Goal: Transaction & Acquisition: Purchase product/service

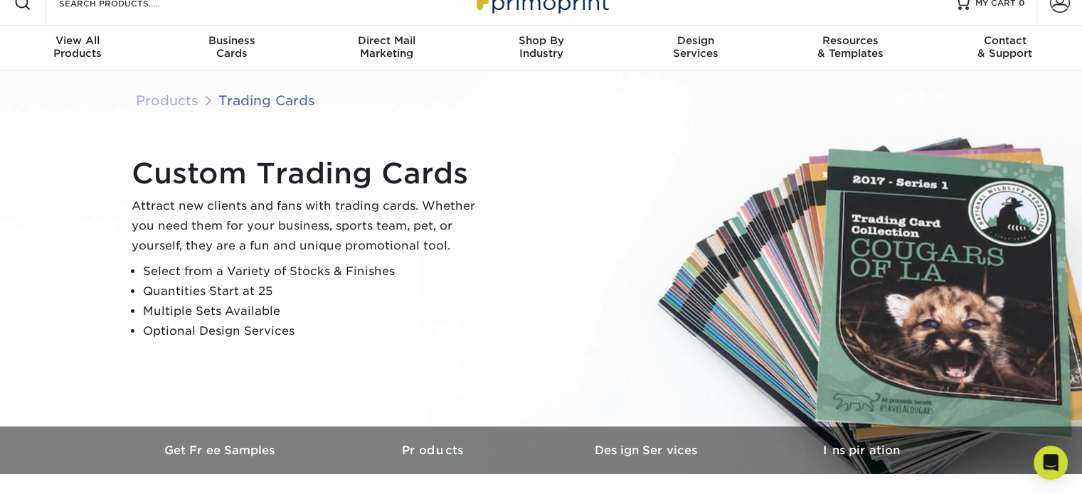
scroll to position [27, 0]
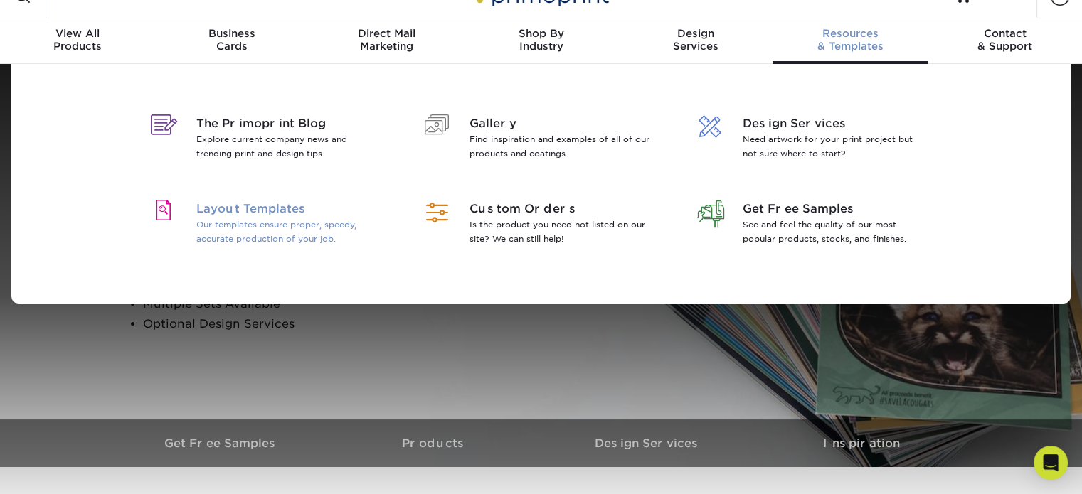
click at [208, 220] on p "Our templates ensure proper, speedy, accurate production of your job." at bounding box center [288, 232] width 184 height 28
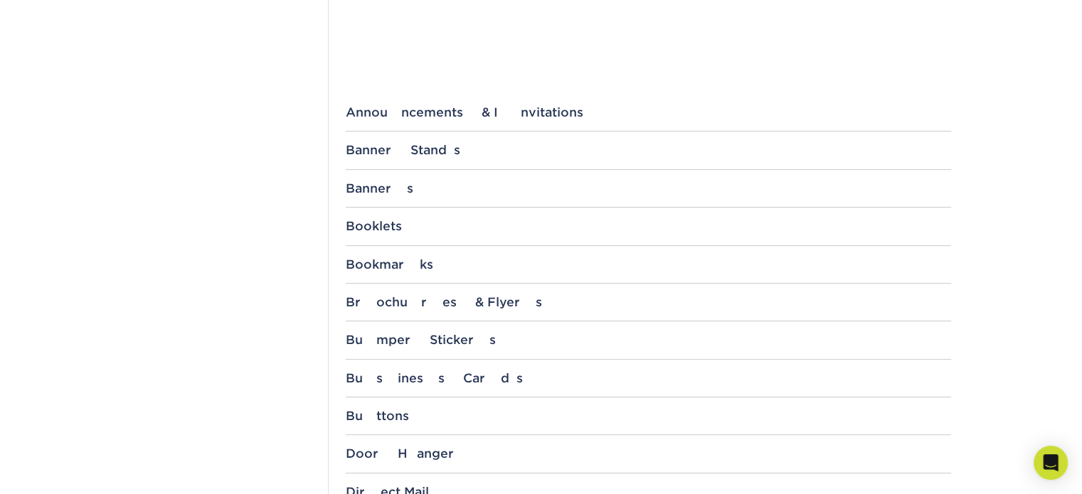
scroll to position [511, 0]
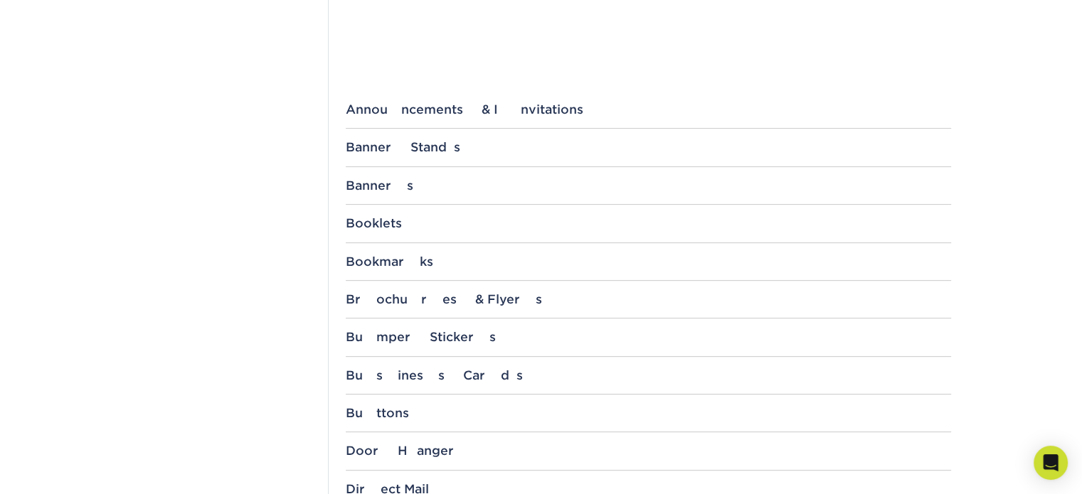
drag, startPoint x: 1092, startPoint y: 132, endPoint x: 1092, endPoint y: 179, distance: 46.9
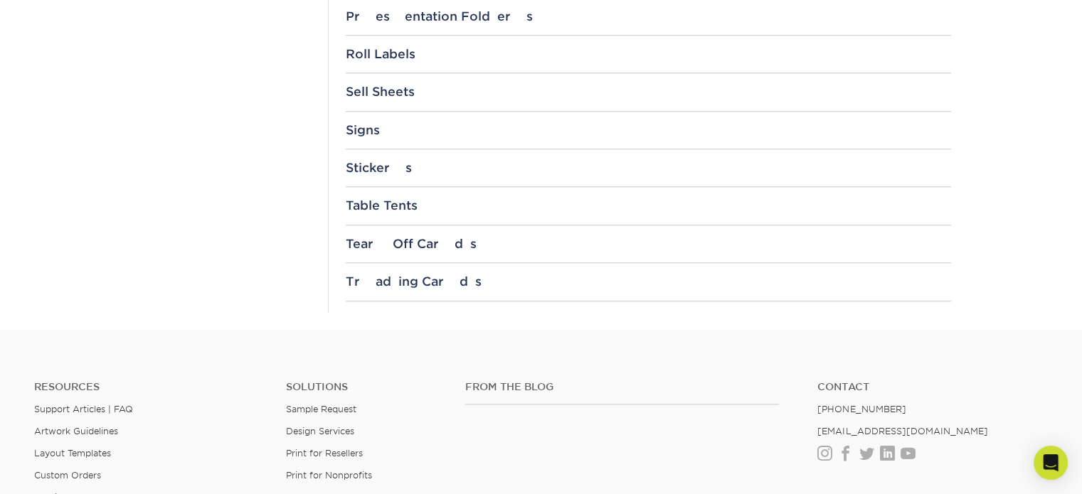
scroll to position [1633, 0]
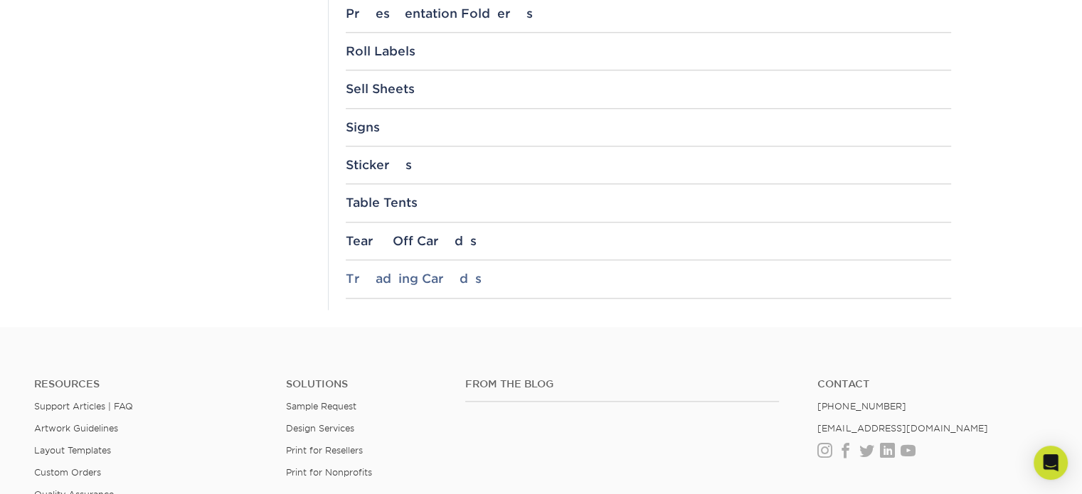
click at [418, 274] on div "Trading Cards" at bounding box center [648, 279] width 605 height 14
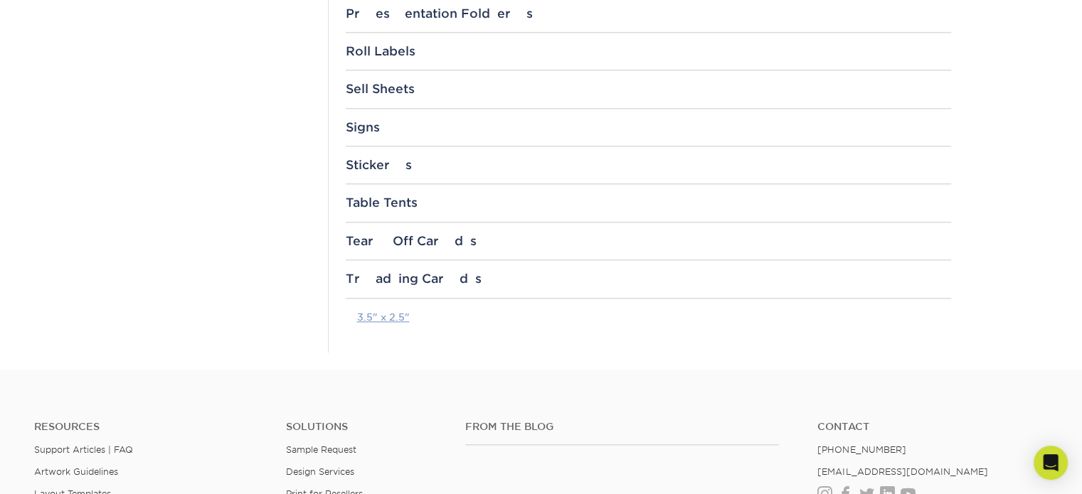
click at [375, 312] on link "3.5" x 2.5"" at bounding box center [383, 317] width 53 height 11
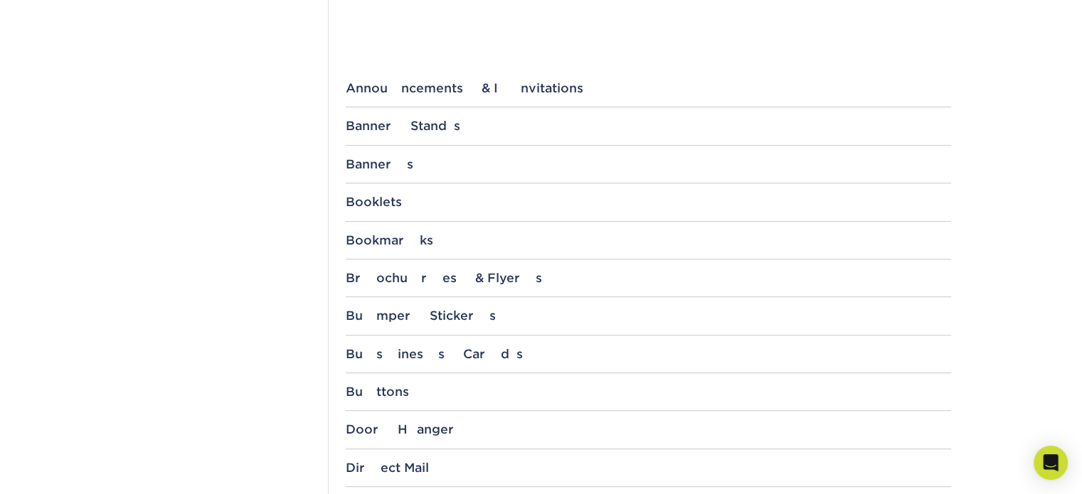
scroll to position [0, 0]
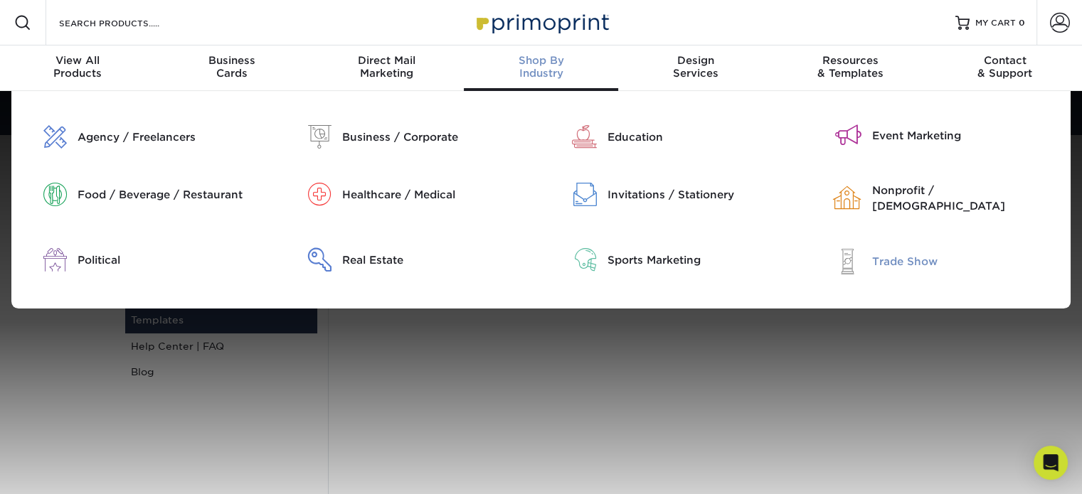
click at [904, 258] on div "Trade Show" at bounding box center [966, 262] width 188 height 16
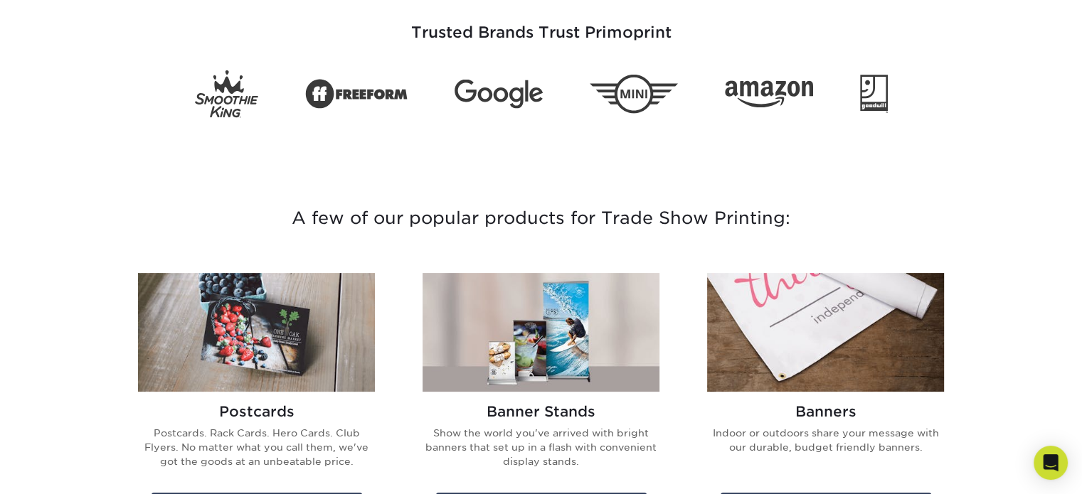
scroll to position [285, 0]
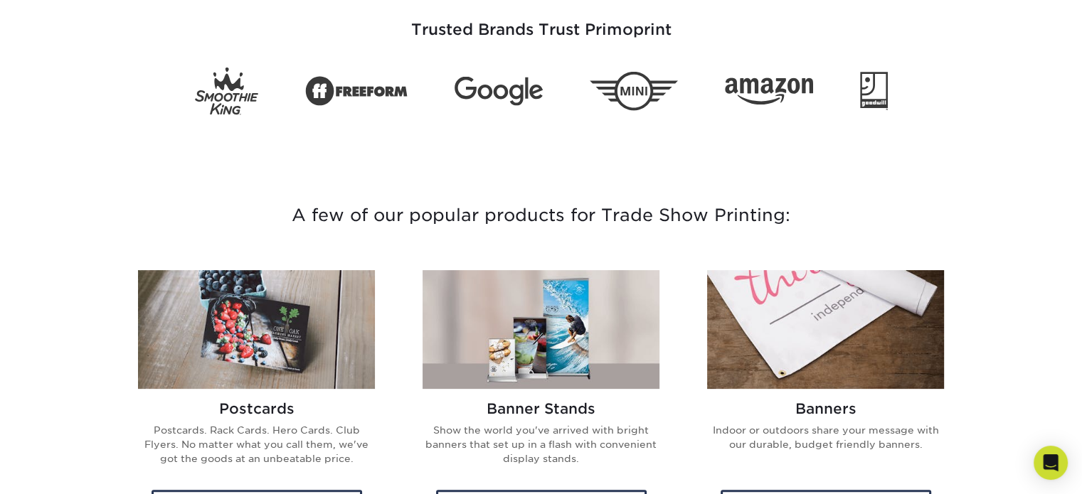
drag, startPoint x: 1092, startPoint y: 71, endPoint x: 1092, endPoint y: 122, distance: 50.5
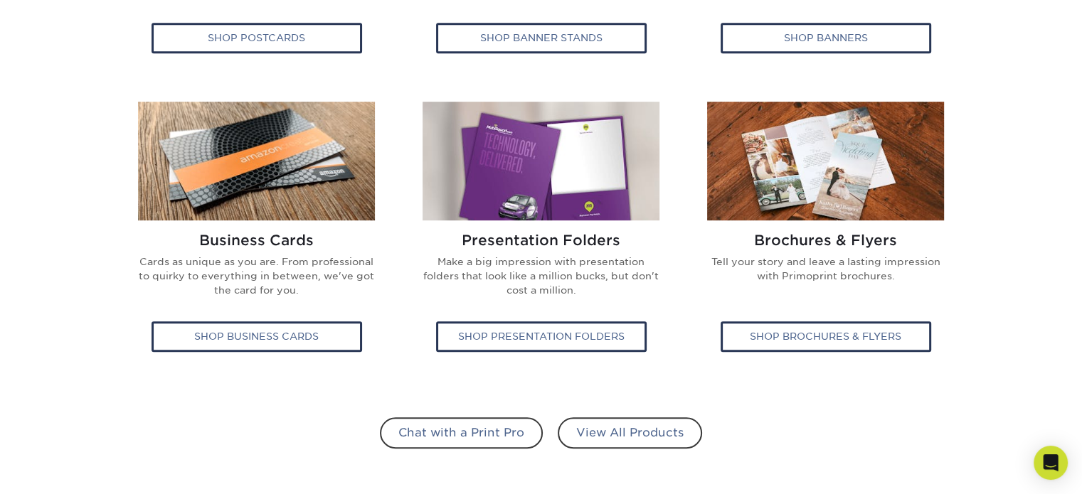
scroll to position [771, 0]
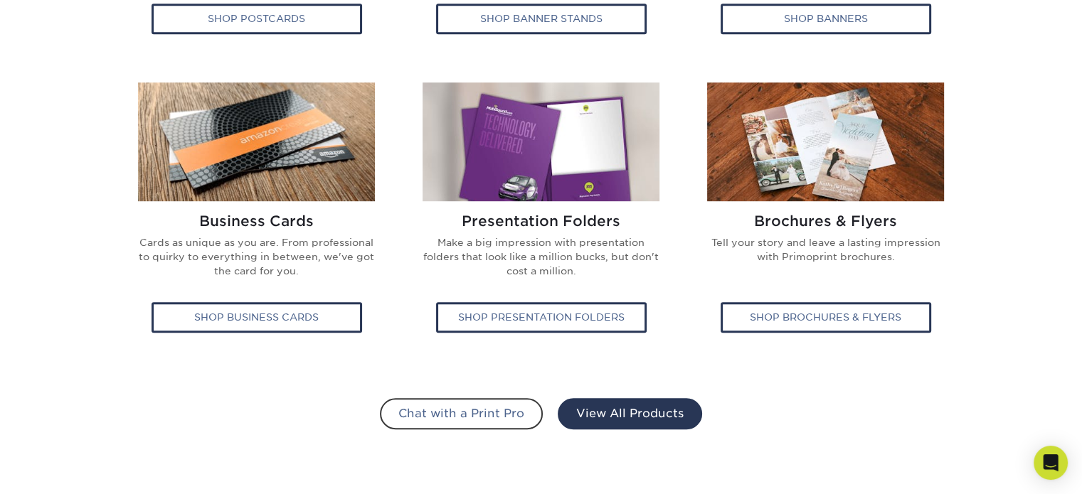
click at [616, 425] on link "View All Products" at bounding box center [630, 413] width 144 height 31
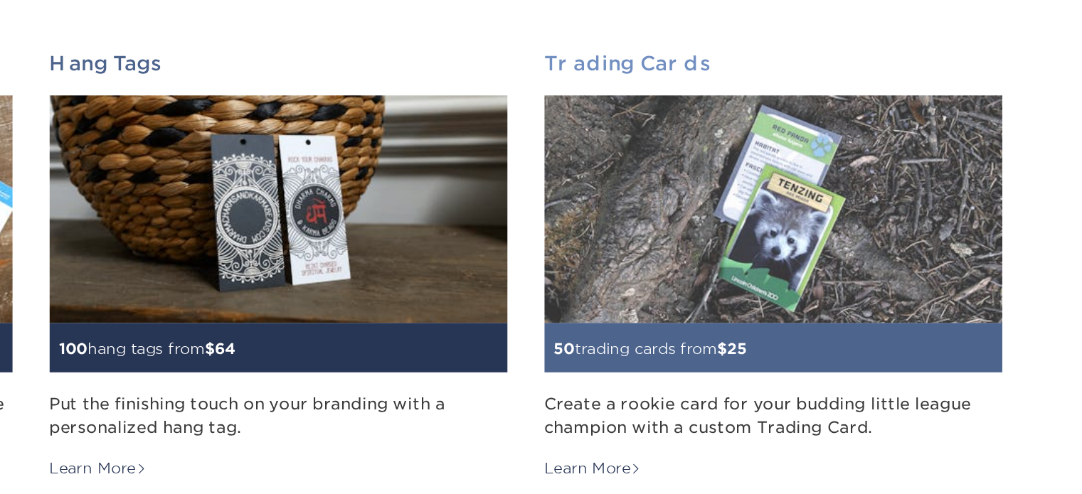
scroll to position [983, 0]
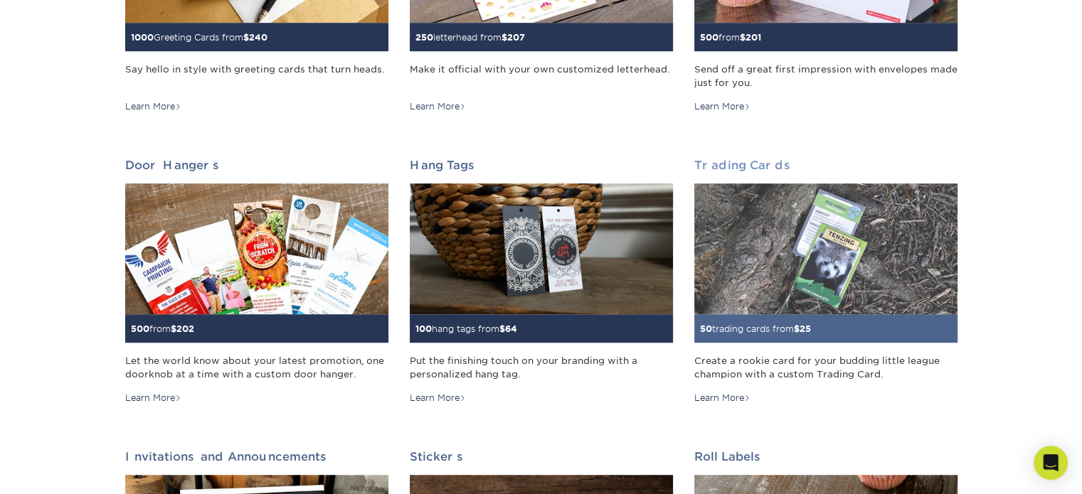
click at [769, 314] on img at bounding box center [825, 250] width 263 height 132
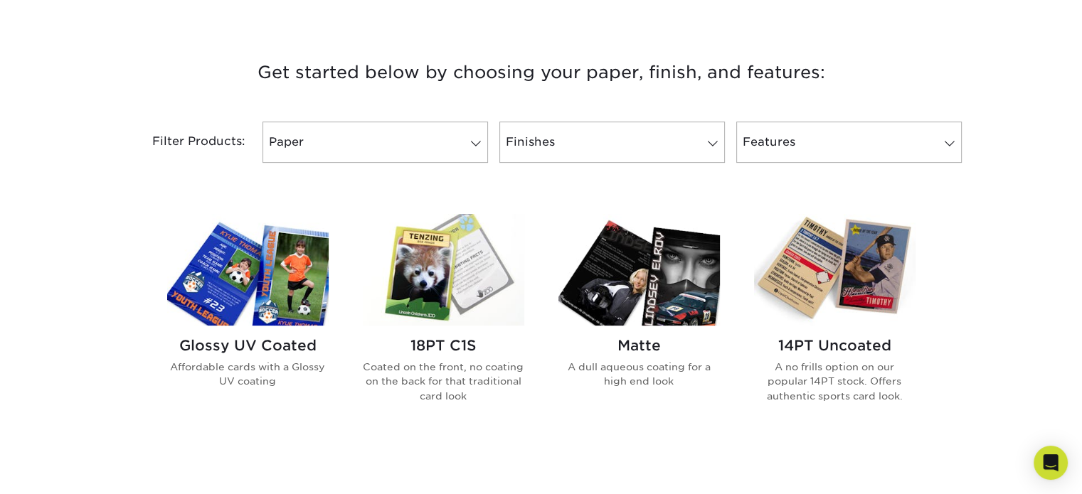
scroll to position [511, 0]
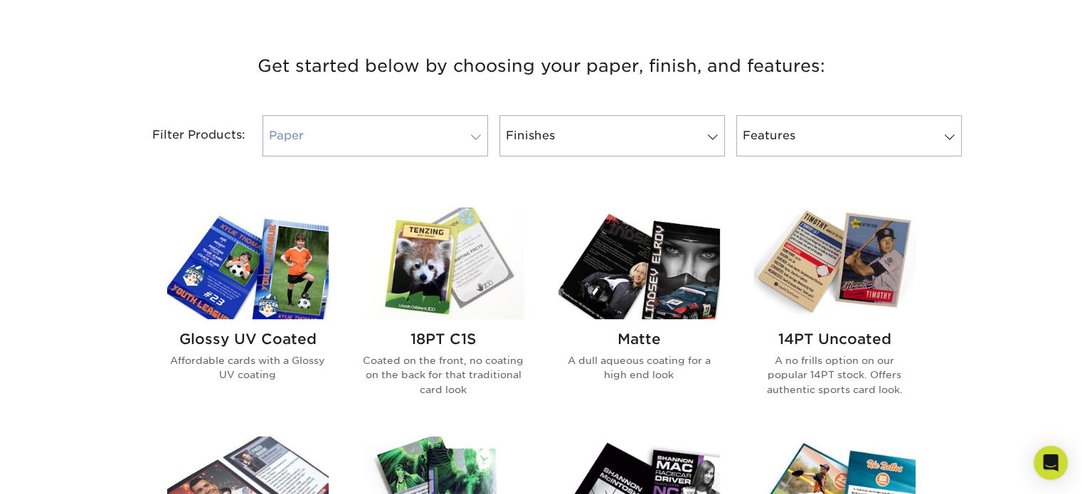
click at [447, 122] on link "Paper" at bounding box center [374, 135] width 225 height 41
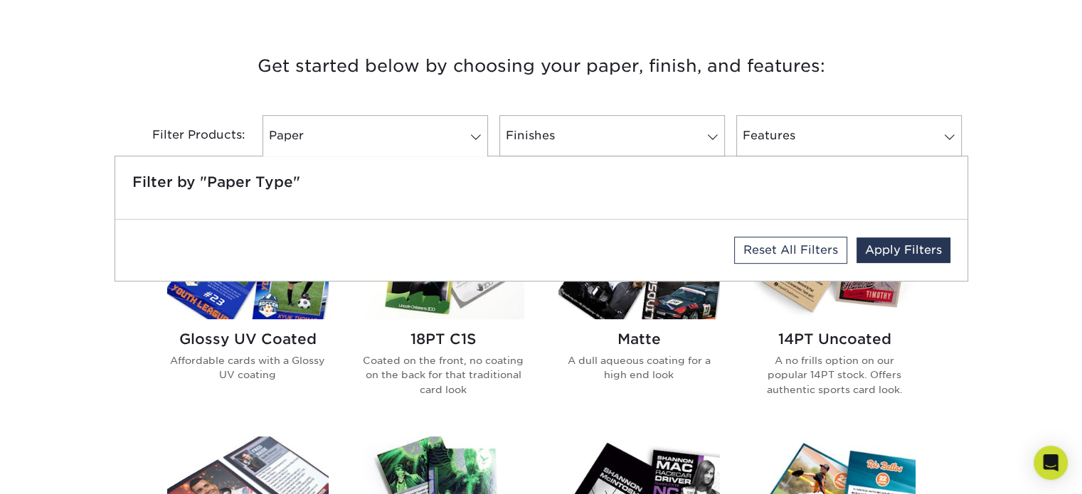
click at [439, 69] on h3 "Get started below by choosing your paper, finish, and features:" at bounding box center [541, 66] width 832 height 64
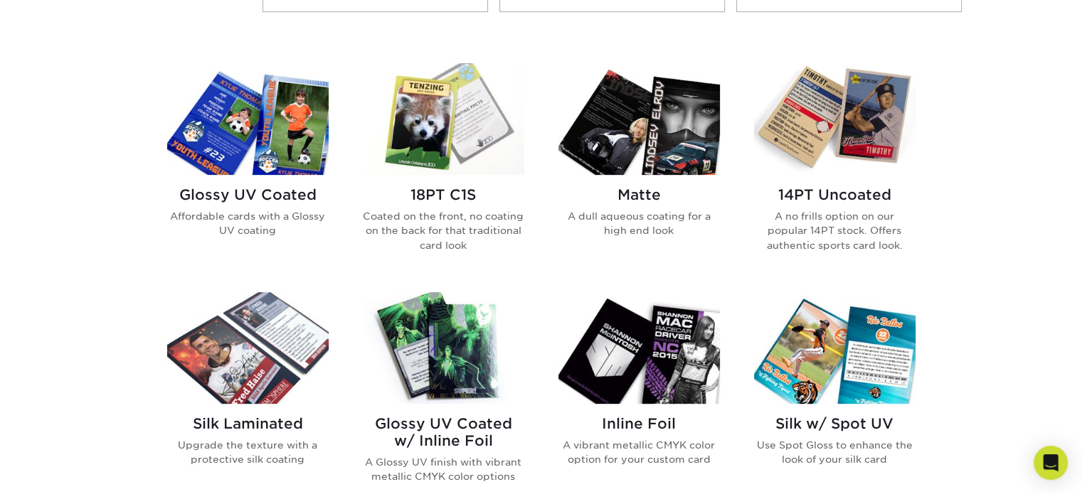
scroll to position [669, 0]
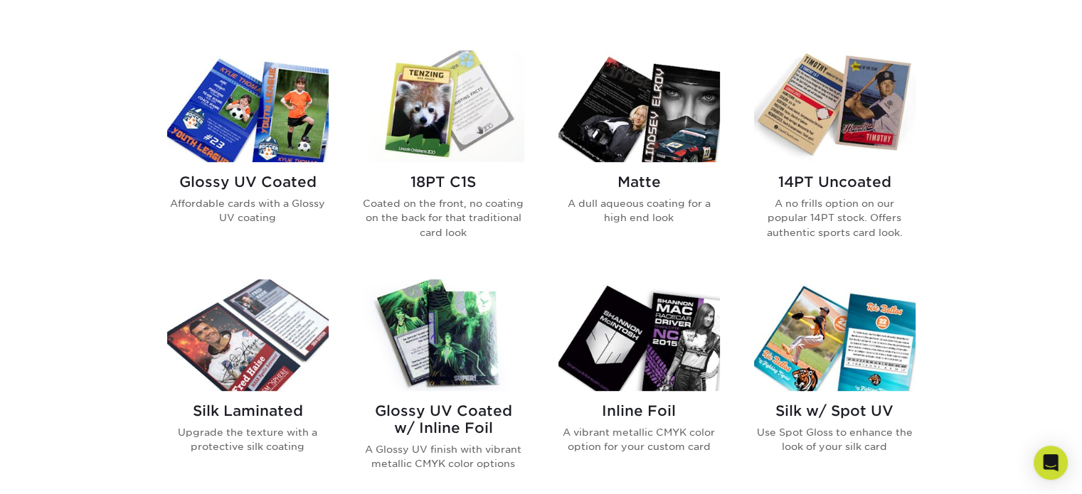
click at [431, 204] on p "Coated on the front, no coating on the back for that traditional card look" at bounding box center [443, 217] width 161 height 43
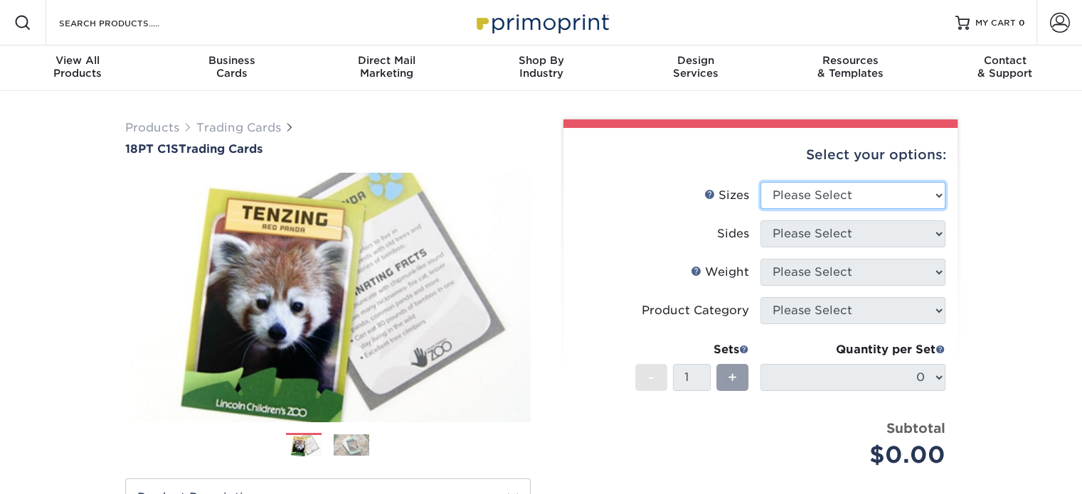
click at [845, 192] on select "Please Select 2.5" x 3.5"" at bounding box center [852, 195] width 185 height 27
click at [449, 301] on img at bounding box center [327, 297] width 405 height 280
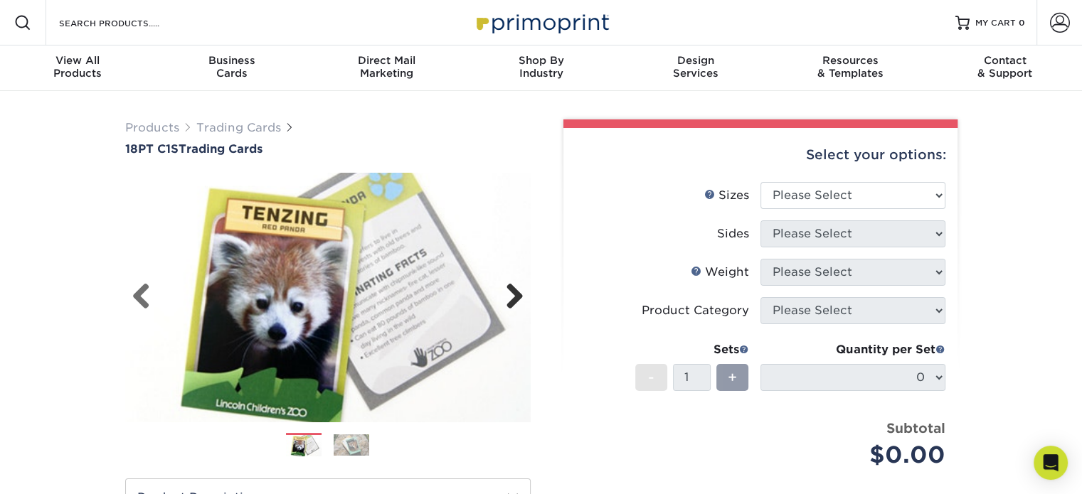
click at [499, 304] on link "Next" at bounding box center [509, 297] width 28 height 28
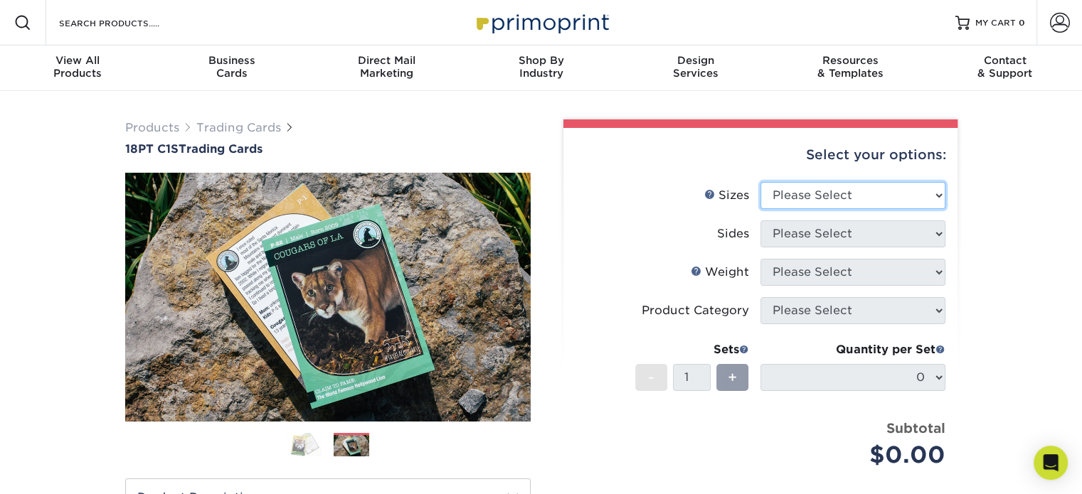
click at [867, 198] on select "Please Select 2.5" x 3.5"" at bounding box center [852, 195] width 185 height 27
select select "2.50x3.50"
click at [760, 182] on select "Please Select 2.5" x 3.5"" at bounding box center [852, 195] width 185 height 27
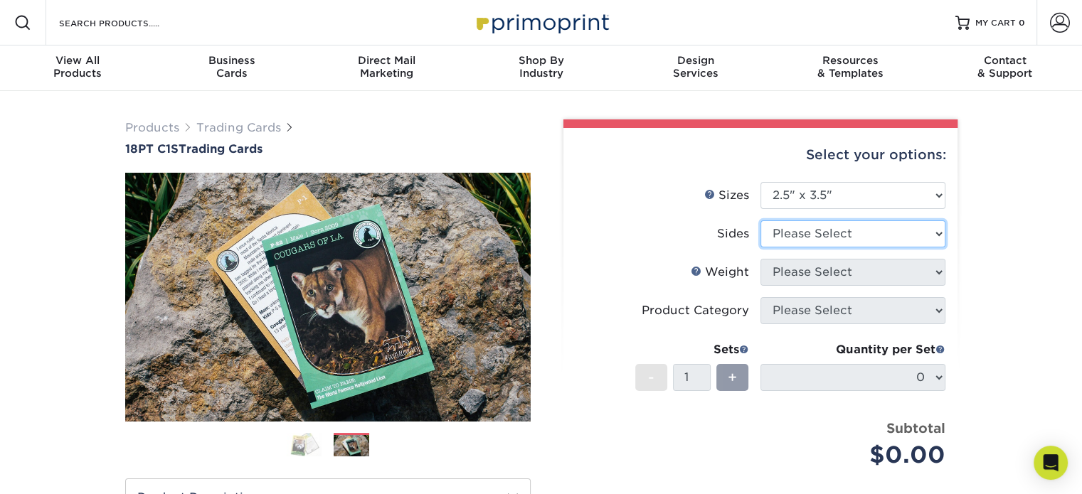
click at [870, 228] on select "Please Select Print Both Sides Print Front Only" at bounding box center [852, 233] width 185 height 27
select select "13abbda7-1d64-4f25-8bb2-c179b224825d"
click at [760, 220] on select "Please Select Print Both Sides Print Front Only" at bounding box center [852, 233] width 185 height 27
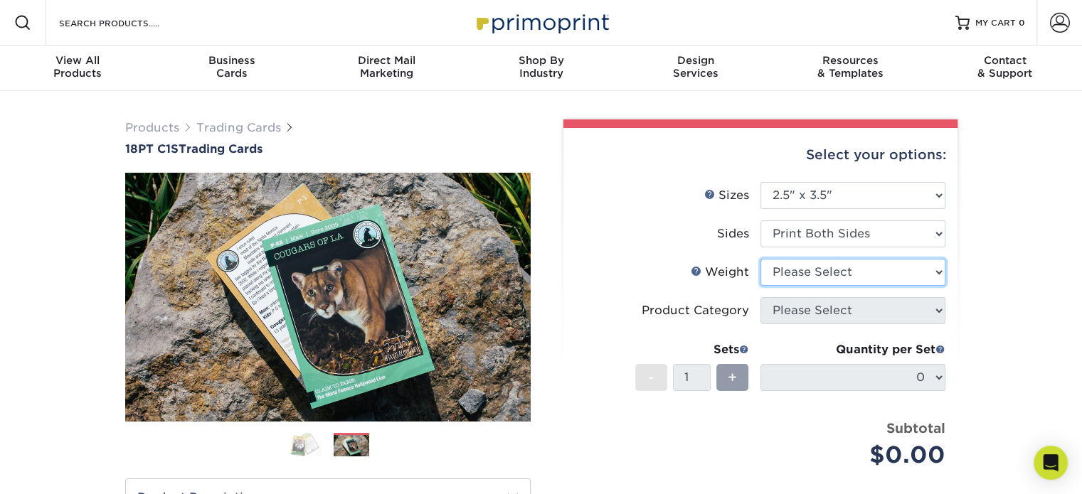
click at [893, 272] on select "Please Select 18PT C1S" at bounding box center [852, 272] width 185 height 27
select select "18PTC1S"
click at [760, 259] on select "Please Select 18PT C1S" at bounding box center [852, 272] width 185 height 27
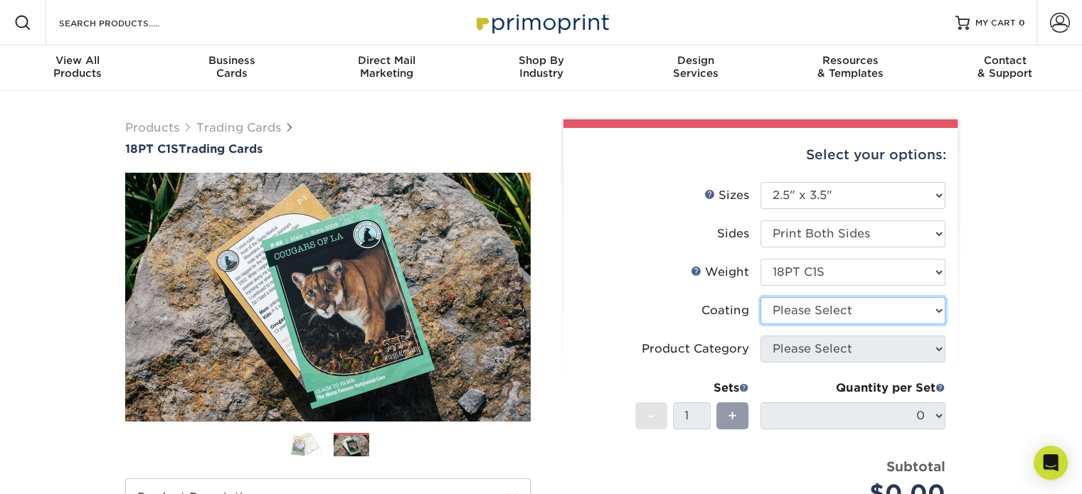
click at [873, 313] on select at bounding box center [852, 310] width 185 height 27
select select "1e8116af-acfc-44b1-83dc-8181aa338834"
click at [760, 297] on select at bounding box center [852, 310] width 185 height 27
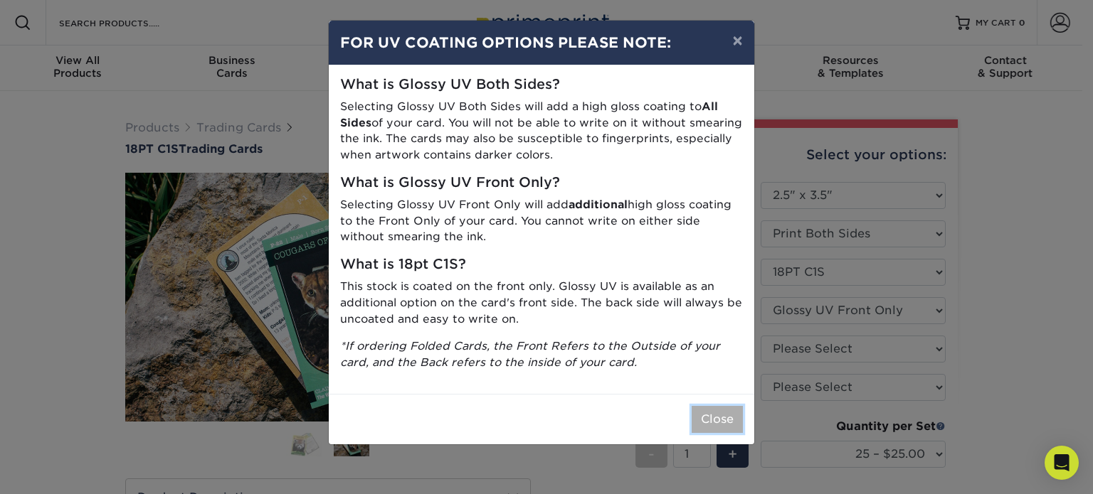
click at [718, 418] on button "Close" at bounding box center [716, 419] width 51 height 27
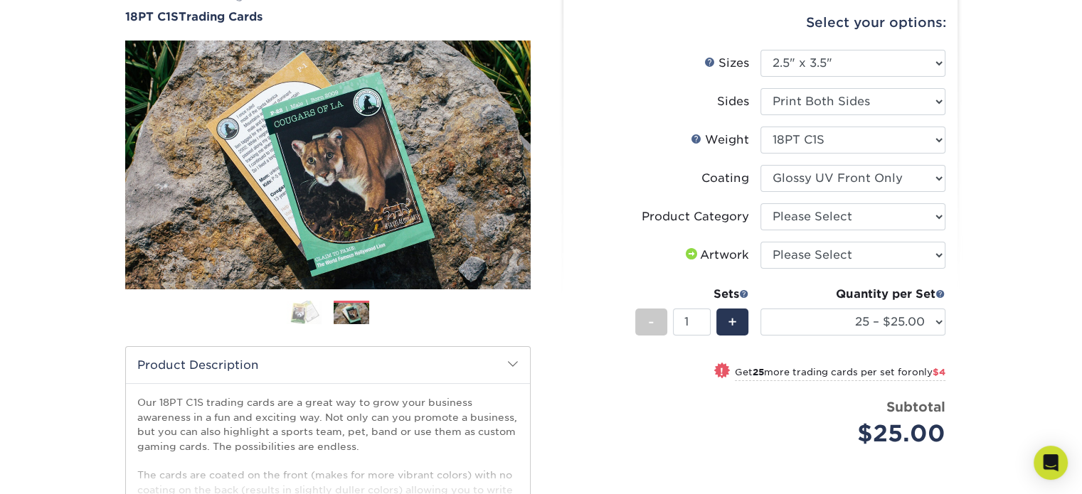
scroll to position [131, 0]
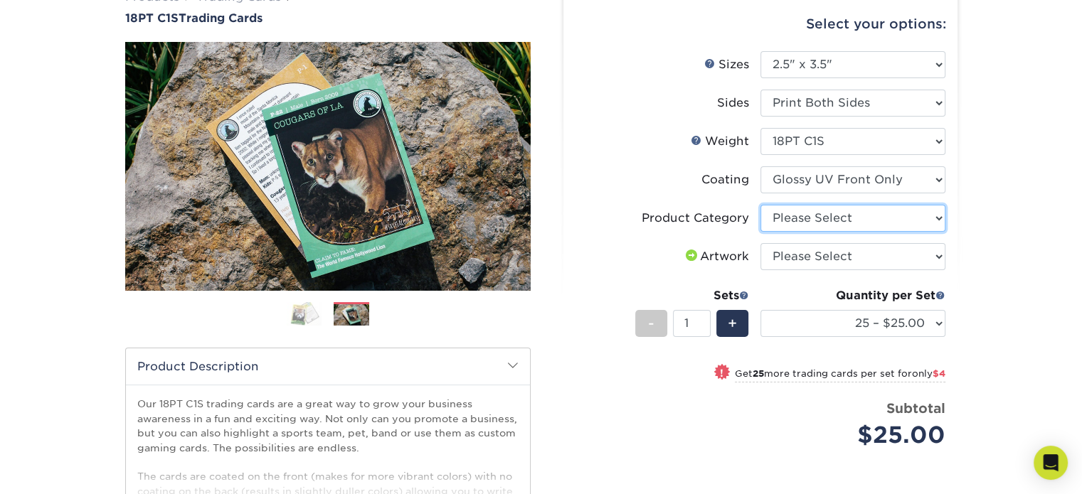
click at [812, 220] on select "Please Select Trading Cards" at bounding box center [852, 218] width 185 height 27
select select "c2f9bce9-36c2-409d-b101-c29d9d031e18"
click at [760, 205] on select "Please Select Trading Cards" at bounding box center [852, 218] width 185 height 27
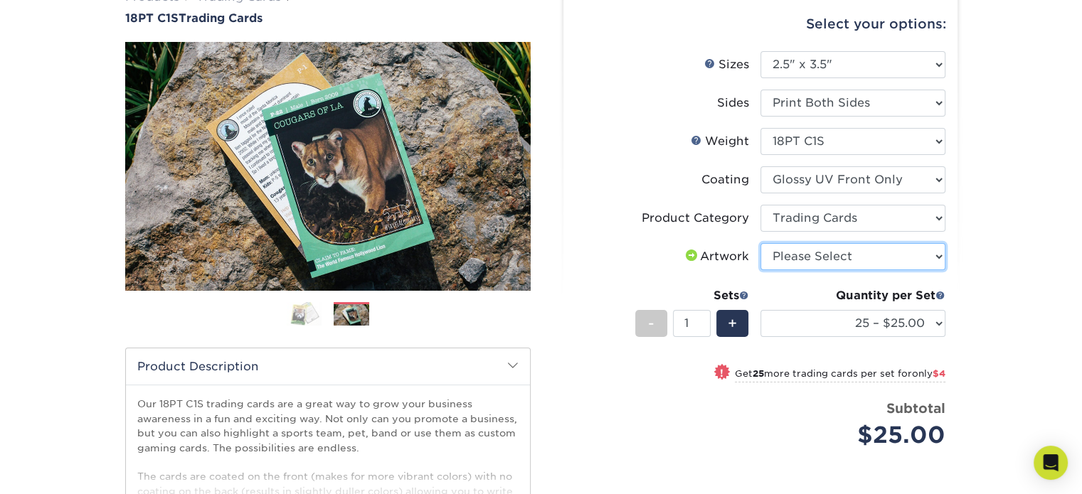
click at [848, 259] on select "Please Select I will upload files I need a design - $100" at bounding box center [852, 256] width 185 height 27
select select "upload"
click at [760, 243] on select "Please Select I will upload files I need a design - $100" at bounding box center [852, 256] width 185 height 27
click at [693, 322] on input "1" at bounding box center [692, 323] width 38 height 27
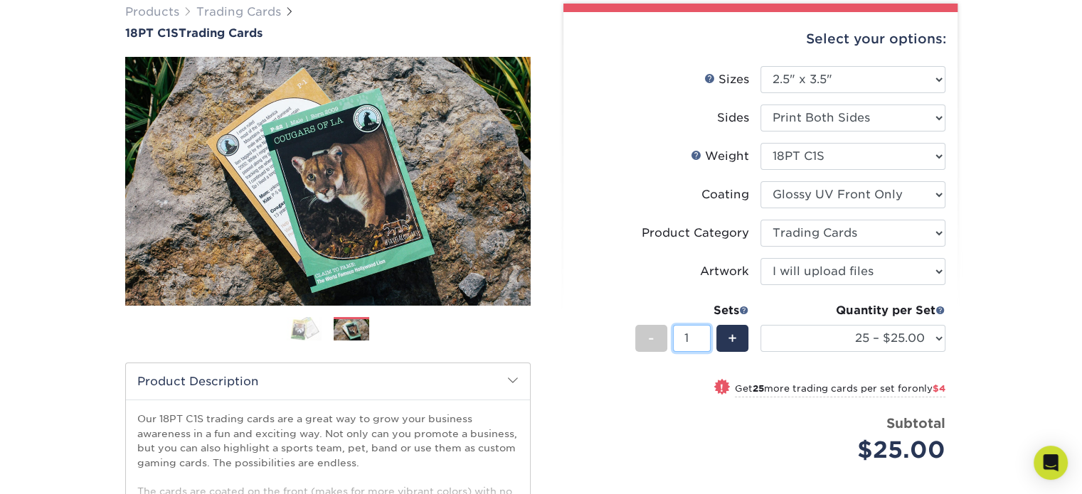
scroll to position [114, 0]
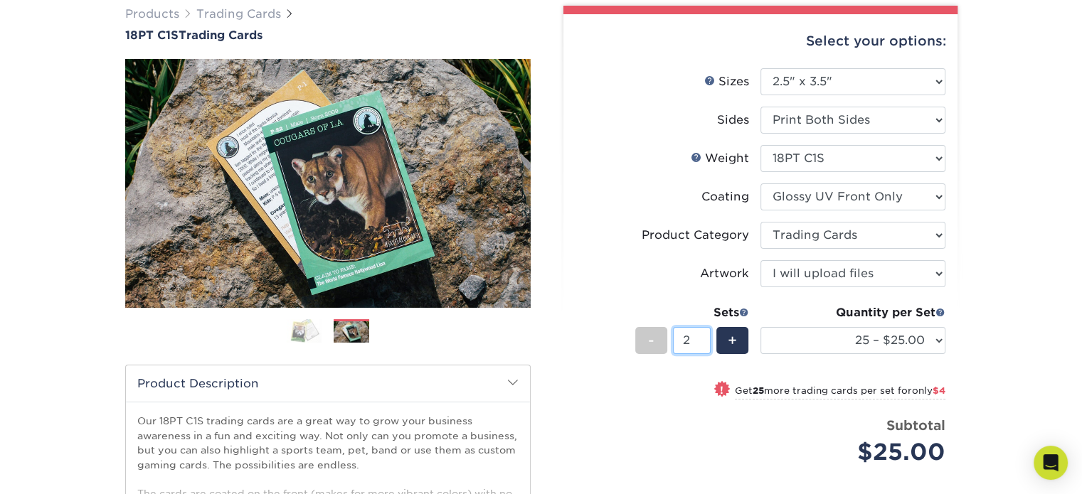
click at [701, 333] on input "2" at bounding box center [692, 340] width 38 height 27
type input "1"
click at [703, 342] on input "1" at bounding box center [692, 340] width 38 height 27
click at [862, 339] on select "25 – $25.00 50 – $29.00 75 – $37.00 100 – $41.00 250 – $48.00 500 – $58.00 1000…" at bounding box center [852, 340] width 185 height 27
click at [760, 327] on select "25 – $25.00 50 – $29.00 75 – $37.00 100 – $41.00 250 – $48.00 500 – $58.00 1000…" at bounding box center [852, 340] width 185 height 27
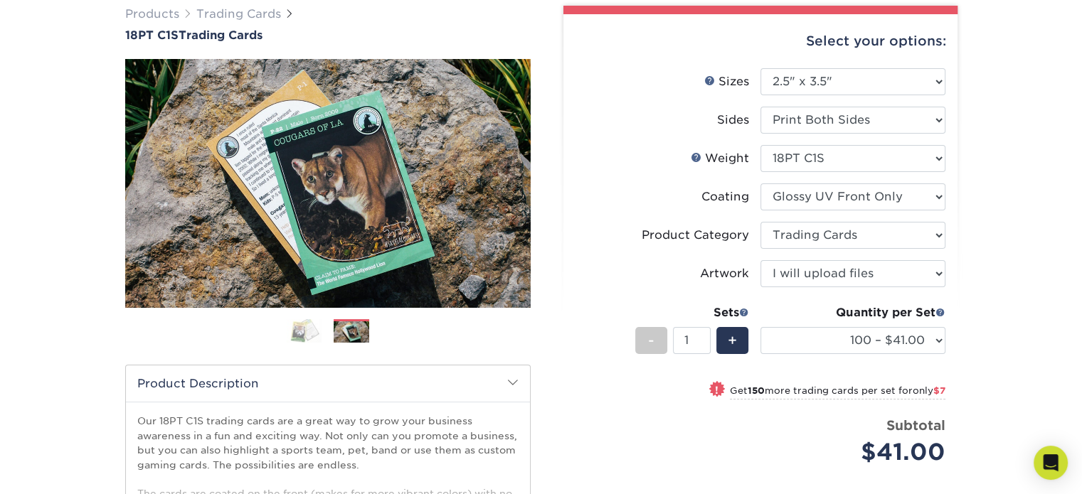
click at [999, 338] on div "Products Trading Cards 18PT C1S Trading Cards Previous Next show more" at bounding box center [541, 349] width 1082 height 745
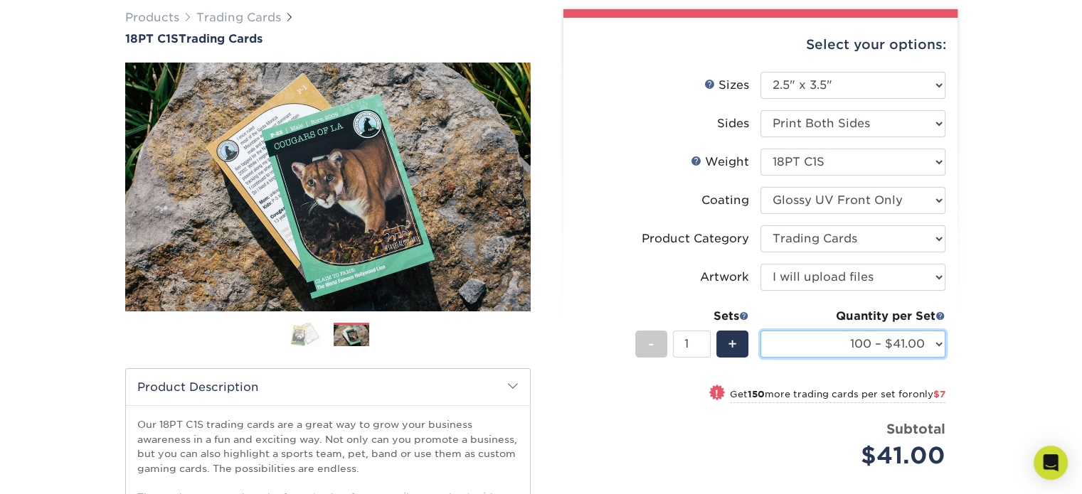
click at [887, 336] on select "25 – $25.00 50 – $29.00 75 – $37.00 100 – $41.00 250 – $48.00 500 – $58.00 1000…" at bounding box center [852, 344] width 185 height 27
click at [760, 331] on select "25 – $25.00 50 – $29.00 75 – $37.00 100 – $41.00 250 – $48.00 500 – $58.00 1000…" at bounding box center [852, 344] width 185 height 27
click at [891, 345] on select "25 – $25.00 50 – $29.00 75 – $37.00 100 – $41.00 250 – $48.00 500 – $58.00 1000…" at bounding box center [852, 344] width 185 height 27
click at [760, 331] on select "25 – $25.00 50 – $29.00 75 – $37.00 100 – $41.00 250 – $48.00 500 – $58.00 1000…" at bounding box center [852, 344] width 185 height 27
click at [998, 207] on div "Products Trading Cards 18PT C1S Trading Cards Previous Next show more" at bounding box center [541, 353] width 1082 height 745
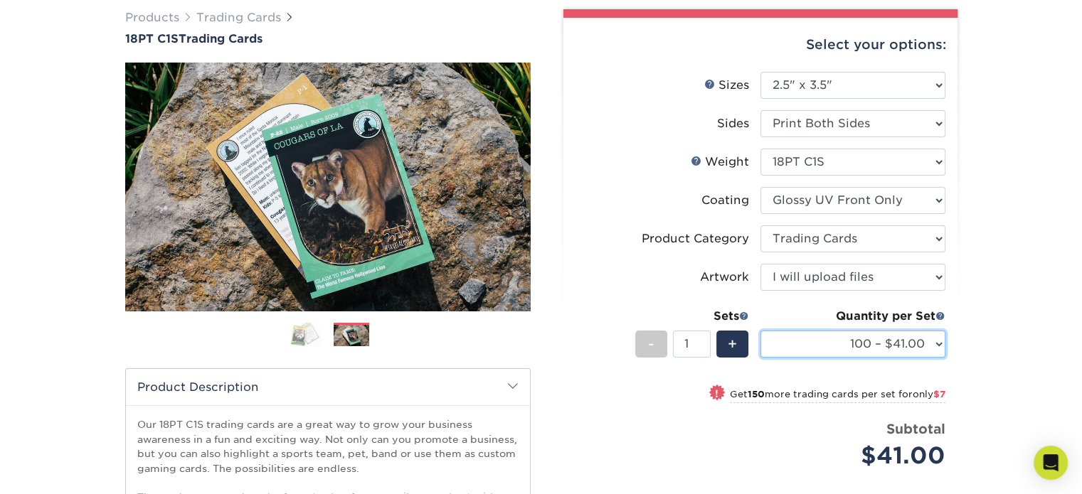
click at [907, 346] on select "25 – $25.00 50 – $29.00 75 – $37.00 100 – $41.00 250 – $48.00 500 – $58.00 1000…" at bounding box center [852, 344] width 185 height 27
click at [1007, 164] on div "Products Trading Cards 18PT C1S Trading Cards Previous Next show more" at bounding box center [541, 353] width 1082 height 745
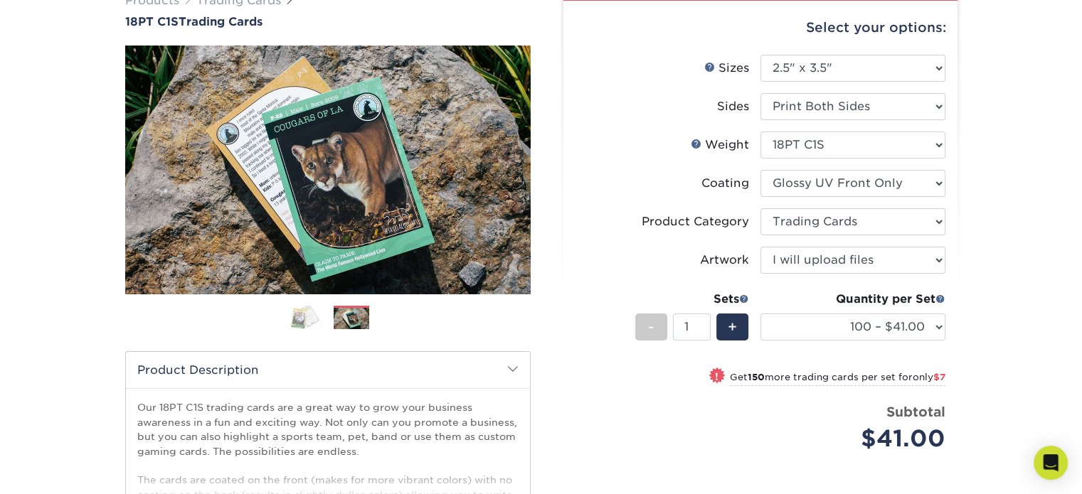
scroll to position [133, 0]
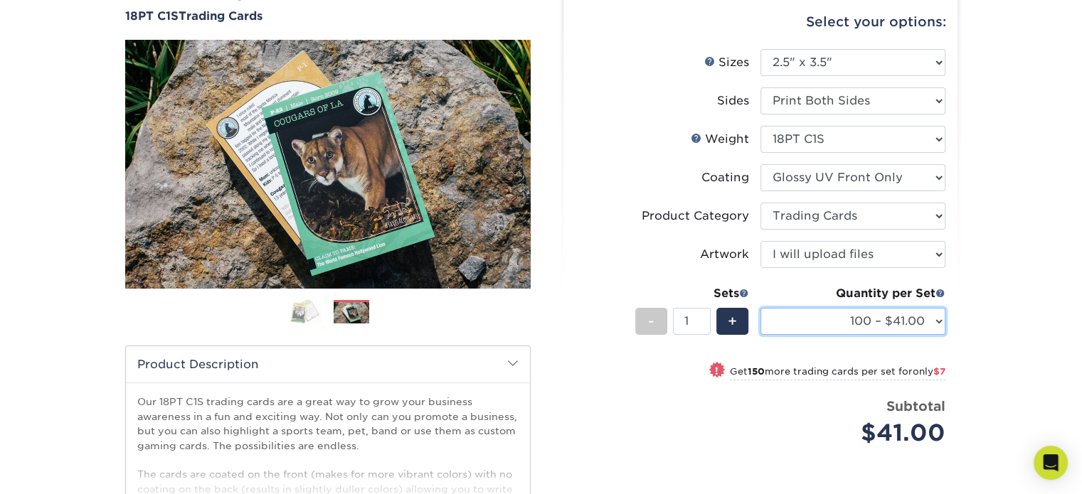
click at [879, 308] on select "25 – $25.00 50 – $29.00 75 – $37.00 100 – $41.00 250 – $48.00 500 – $58.00 1000…" at bounding box center [852, 321] width 185 height 27
click at [760, 308] on select "25 – $25.00 50 – $29.00 75 – $37.00 100 – $41.00 250 – $48.00 500 – $58.00 1000…" at bounding box center [852, 321] width 185 height 27
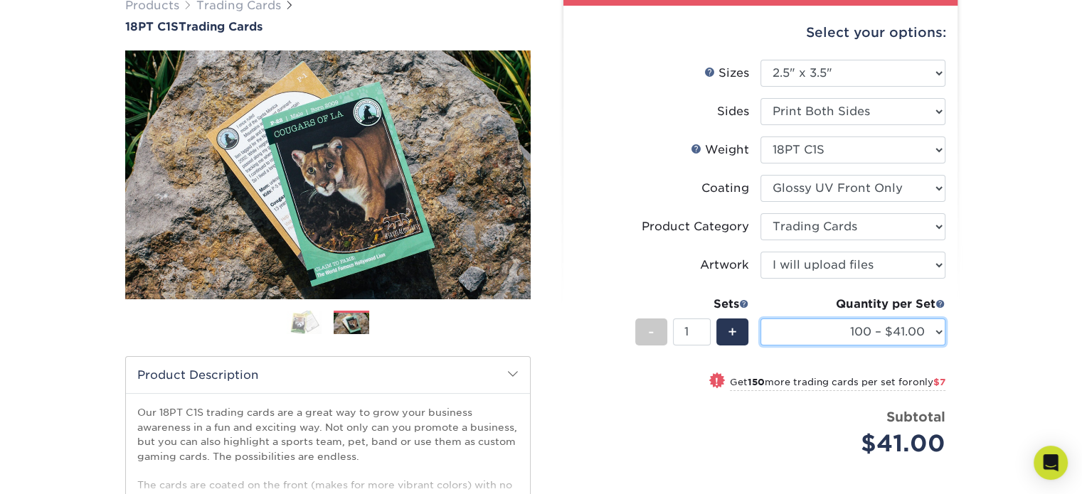
scroll to position [115, 0]
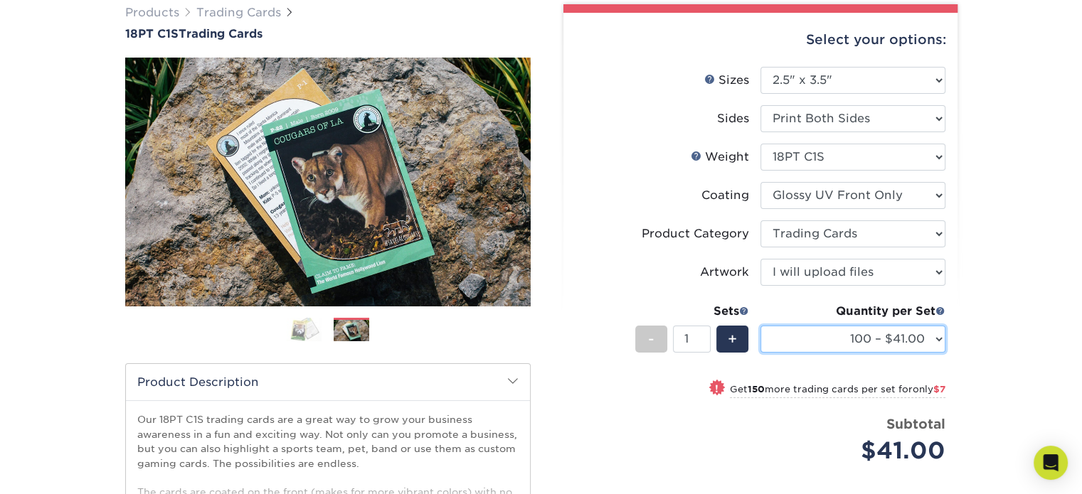
click at [888, 346] on select "25 – $25.00 50 – $29.00 75 – $37.00 100 – $41.00 250 – $48.00 500 – $58.00 1000…" at bounding box center [852, 339] width 185 height 27
click at [760, 326] on select "25 – $25.00 50 – $29.00 75 – $37.00 100 – $41.00 250 – $48.00 500 – $58.00 1000…" at bounding box center [852, 339] width 185 height 27
click at [878, 326] on select "25 – $25.00 50 – $29.00 75 – $37.00 100 – $41.00 250 – $48.00 500 – $58.00 1000…" at bounding box center [852, 339] width 185 height 27
select select "100 – $41.00"
click at [760, 326] on select "25 – $25.00 50 – $29.00 75 – $37.00 100 – $41.00 250 – $48.00 500 – $58.00 1000…" at bounding box center [852, 339] width 185 height 27
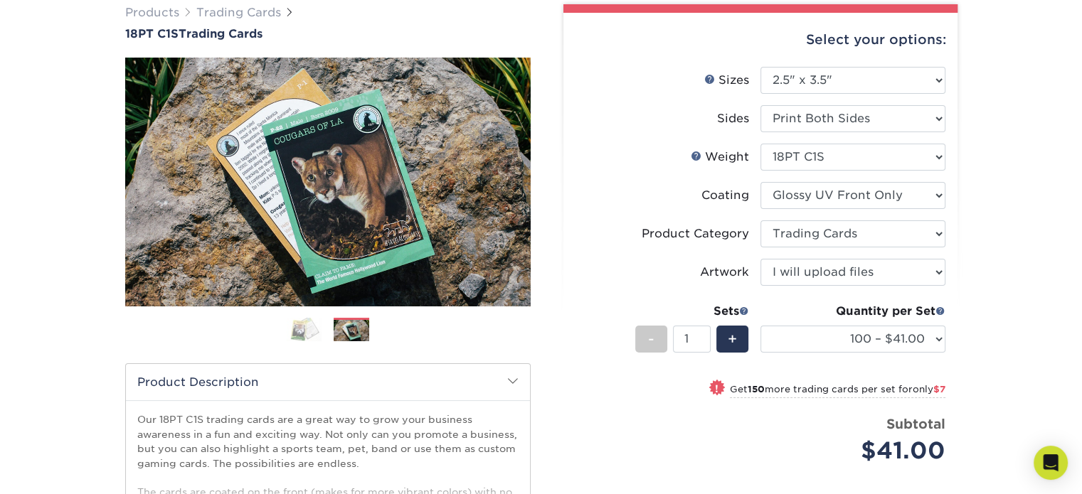
click at [974, 234] on div "Products Trading Cards 18PT C1S Trading Cards Previous Next show more" at bounding box center [541, 348] width 1082 height 745
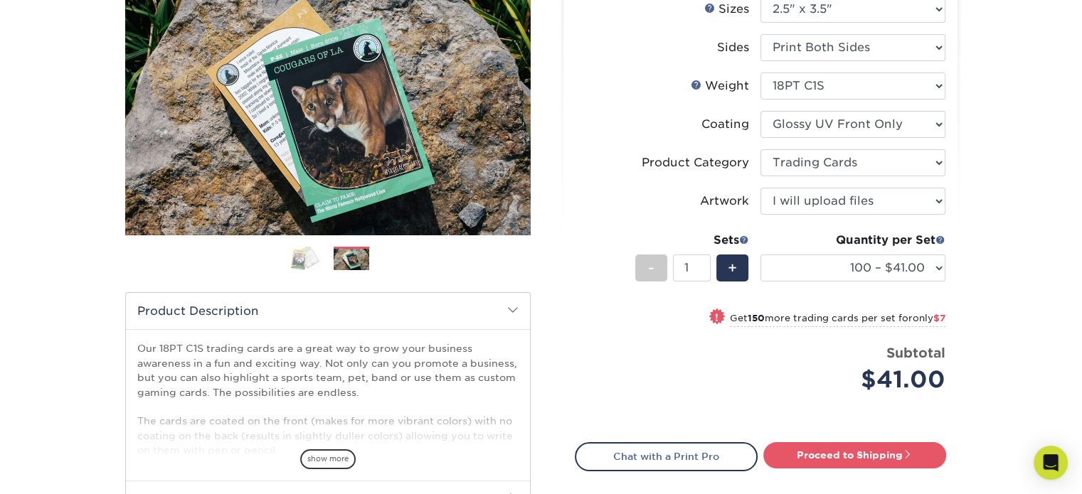
scroll to position [168, 0]
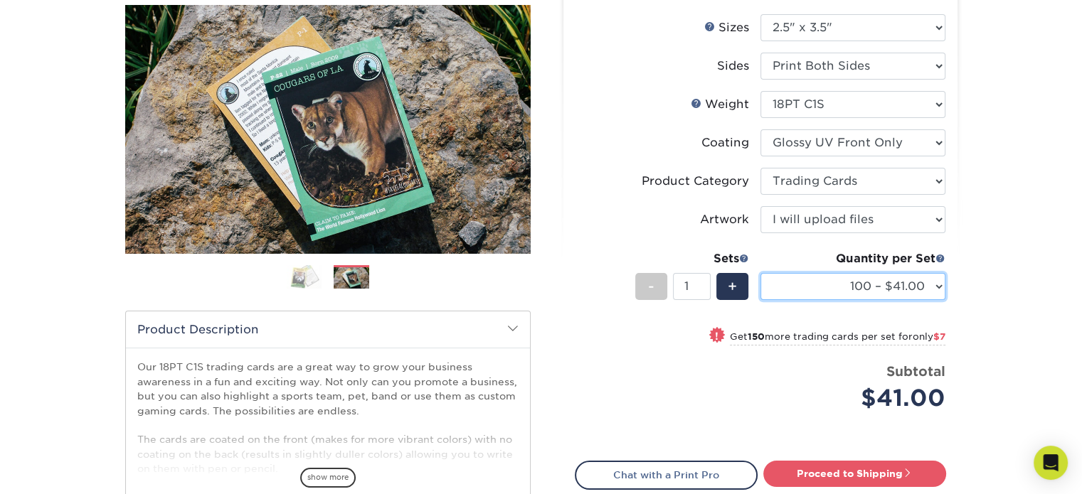
click at [834, 284] on select "25 – $25.00 50 – $29.00 75 – $37.00 100 – $41.00 250 – $48.00 500 – $58.00 1000…" at bounding box center [852, 286] width 185 height 27
click at [836, 275] on select "25 – $25.00 50 – $29.00 75 – $37.00 100 – $41.00 250 – $48.00 500 – $58.00 1000…" at bounding box center [852, 286] width 185 height 27
click at [977, 271] on div "Products Trading Cards 18PT C1S Trading Cards Previous Next show more" at bounding box center [541, 295] width 1082 height 745
click at [728, 278] on span "+" at bounding box center [732, 286] width 9 height 21
type input "2"
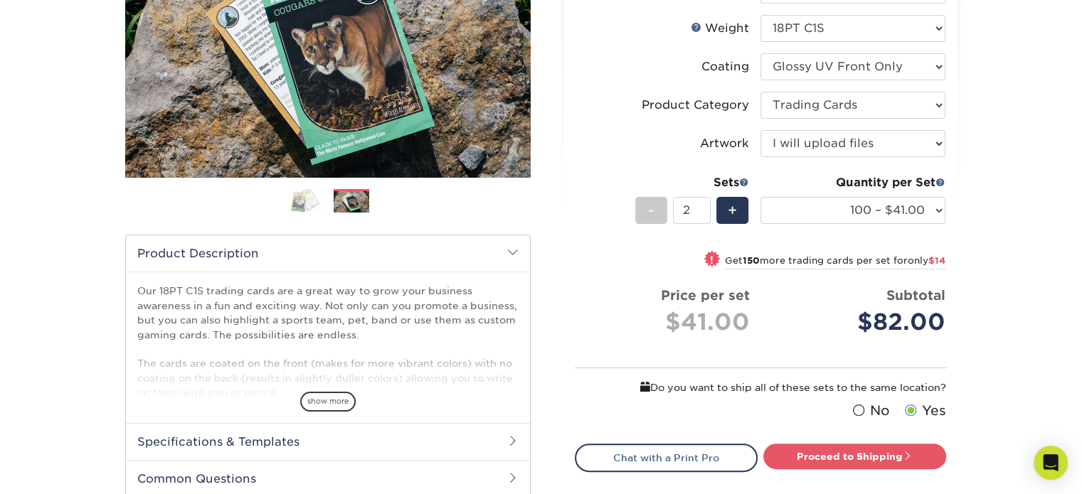
scroll to position [248, 0]
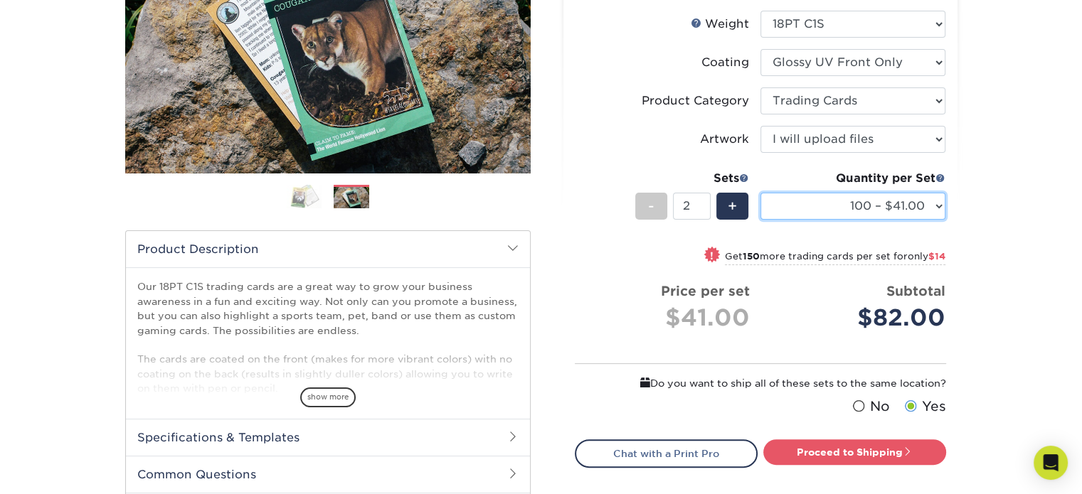
click at [822, 211] on select "25 – $25.00 50 – $29.00 75 – $37.00 100 – $41.00 250 – $48.00 500 – $58.00 1000…" at bounding box center [852, 206] width 185 height 27
click at [1019, 210] on div "Products Trading Cards 18PT C1S Trading Cards Previous Next show more" at bounding box center [541, 224] width 1082 height 762
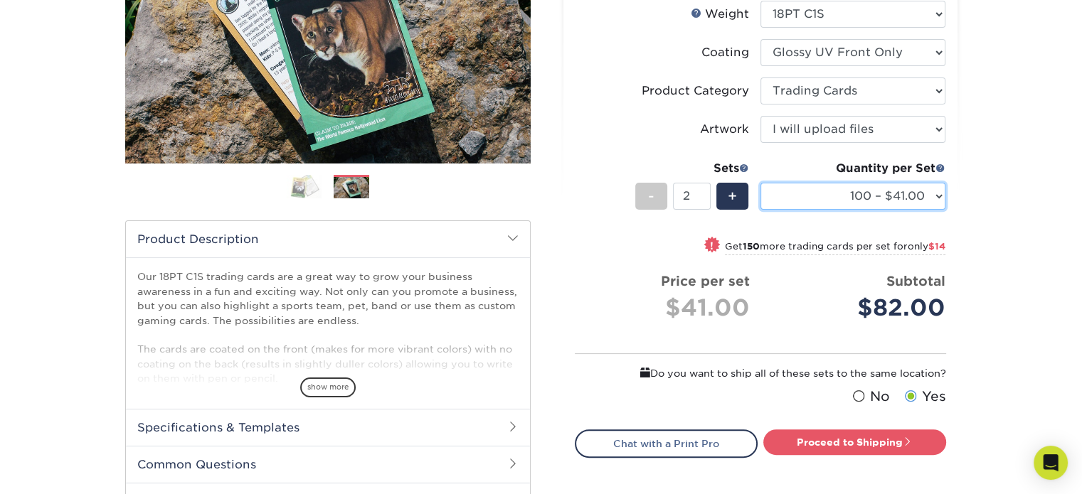
click at [913, 200] on select "25 – $25.00 50 – $29.00 75 – $37.00 100 – $41.00 250 – $48.00 500 – $58.00 1000…" at bounding box center [852, 196] width 185 height 27
select select "250 – $48.00"
click at [760, 183] on select "25 – $25.00 50 – $29.00 75 – $37.00 100 – $41.00 250 – $48.00 500 – $58.00 1000…" at bounding box center [852, 196] width 185 height 27
click at [658, 201] on div "-" at bounding box center [651, 196] width 32 height 27
type input "1"
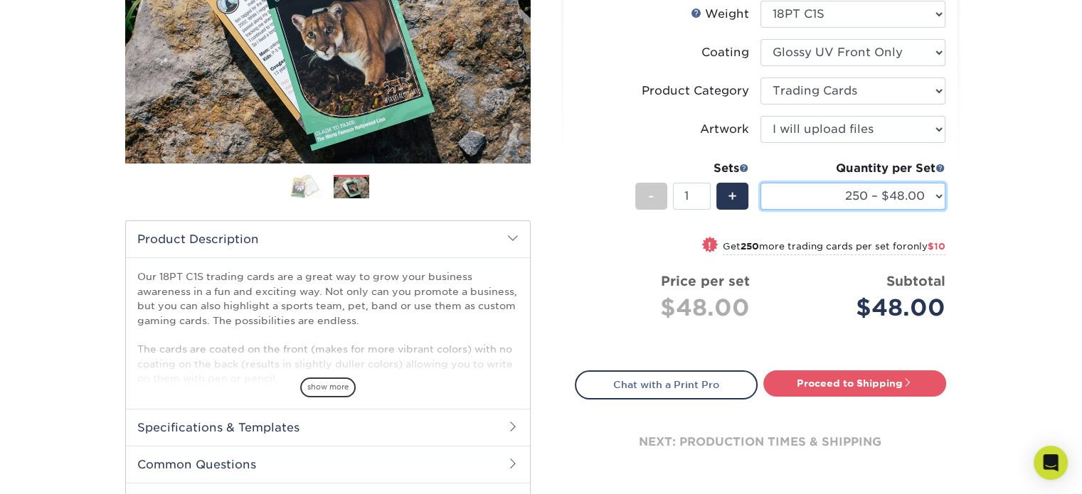
click at [922, 192] on select "25 – $25.00 50 – $29.00 75 – $37.00 100 – $41.00 250 – $48.00 500 – $58.00 1000…" at bounding box center [852, 196] width 185 height 27
click at [996, 225] on div "Products Trading Cards 18PT C1S Trading Cards Previous Next show more" at bounding box center [541, 205] width 1082 height 745
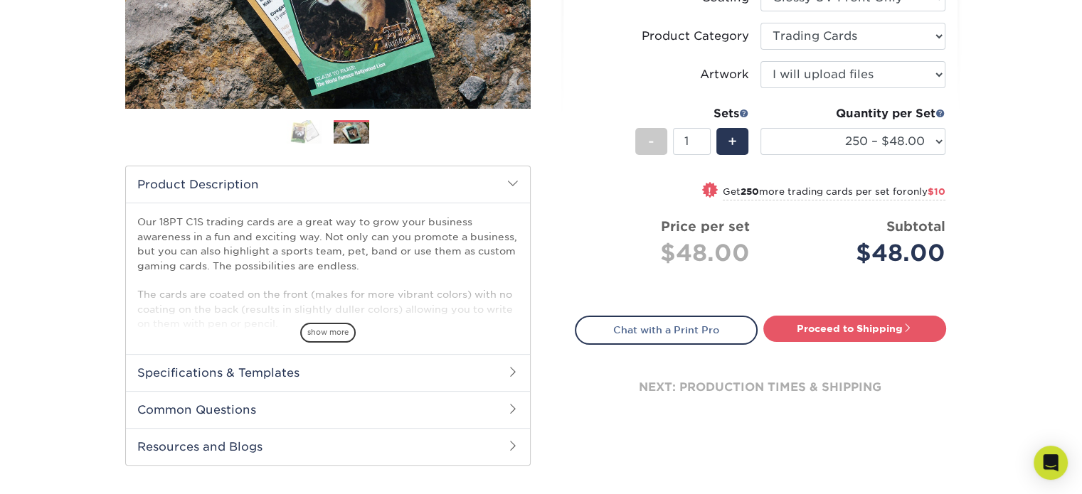
scroll to position [354, 0]
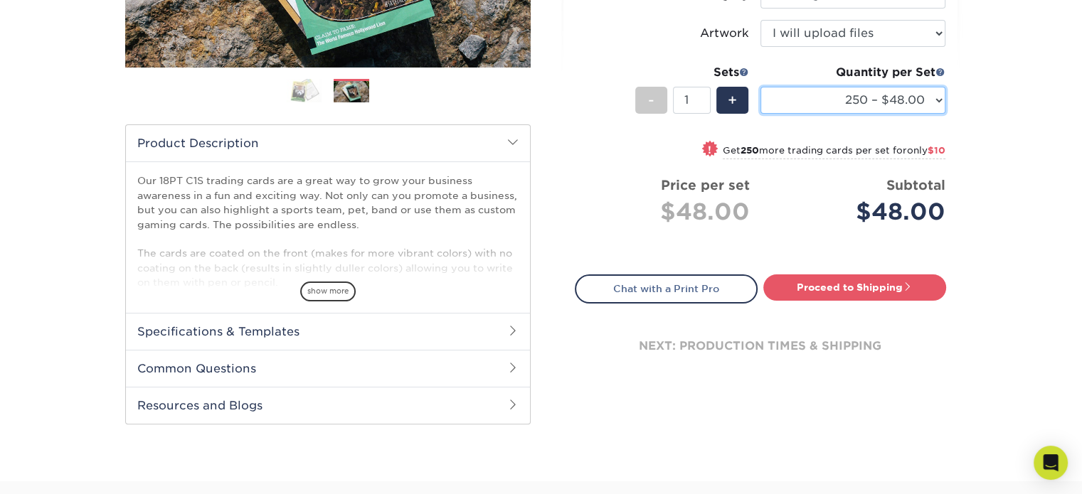
click at [891, 97] on select "25 – $25.00 50 – $29.00 75 – $37.00 100 – $41.00 250 – $48.00 500 – $58.00 1000…" at bounding box center [852, 100] width 185 height 27
click at [908, 88] on select "25 – $25.00 50 – $29.00 75 – $37.00 100 – $41.00 250 – $48.00 500 – $58.00 1000…" at bounding box center [852, 100] width 185 height 27
click at [1021, 223] on div "Products Trading Cards 18PT C1S Trading Cards Previous Next show more" at bounding box center [541, 109] width 1082 height 745
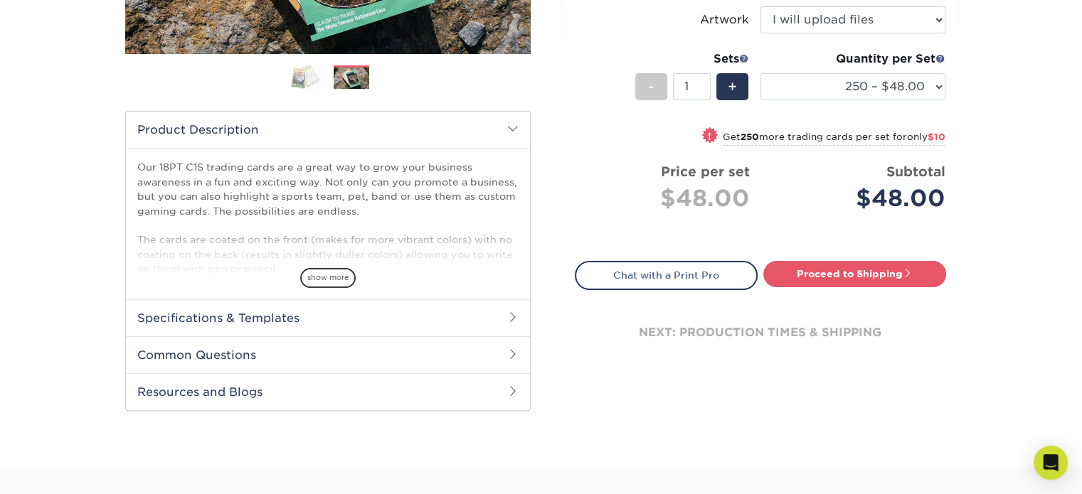
scroll to position [365, 0]
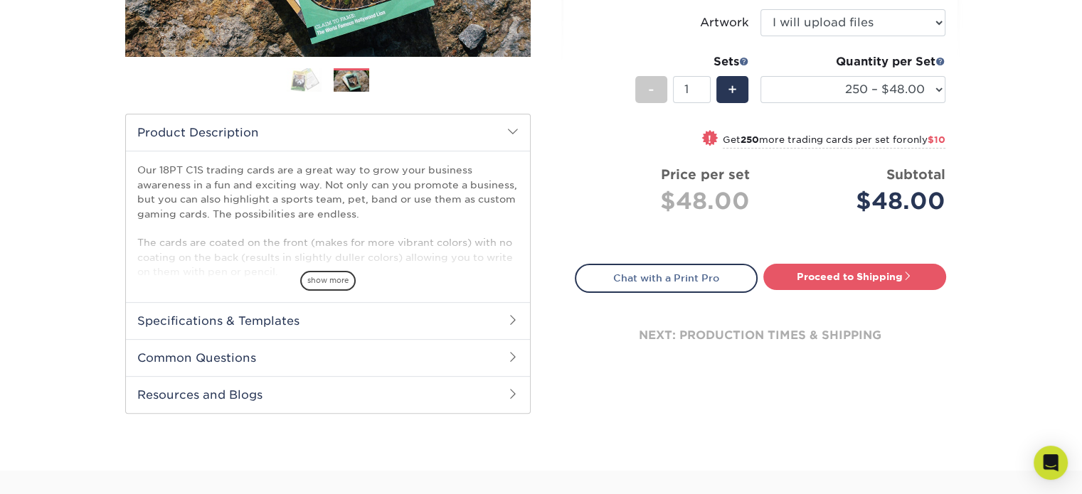
click at [469, 322] on h2 "Specifications & Templates" at bounding box center [328, 320] width 404 height 37
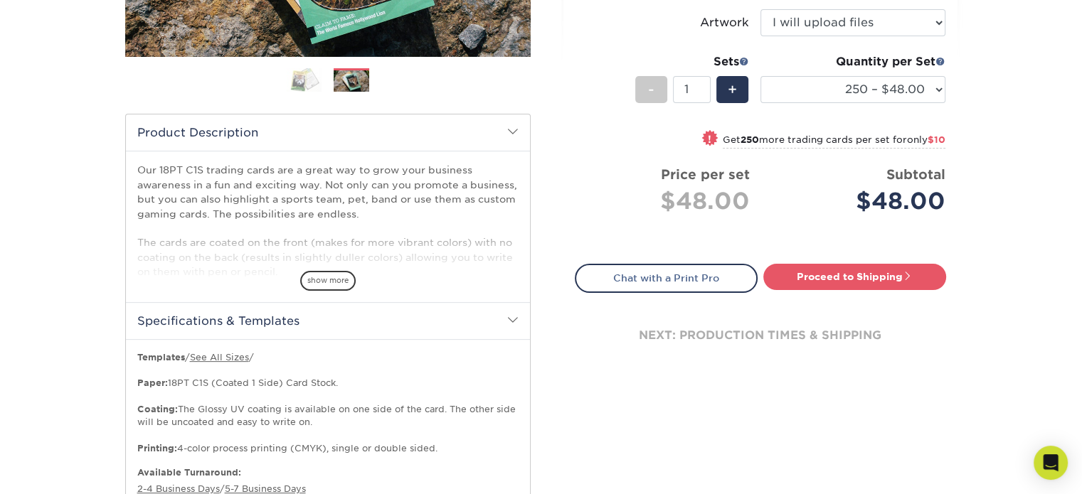
click at [469, 322] on h2 "Specifications & Templates" at bounding box center [328, 320] width 404 height 37
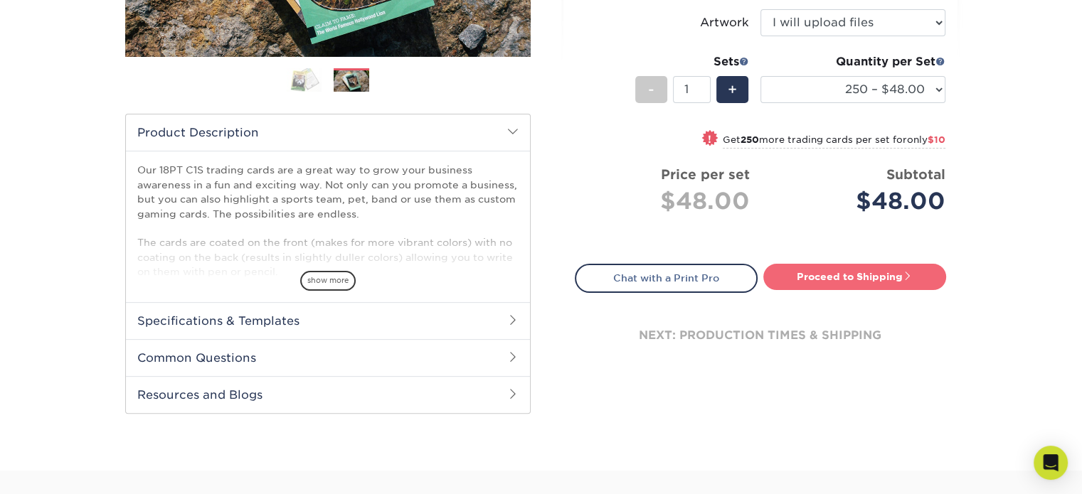
click at [817, 278] on link "Proceed to Shipping" at bounding box center [854, 277] width 183 height 26
type input "Set 1"
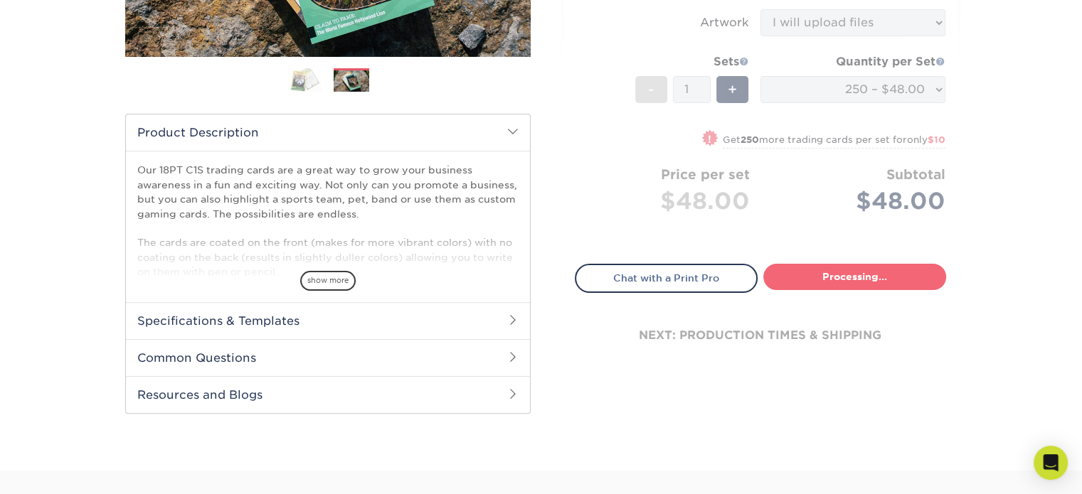
select select "f7cdf0bb-4f0d-4a12-bfed-4ea69d747644"
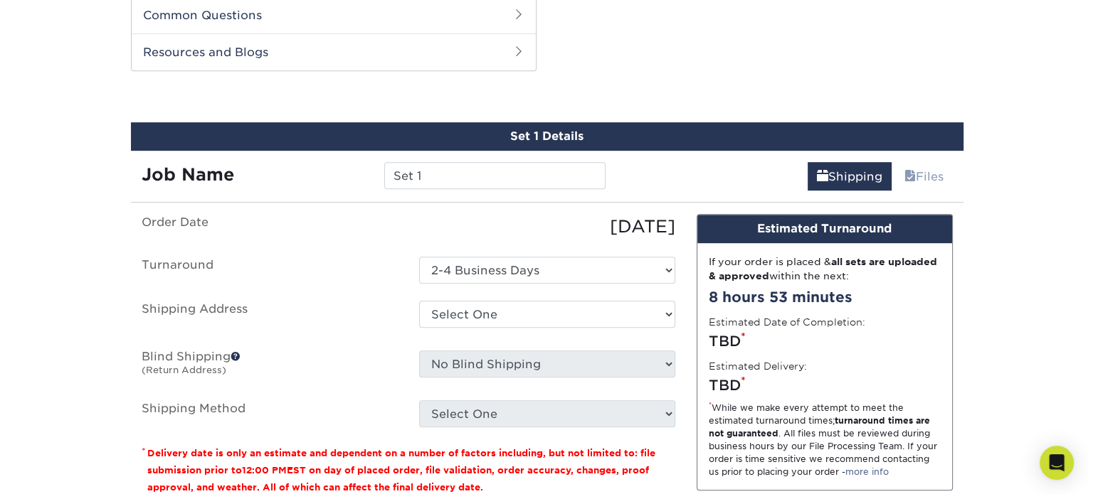
scroll to position [768, 0]
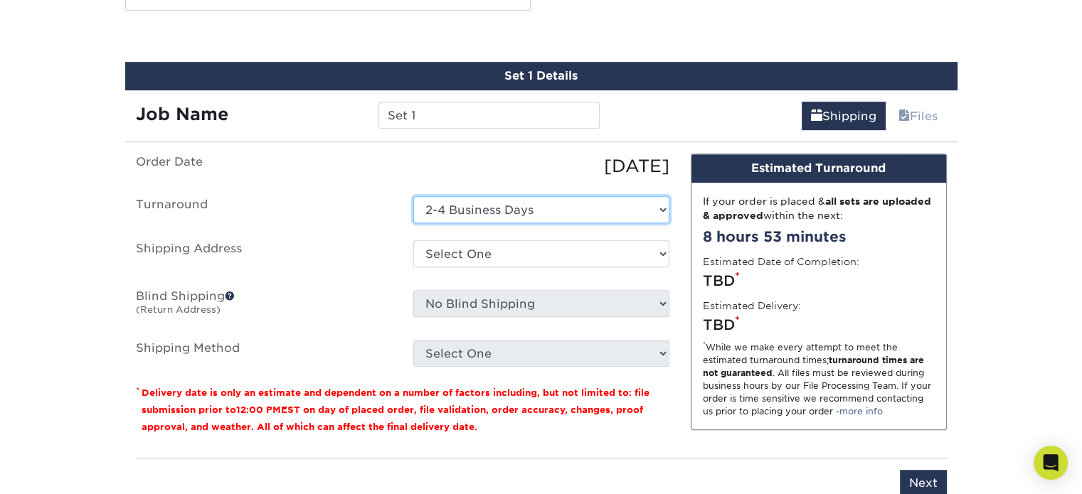
click at [543, 208] on select "Select One 2-4 Business Days" at bounding box center [541, 209] width 256 height 27
click at [467, 161] on div "08/21/2025" at bounding box center [541, 167] width 277 height 26
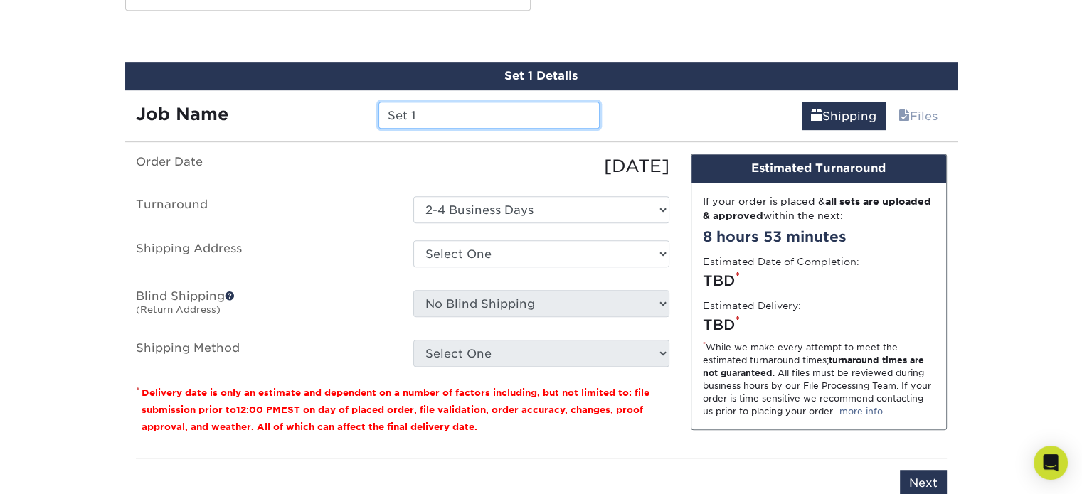
click at [434, 112] on input "Set 1" at bounding box center [488, 115] width 221 height 27
drag, startPoint x: 434, startPoint y: 112, endPoint x: 316, endPoint y: 116, distance: 118.1
click at [316, 116] on div "Job Name Set 1" at bounding box center [368, 115] width 486 height 27
type input "001-INF"
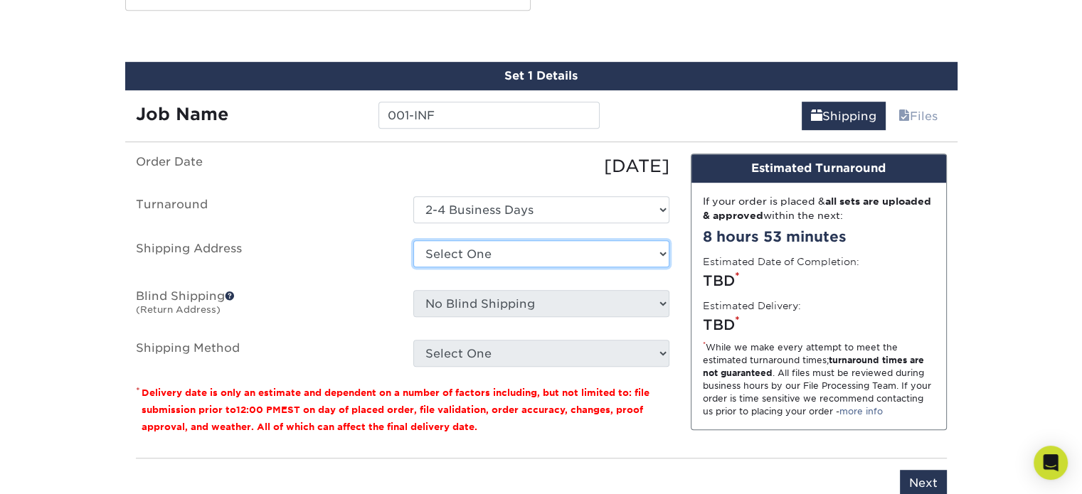
click at [487, 260] on select "Select One + Add New Address - Login" at bounding box center [541, 253] width 256 height 27
select select "newaddress"
click at [413, 240] on select "Select One + Add New Address - Login" at bounding box center [541, 253] width 256 height 27
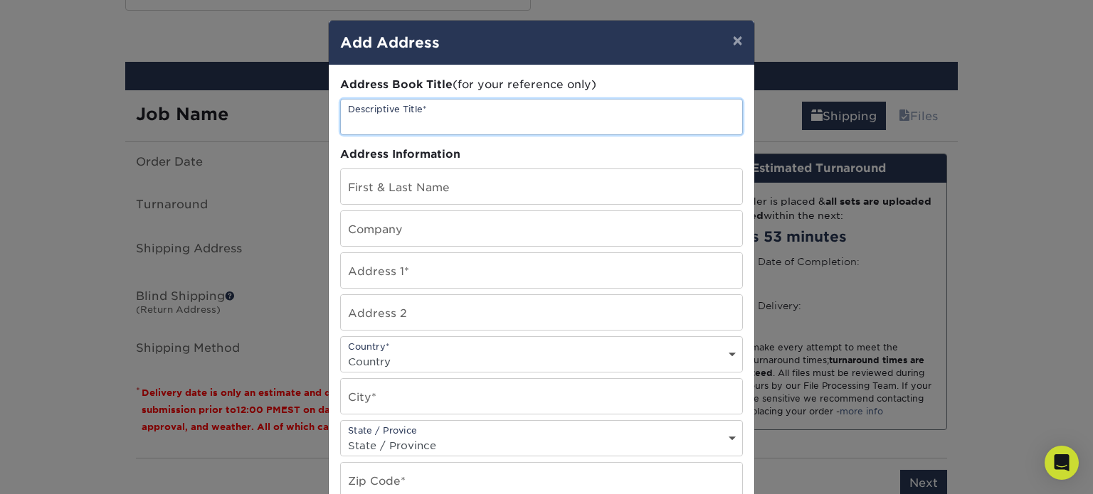
click at [415, 127] on input "text" at bounding box center [541, 117] width 401 height 35
click at [463, 122] on input "text" at bounding box center [541, 117] width 401 height 35
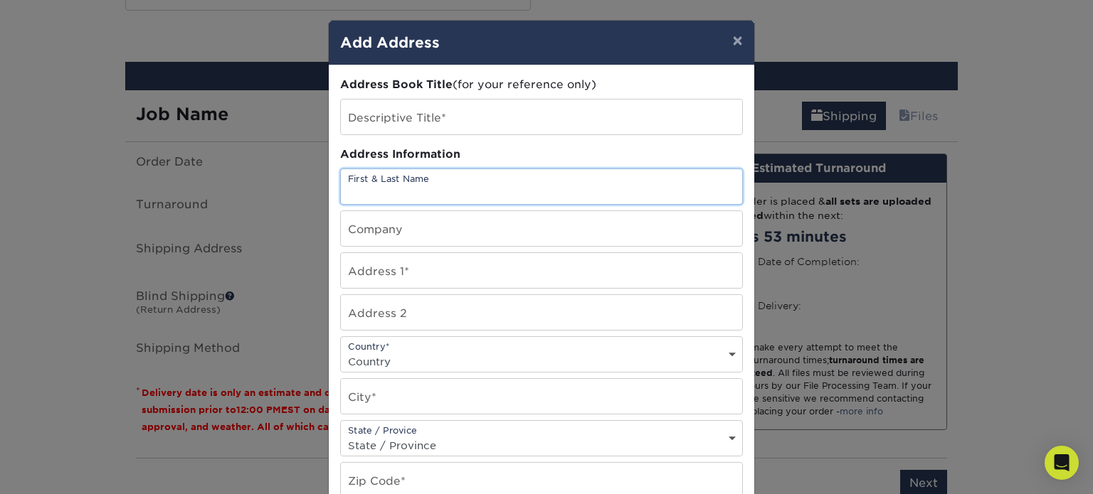
click at [441, 181] on input "text" at bounding box center [541, 186] width 401 height 35
type input "Michael Alfredo Camargo"
type input "3775 63rd"
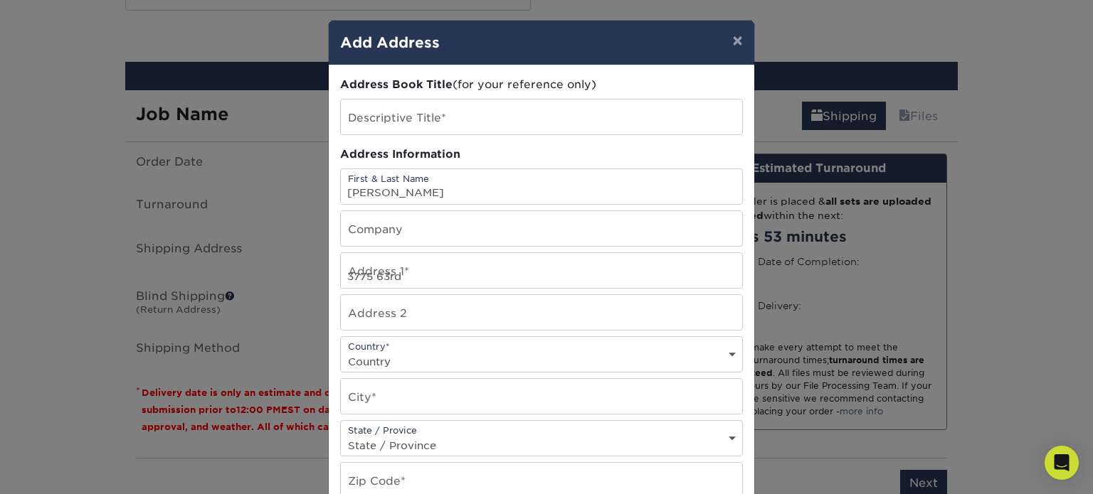
type input "Apt A1"
select select "US"
type input "Woodside"
select select "NY"
type input "11377"
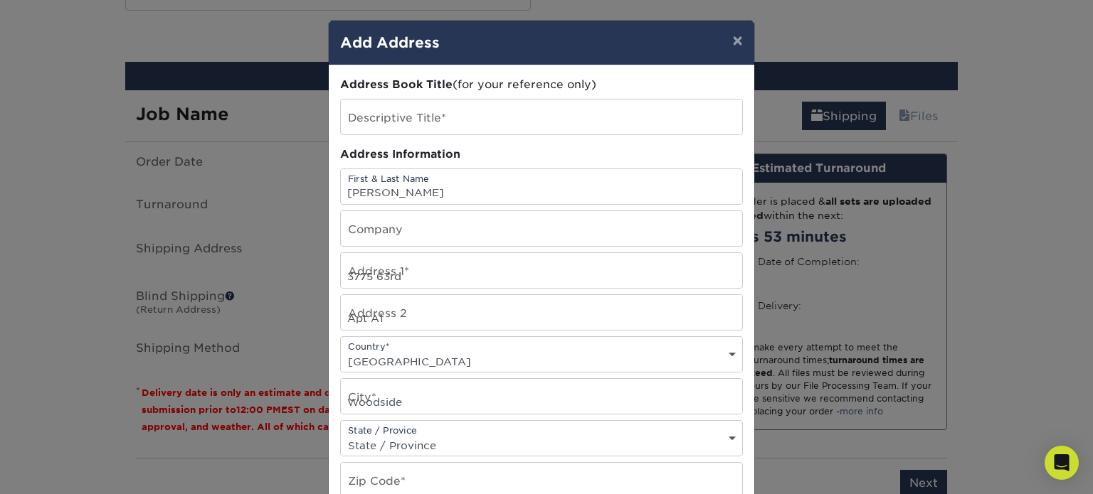
type input "2017363344"
click at [410, 285] on input "3775 63rd" at bounding box center [541, 270] width 401 height 35
drag, startPoint x: 425, startPoint y: 281, endPoint x: 329, endPoint y: 274, distance: 97.0
click at [329, 274] on div "Address Book Title (for your reference only) Descriptive Title* Address Informa…" at bounding box center [541, 383] width 425 height 637
type input "3780 64th Street"
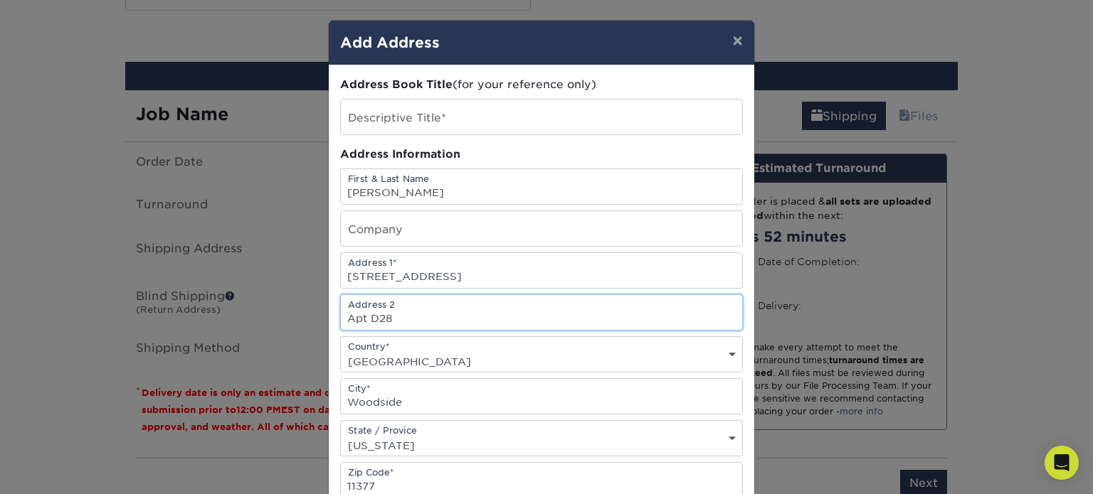
type input "Apt D28"
click at [528, 250] on div "Address Book Title (for your reference only) Descriptive Title* Address Informa…" at bounding box center [541, 384] width 403 height 614
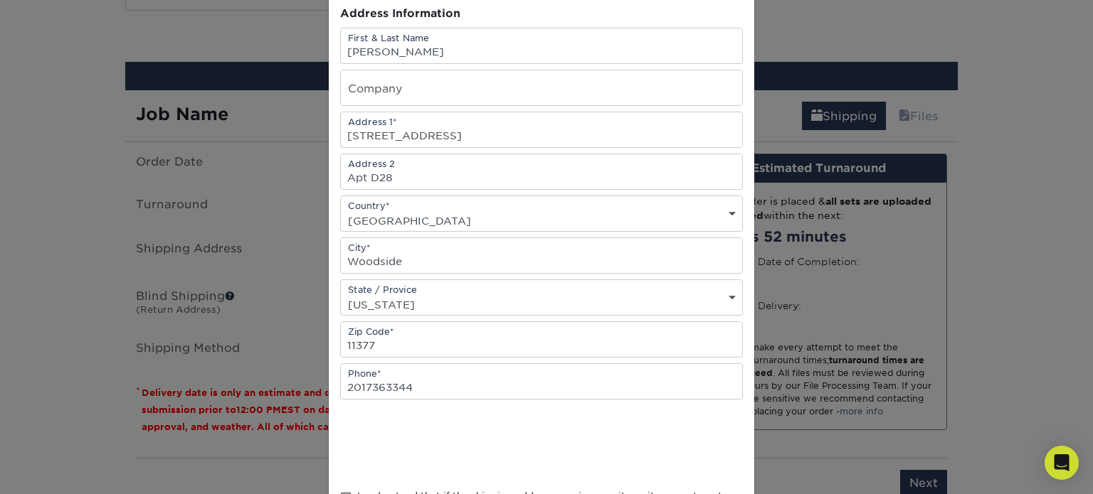
scroll to position [275, 0]
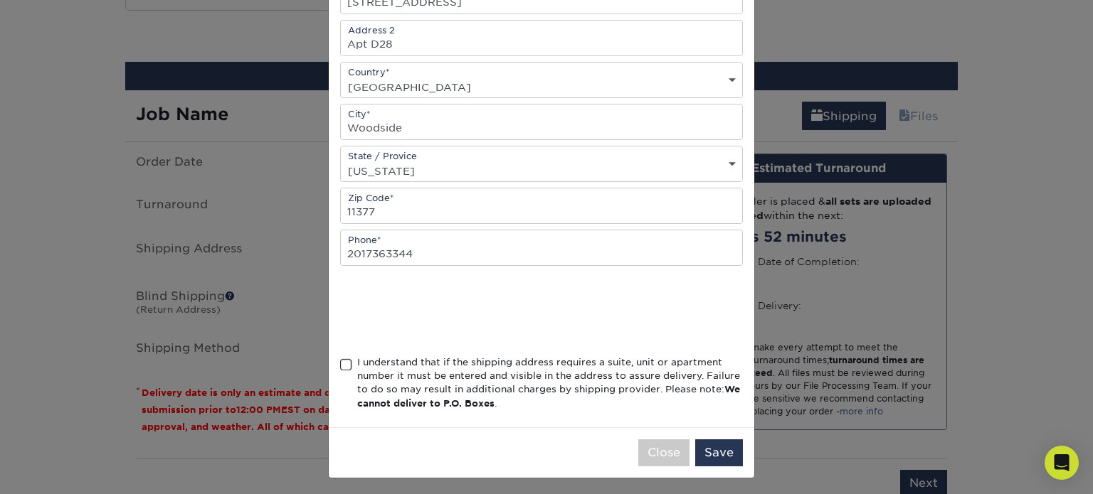
click at [340, 358] on span at bounding box center [346, 365] width 12 height 14
click at [0, 0] on input "I understand that if the shipping address requires a suite, unit or apartment n…" at bounding box center [0, 0] width 0 height 0
click at [708, 448] on button "Save" at bounding box center [719, 453] width 48 height 27
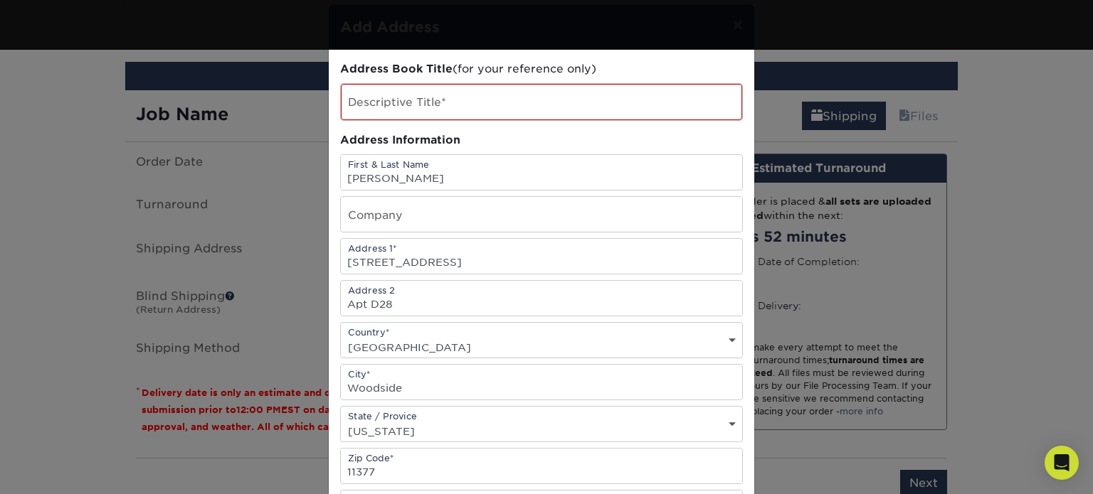
scroll to position [0, 0]
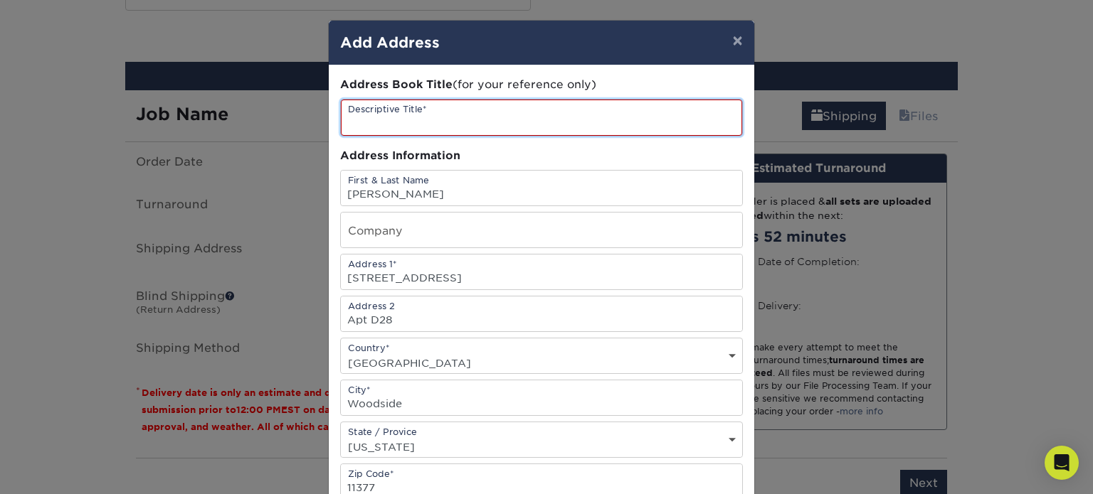
click at [485, 122] on input "text" at bounding box center [541, 118] width 401 height 36
type input "001-INF"
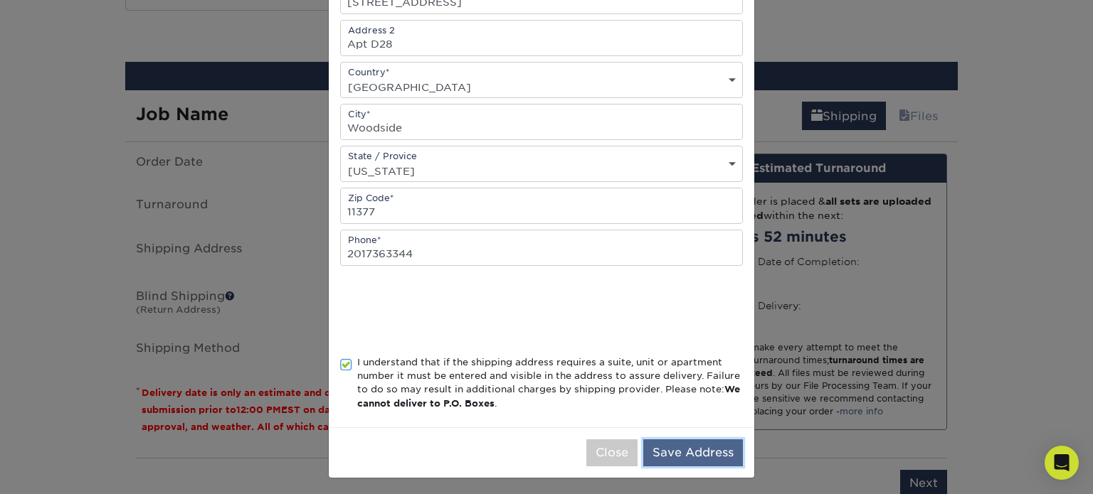
click at [662, 450] on button "Save Address" at bounding box center [693, 453] width 100 height 27
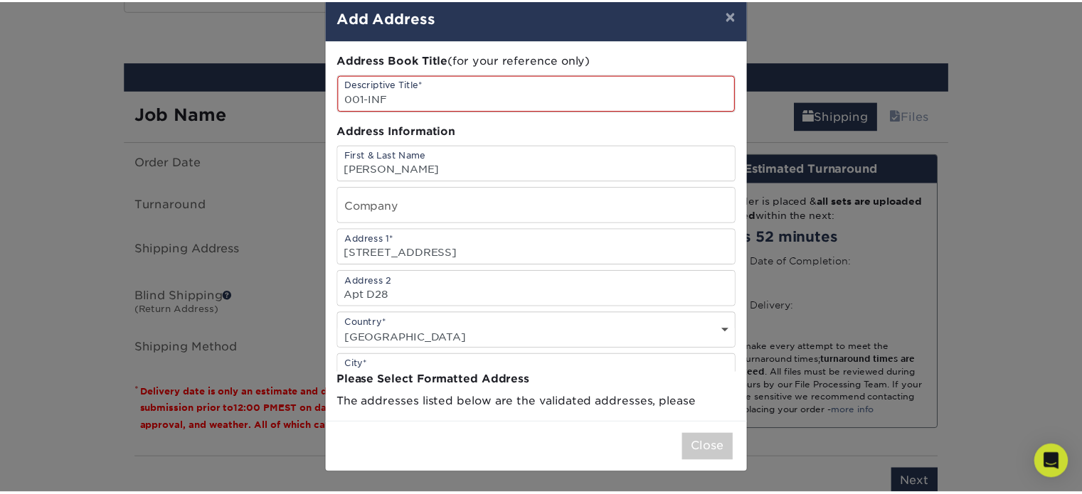
scroll to position [0, 0]
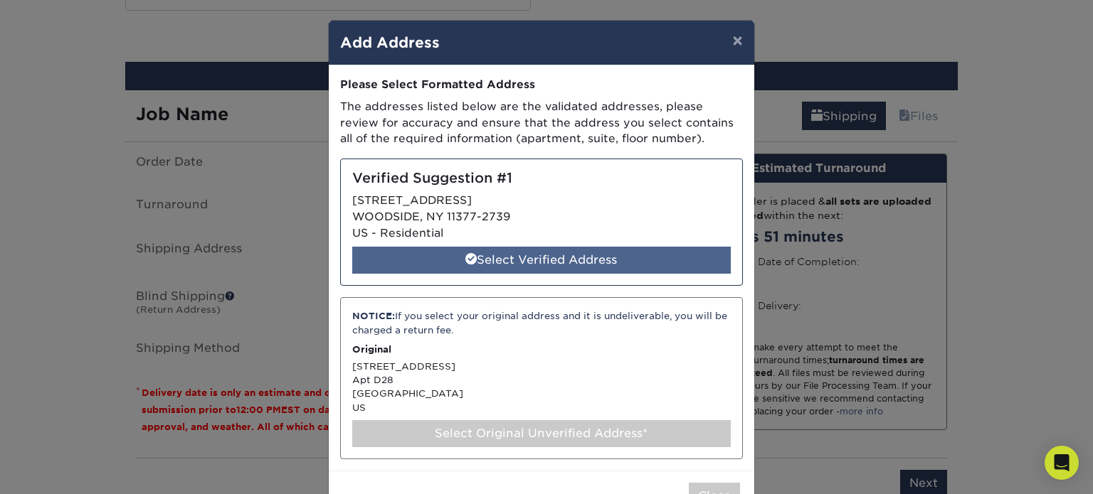
click at [546, 262] on div "Select Verified Address" at bounding box center [541, 260] width 378 height 27
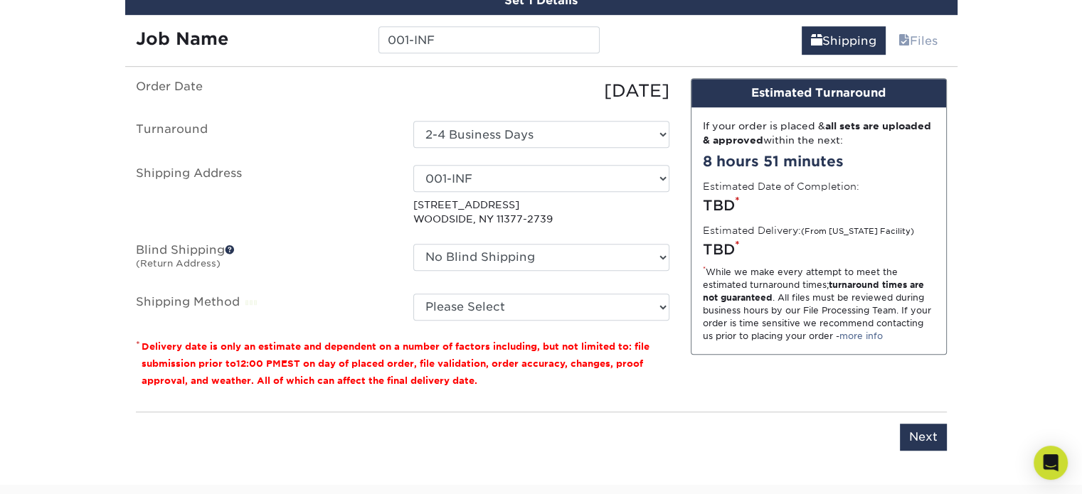
scroll to position [850, 0]
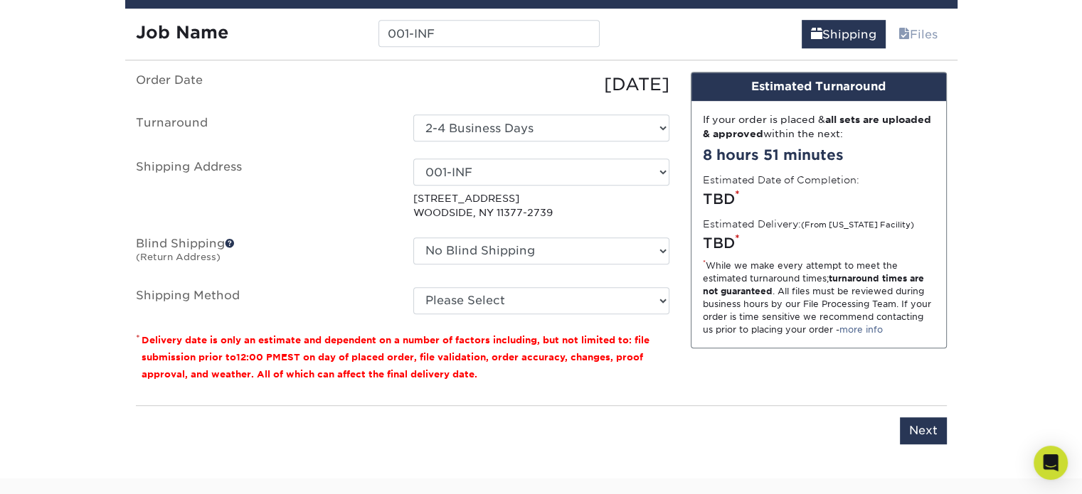
click at [526, 198] on p "3780 64TH ST WOODSIDE, NY 11377-2739" at bounding box center [541, 205] width 256 height 29
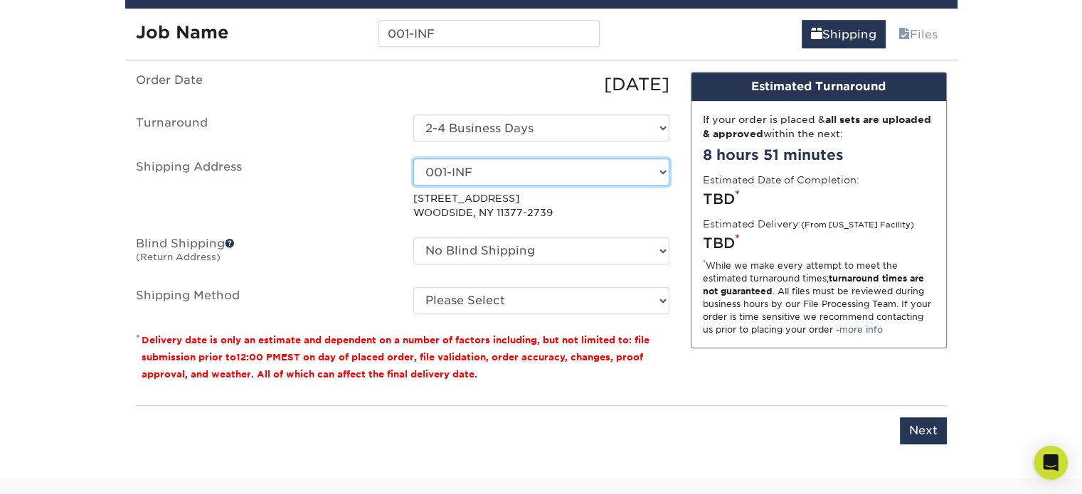
click at [464, 164] on select "Select One 001-INF + Add New Address - Login" at bounding box center [541, 172] width 256 height 27
click at [413, 159] on select "Select One 001-INF + Add New Address - Login" at bounding box center [541, 172] width 256 height 27
click at [460, 175] on select "Select One 001-INF + Add New Address - Login" at bounding box center [541, 172] width 256 height 27
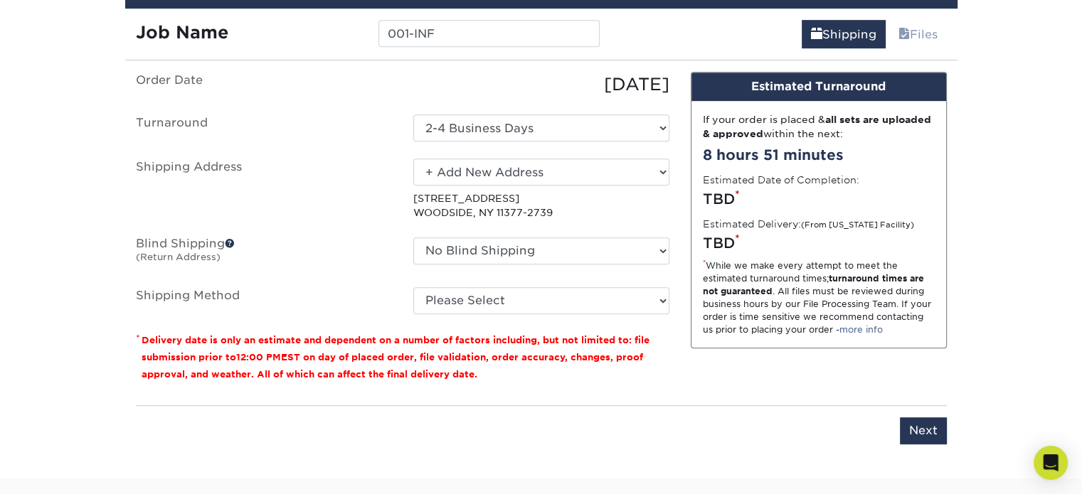
click at [413, 159] on select "Select One 001-INF + Add New Address - Login" at bounding box center [541, 172] width 256 height 27
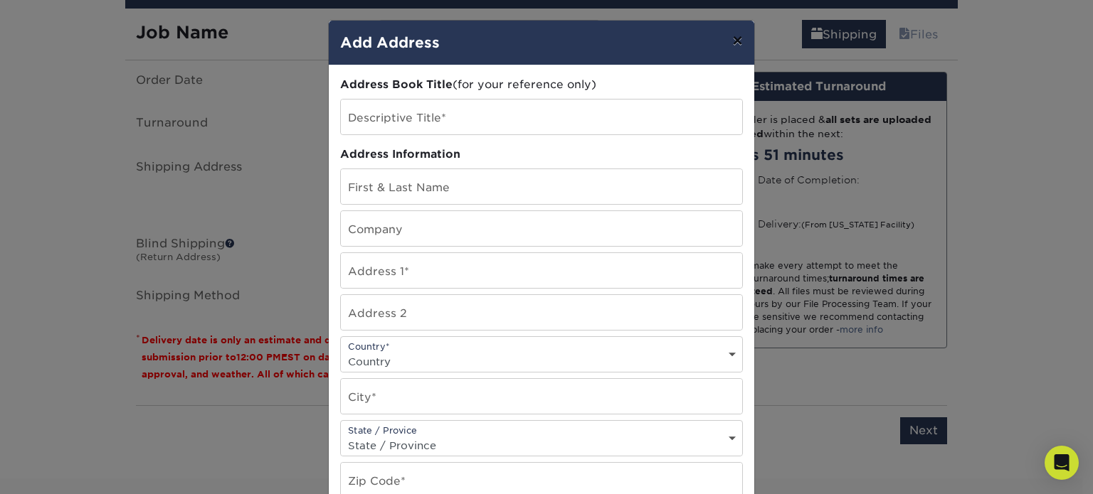
click at [733, 42] on button "×" at bounding box center [737, 41] width 33 height 40
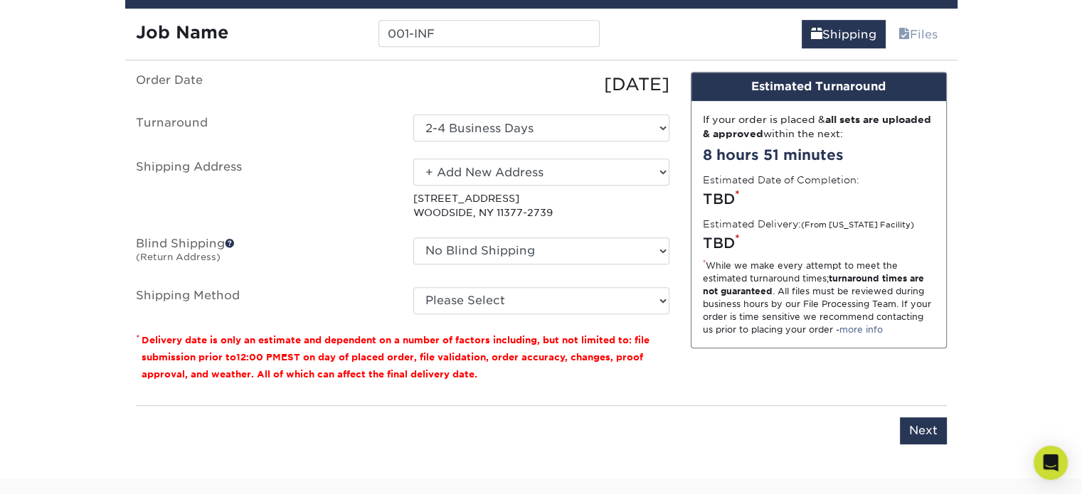
click at [511, 196] on p "3780 64TH ST WOODSIDE, NY 11377-2739" at bounding box center [541, 205] width 256 height 29
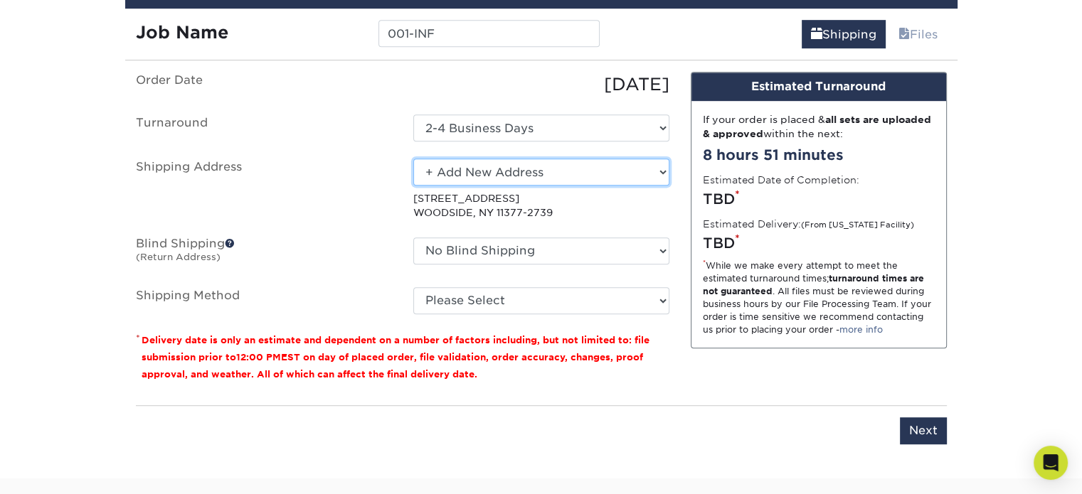
click at [549, 171] on select "Select One 001-INF + Add New Address - Login" at bounding box center [541, 172] width 256 height 27
select select "285293"
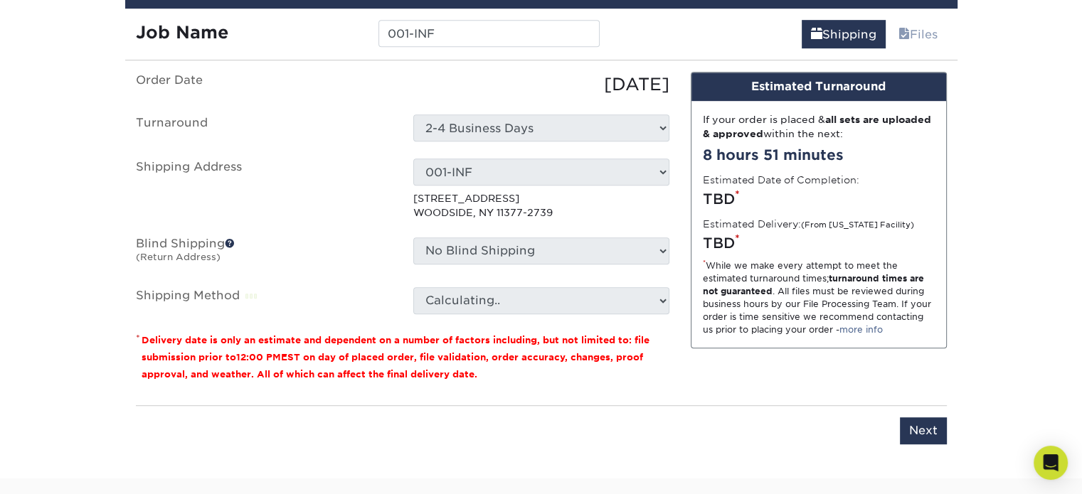
scroll to position [827, 0]
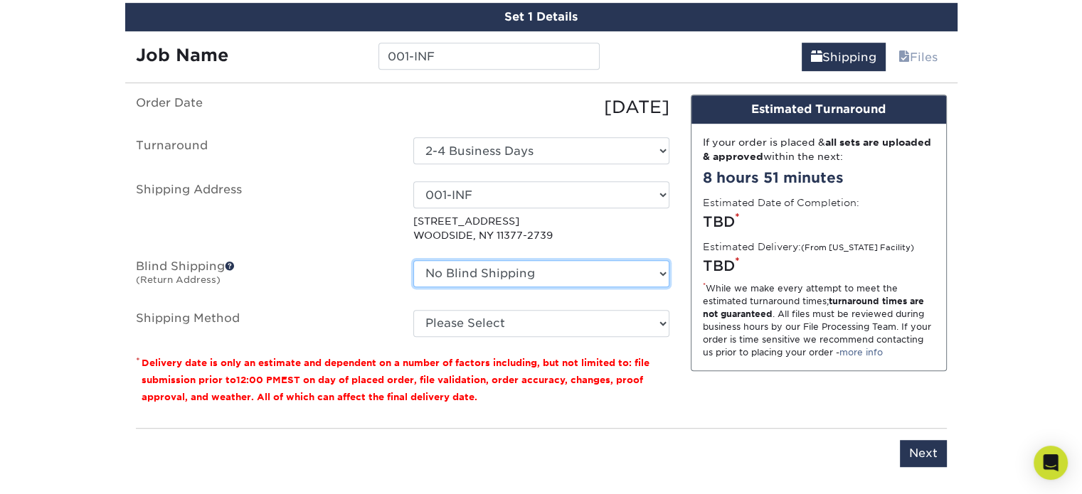
click at [498, 267] on select "No Blind Shipping + Add New Address" at bounding box center [541, 273] width 256 height 27
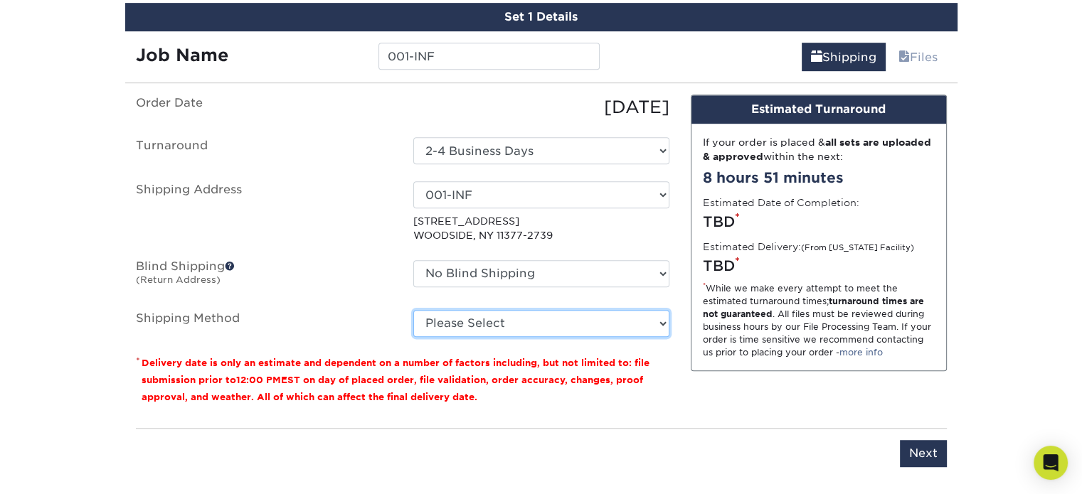
click at [504, 312] on select "Please Select Ground Shipping (+$25.02) 3 Day Shipping Service (+$31.11) 2 Day …" at bounding box center [541, 323] width 256 height 27
select select "03"
click at [413, 310] on select "Please Select Ground Shipping (+$25.02) 3 Day Shipping Service (+$31.11) 2 Day …" at bounding box center [541, 323] width 256 height 27
click at [512, 312] on select "Please Select Ground Shipping (+$25.02) 3 Day Shipping Service (+$31.11) 2 Day …" at bounding box center [541, 323] width 256 height 27
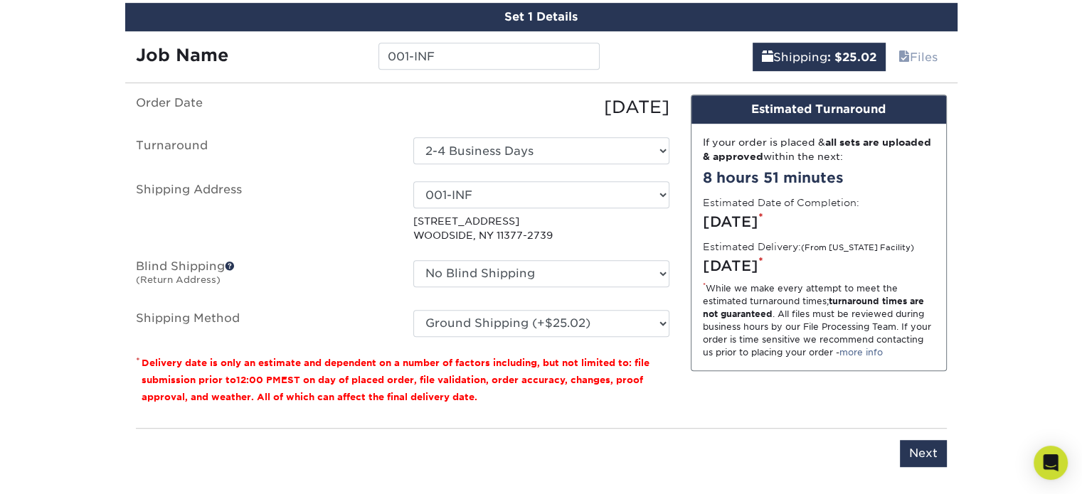
click at [493, 296] on ul "Order Date 08/21/2025 Turnaround Select One 2-4 Business Days Shipping Address …" at bounding box center [402, 216] width 533 height 243
click at [530, 198] on select "Select One 001-INF + Add New Address - Login" at bounding box center [541, 194] width 256 height 27
select select "newaddress"
click at [413, 181] on select "Select One 001-INF + Add New Address - Login" at bounding box center [541, 194] width 256 height 27
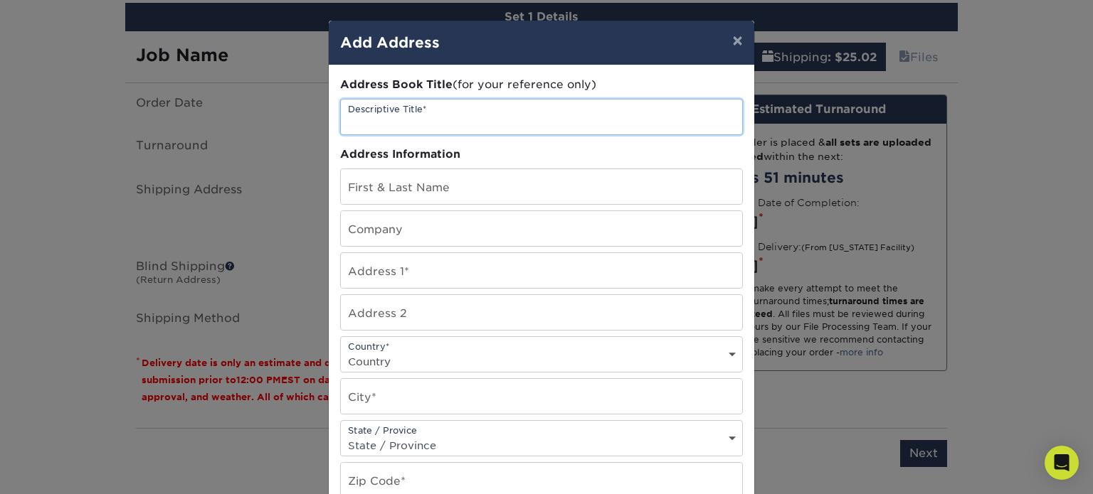
click at [435, 122] on input "text" at bounding box center [541, 117] width 401 height 35
type input "001-INF"
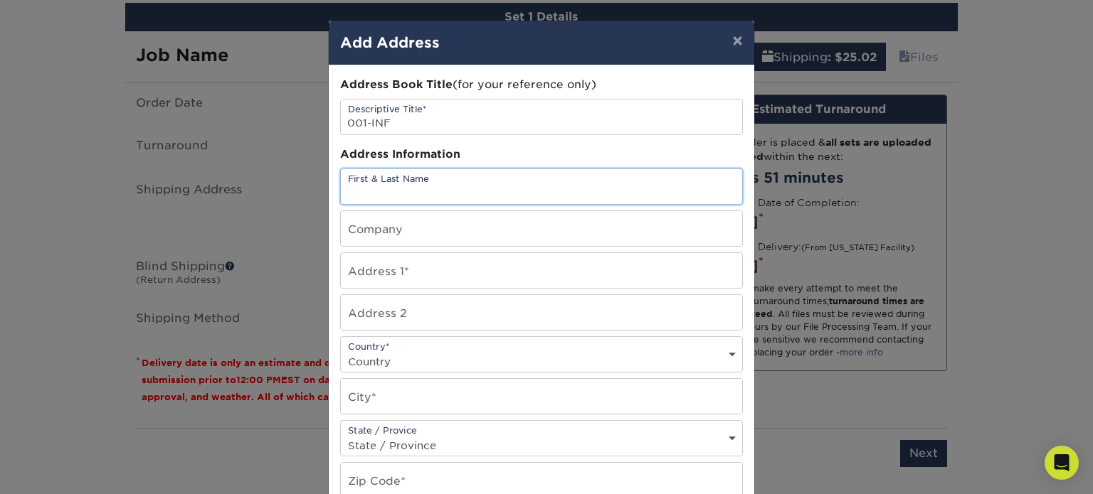
click at [442, 189] on input "text" at bounding box center [541, 186] width 401 height 35
type input "Michael Alfredo Chica Camargo"
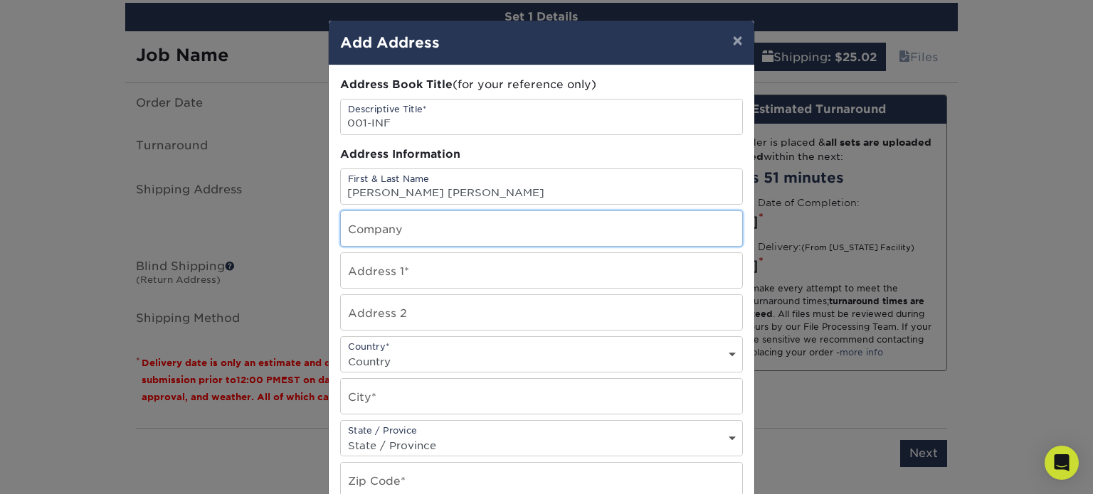
type input "Michael Alfredo Chica Camargo /"
type input "507 E 73rd Street"
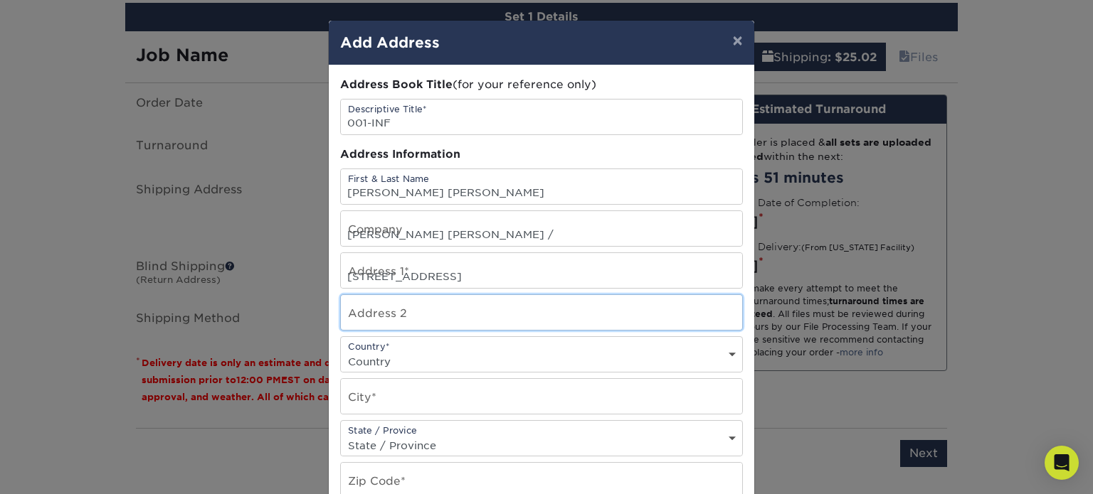
type input "Apt 30"
select select "US"
type input "New York"
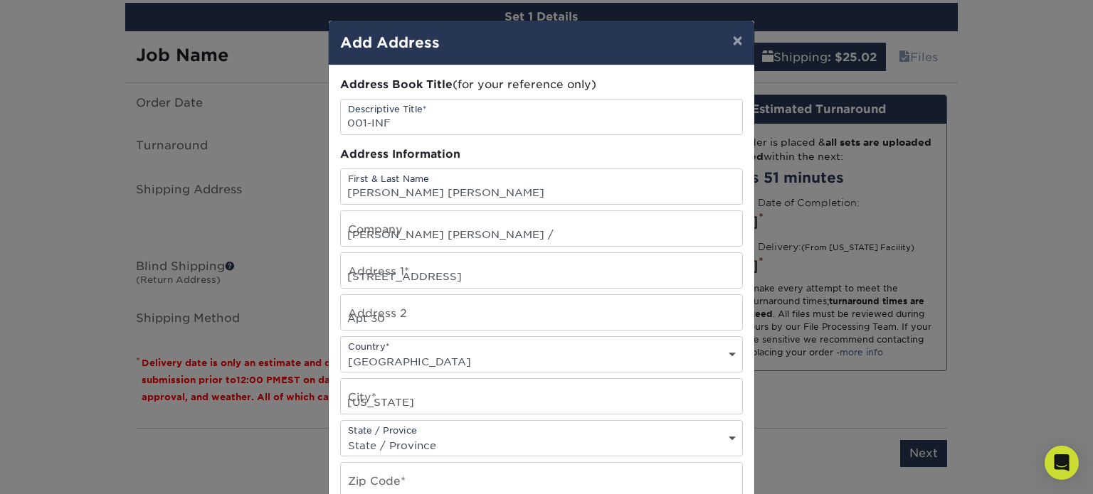
select select "NY"
type input "10021"
type input "2017363344"
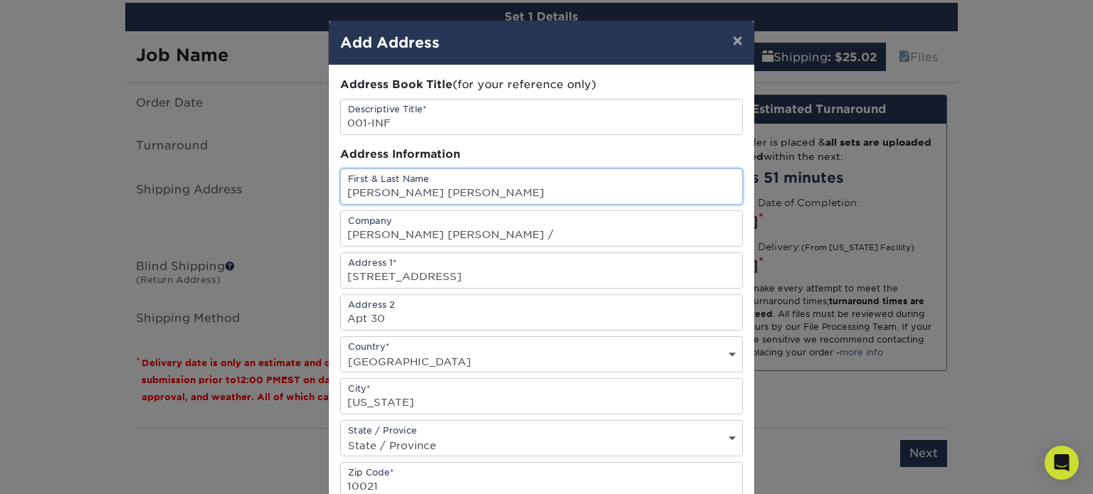
click at [464, 190] on input "Michael Alfredo Chica Camargo" at bounding box center [541, 186] width 401 height 35
drag, startPoint x: 521, startPoint y: 187, endPoint x: 275, endPoint y: 173, distance: 245.8
click at [275, 173] on div "× Add Address Address Book Title (for your reference only) Descriptive Title* 0…" at bounding box center [546, 247] width 1093 height 494
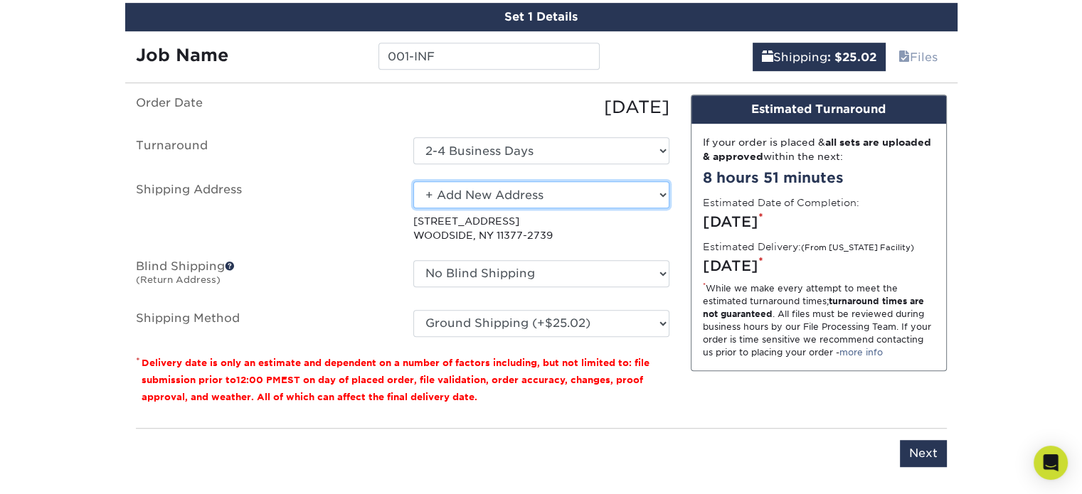
click at [516, 198] on select "Select One 001-INF + Add New Address - Login" at bounding box center [541, 194] width 256 height 27
click at [413, 181] on select "Select One 001-INF + Add New Address - Login" at bounding box center [541, 194] width 256 height 27
click at [496, 196] on select "Select One 001-INF + Add New Address - Login" at bounding box center [541, 194] width 256 height 27
click at [413, 181] on select "Select One 001-INF + Add New Address - Login" at bounding box center [541, 194] width 256 height 27
click at [459, 222] on p "3780 64TH ST WOODSIDE, NY 11377-2739" at bounding box center [541, 228] width 256 height 29
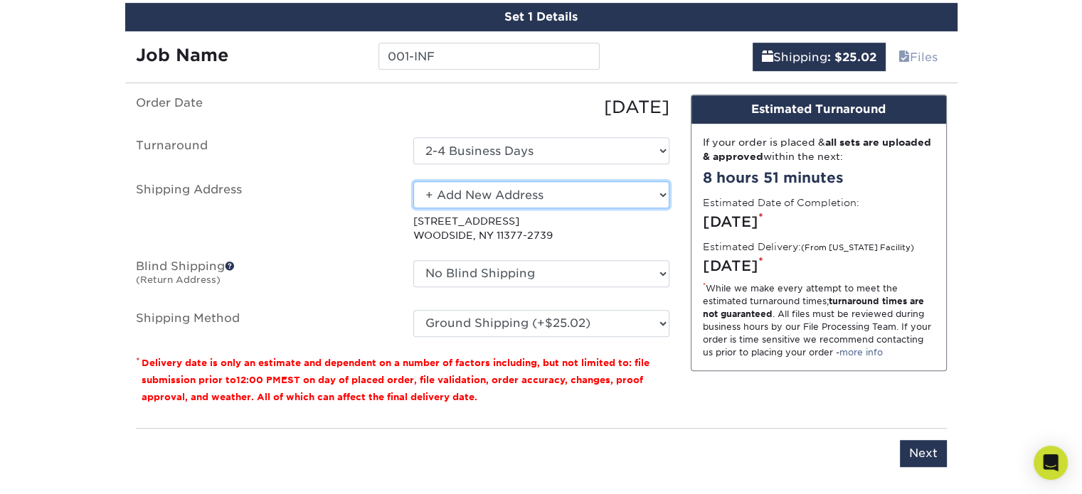
click at [543, 202] on select "Select One 001-INF + Add New Address - Login" at bounding box center [541, 194] width 256 height 27
click at [238, 213] on label "Shipping Address" at bounding box center [263, 212] width 277 height 62
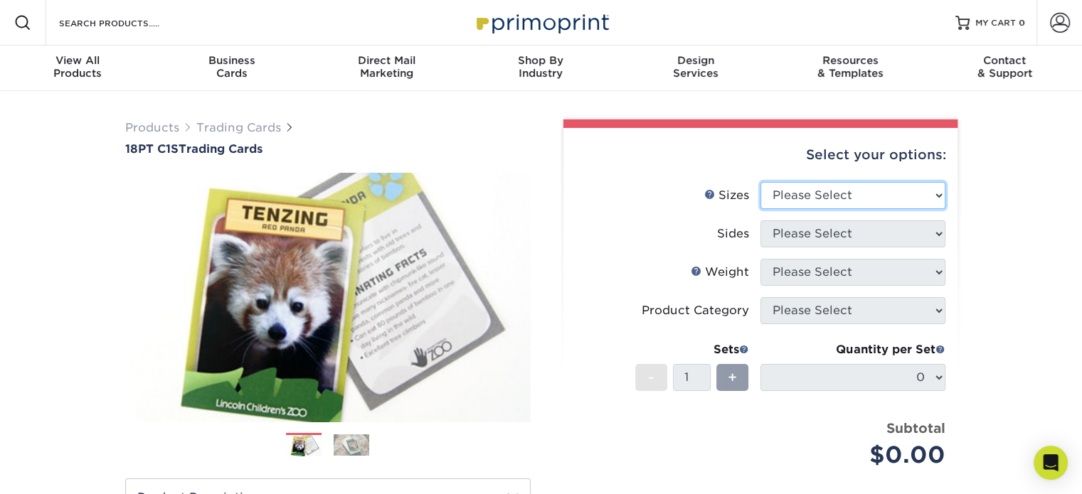
click at [865, 201] on select "Please Select 2.5" x 3.5"" at bounding box center [852, 195] width 185 height 27
select select "2.50x3.50"
click at [760, 182] on select "Please Select 2.5" x 3.5"" at bounding box center [852, 195] width 185 height 27
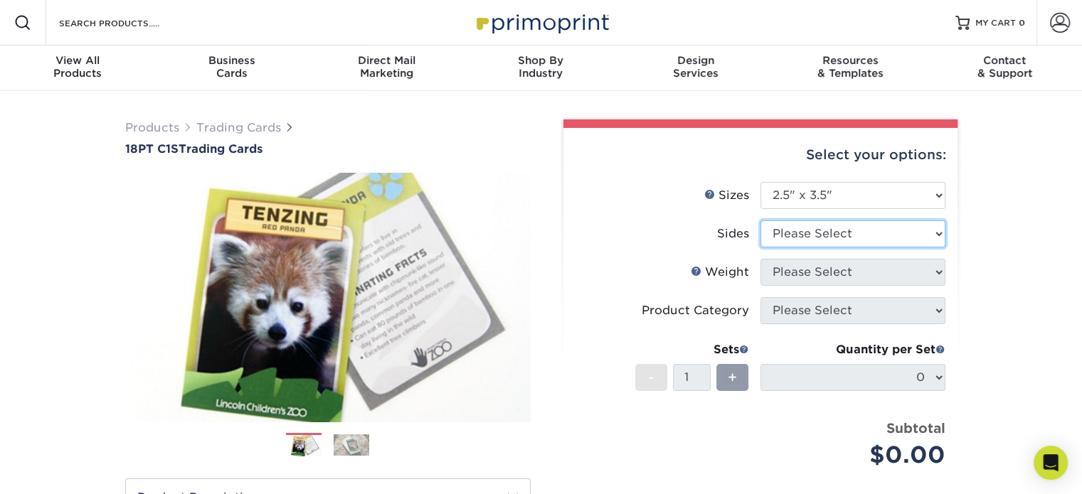
click at [824, 221] on select "Please Select Print Both Sides Print Front Only" at bounding box center [852, 233] width 185 height 27
select select "13abbda7-1d64-4f25-8bb2-c179b224825d"
click at [760, 220] on select "Please Select Print Both Sides Print Front Only" at bounding box center [852, 233] width 185 height 27
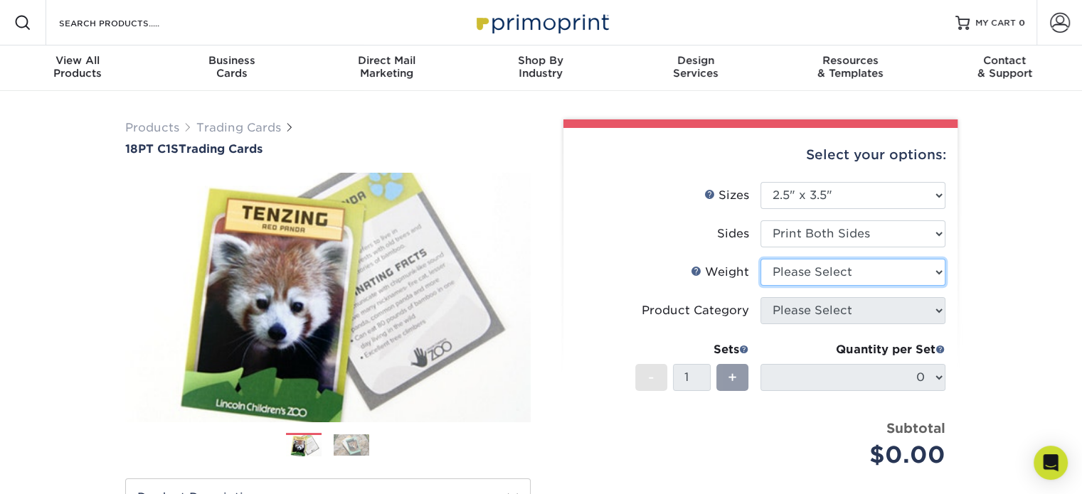
click at [852, 272] on select "Please Select 18PT C1S" at bounding box center [852, 272] width 185 height 27
select select "18PTC1S"
click at [760, 259] on select "Please Select 18PT C1S" at bounding box center [852, 272] width 185 height 27
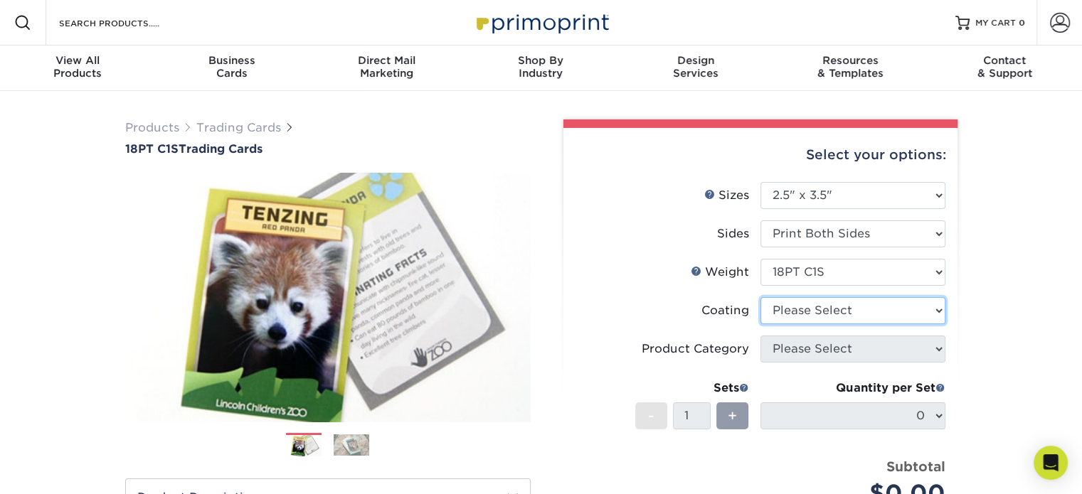
click at [834, 310] on select at bounding box center [852, 310] width 185 height 27
select select "1e8116af-acfc-44b1-83dc-8181aa338834"
click at [760, 297] on select at bounding box center [852, 310] width 185 height 27
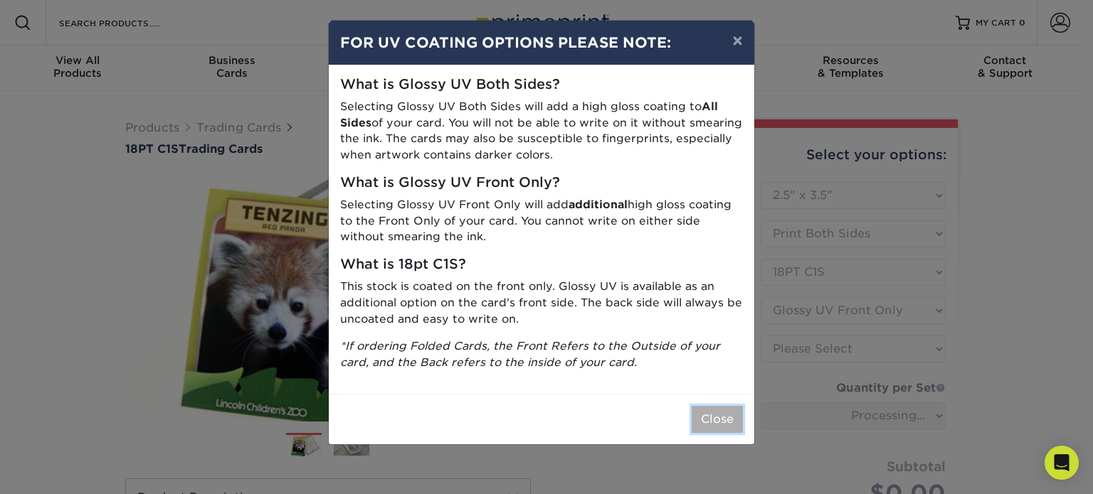
click at [728, 408] on button "Close" at bounding box center [716, 419] width 51 height 27
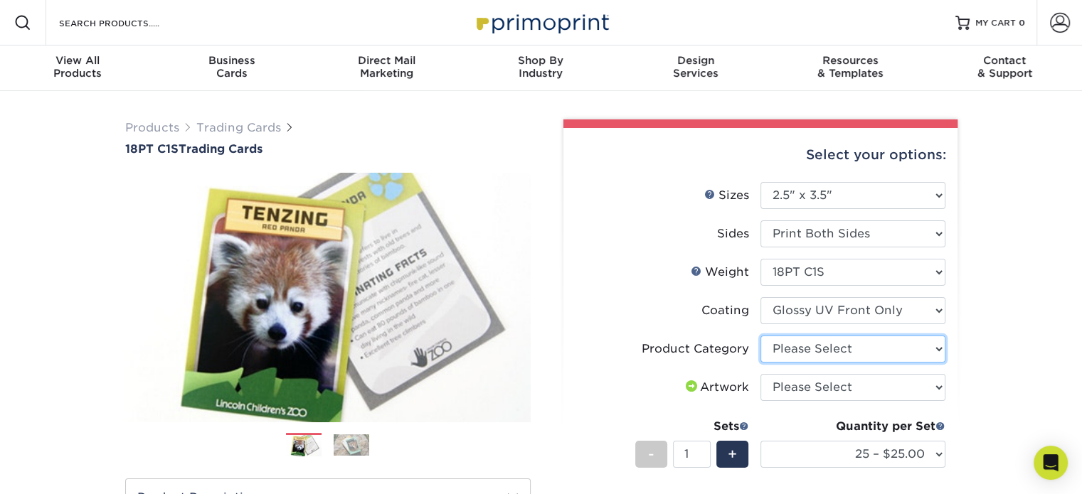
click at [820, 351] on select "Please Select Trading Cards" at bounding box center [852, 349] width 185 height 27
select select "c2f9bce9-36c2-409d-b101-c29d9d031e18"
click at [760, 336] on select "Please Select Trading Cards" at bounding box center [852, 349] width 185 height 27
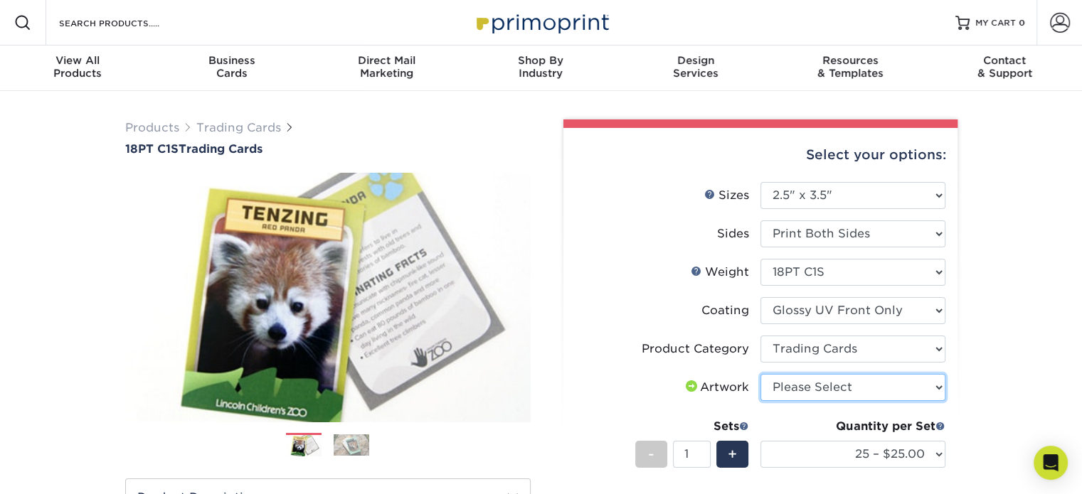
click at [829, 383] on select "Please Select I will upload files I need a design - $100" at bounding box center [852, 387] width 185 height 27
select select "upload"
click at [760, 374] on select "Please Select I will upload files I need a design - $100" at bounding box center [852, 387] width 185 height 27
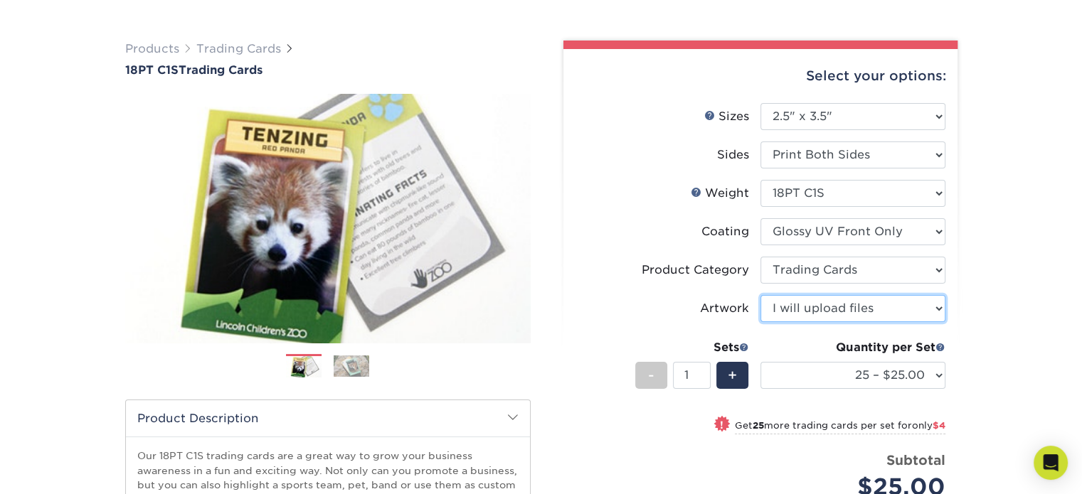
scroll to position [92, 0]
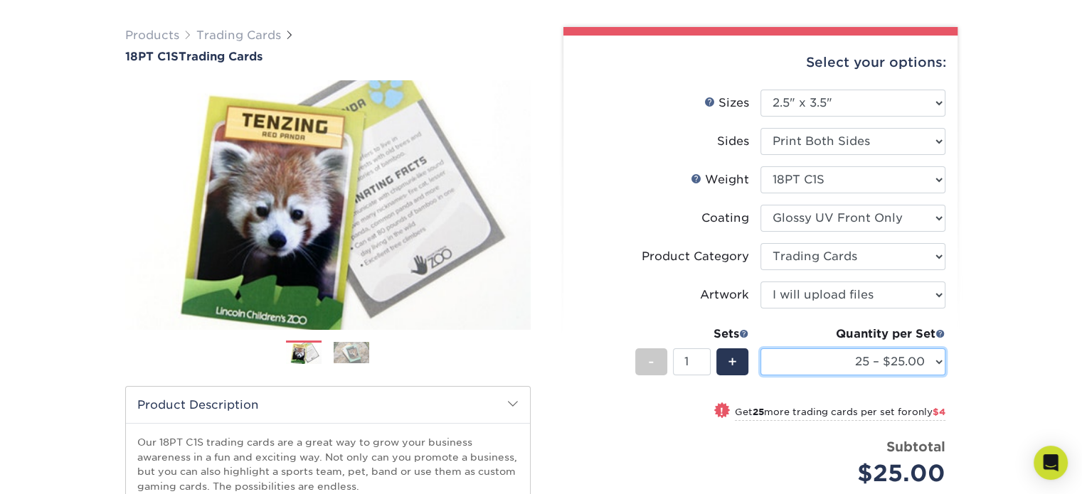
click at [799, 354] on select "25 – $25.00 50 – $29.00 75 – $37.00 100 – $41.00 250 – $48.00 500 – $58.00 1000…" at bounding box center [852, 362] width 185 height 27
click at [760, 349] on select "25 – $25.00 50 – $29.00 75 – $37.00 100 – $41.00 250 – $48.00 500 – $58.00 1000…" at bounding box center [852, 362] width 185 height 27
click at [1013, 289] on div "Products Trading Cards 18PT C1S Trading Cards Previous Next show more" at bounding box center [541, 371] width 1082 height 745
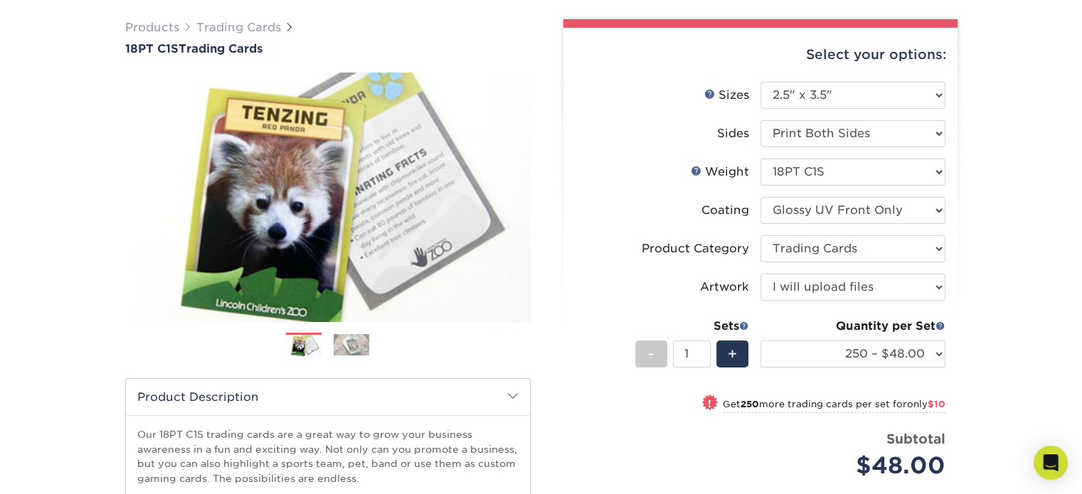
scroll to position [102, 0]
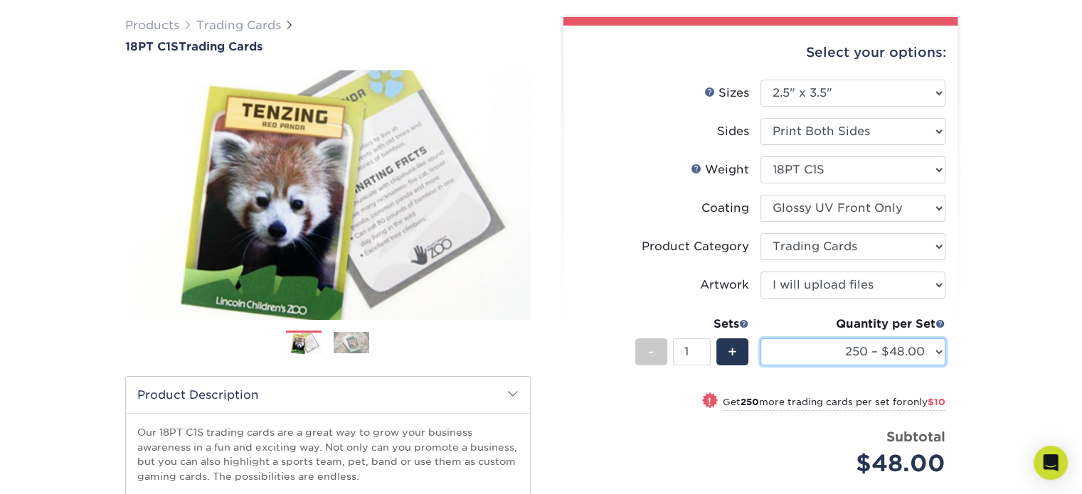
click at [903, 358] on select "25 – $25.00 50 – $29.00 75 – $37.00 100 – $41.00 250 – $48.00 500 – $58.00 1000…" at bounding box center [852, 352] width 185 height 27
select select "50 – $29.00"
click at [760, 339] on select "25 – $25.00 50 – $29.00 75 – $37.00 100 – $41.00 250 – $48.00 500 – $58.00 1000…" at bounding box center [852, 352] width 185 height 27
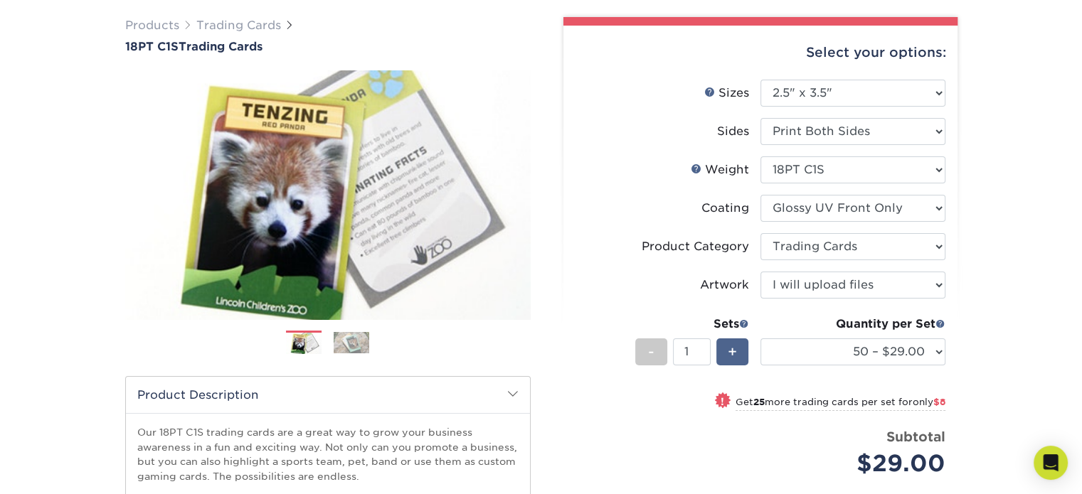
click at [737, 346] on div "+" at bounding box center [732, 352] width 32 height 27
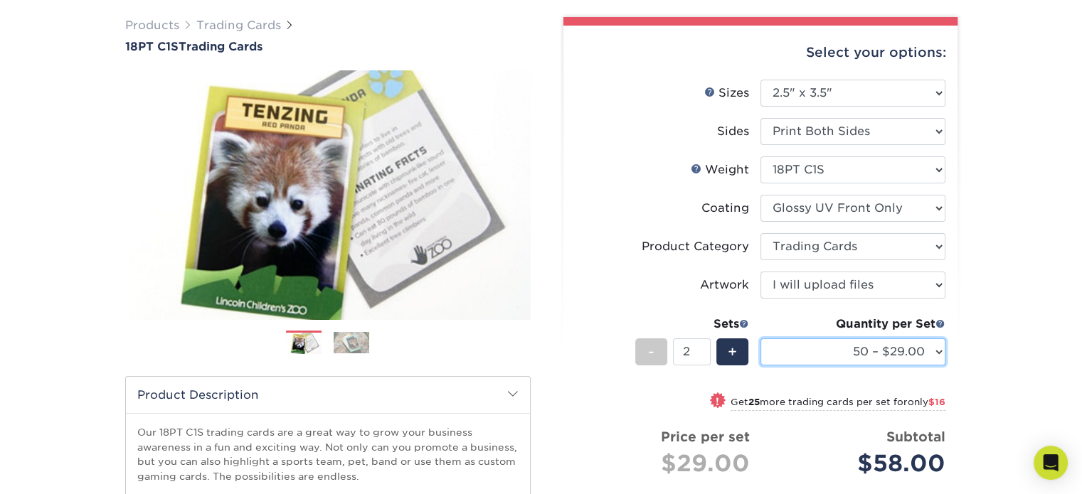
click at [810, 347] on select "25 – $25.00 50 – $29.00 75 – $37.00 100 – $41.00 250 – $48.00 500 – $58.00 1000…" at bounding box center [852, 352] width 185 height 27
click at [648, 346] on span "-" at bounding box center [651, 351] width 6 height 21
type input "1"
click at [797, 339] on select "25 – $25.00 50 – $29.00 75 – $37.00 100 – $41.00 250 – $48.00 500 – $58.00 1000…" at bounding box center [852, 352] width 185 height 27
click at [760, 339] on select "25 – $25.00 50 – $29.00 75 – $37.00 100 – $41.00 250 – $48.00 500 – $58.00 1000…" at bounding box center [852, 352] width 185 height 27
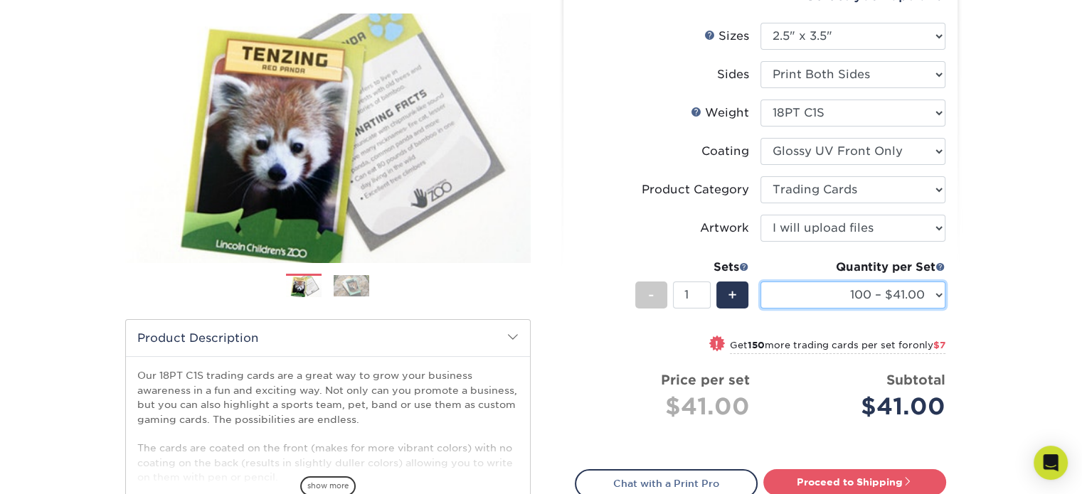
scroll to position [225, 0]
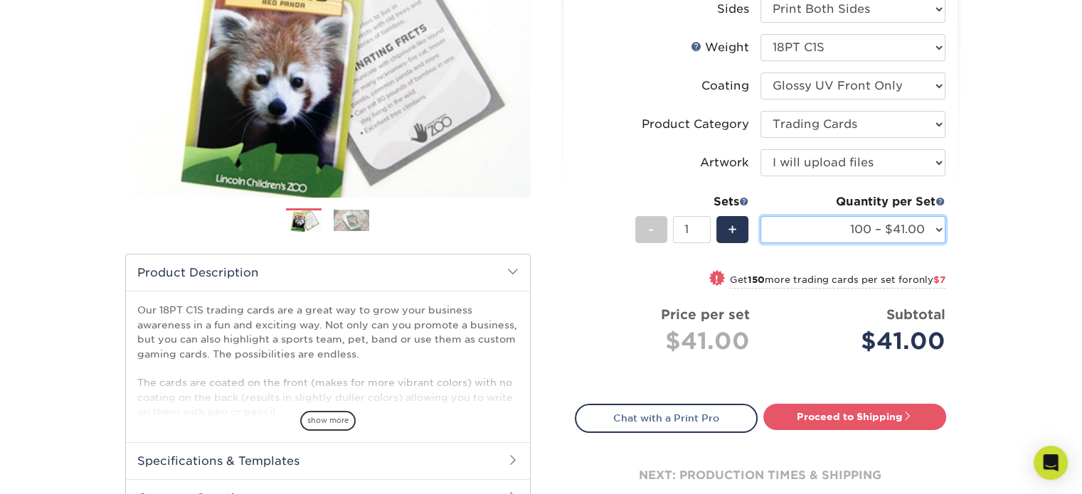
click at [881, 223] on select "25 – $25.00 50 – $29.00 75 – $37.00 100 – $41.00 250 – $48.00 500 – $58.00 1000…" at bounding box center [852, 229] width 185 height 27
click at [760, 216] on select "25 – $25.00 50 – $29.00 75 – $37.00 100 – $41.00 250 – $48.00 500 – $58.00 1000…" at bounding box center [852, 229] width 185 height 27
click at [1006, 228] on div "Products Trading Cards 18PT C1S Trading Cards Previous Next show more" at bounding box center [541, 238] width 1082 height 745
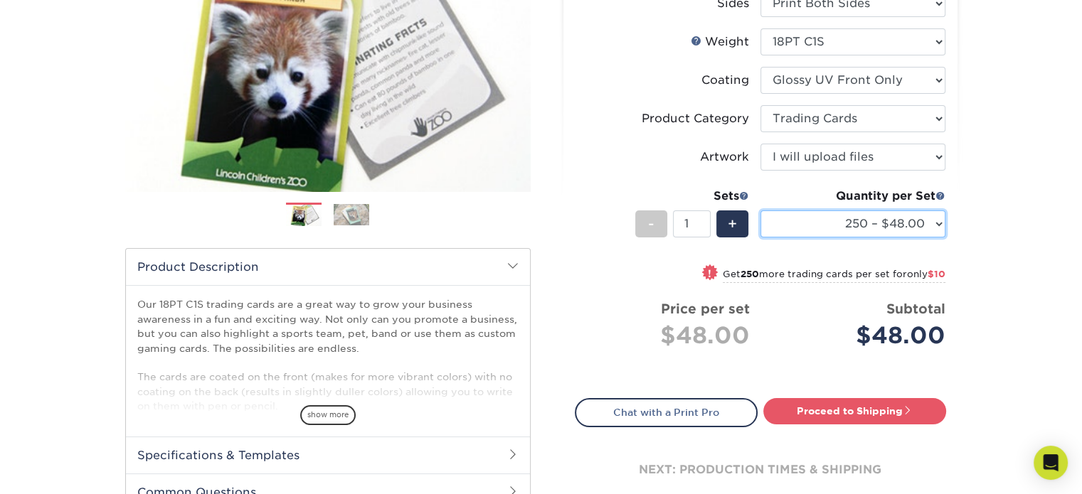
click at [877, 219] on select "25 – $25.00 50 – $29.00 75 – $37.00 100 – $41.00 250 – $48.00 500 – $58.00 1000…" at bounding box center [852, 224] width 185 height 27
select select "50 – $29.00"
click at [760, 211] on select "25 – $25.00 50 – $29.00 75 – $37.00 100 – $41.00 250 – $48.00 500 – $58.00 1000…" at bounding box center [852, 224] width 185 height 27
click at [735, 220] on span "+" at bounding box center [732, 223] width 9 height 21
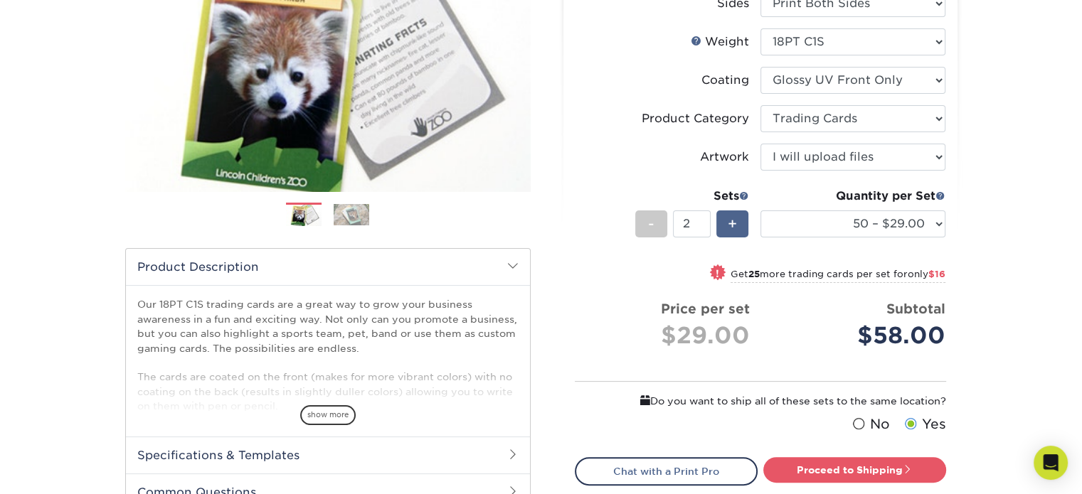
click at [735, 220] on span "+" at bounding box center [732, 223] width 9 height 21
click at [647, 228] on div "-" at bounding box center [651, 224] width 32 height 27
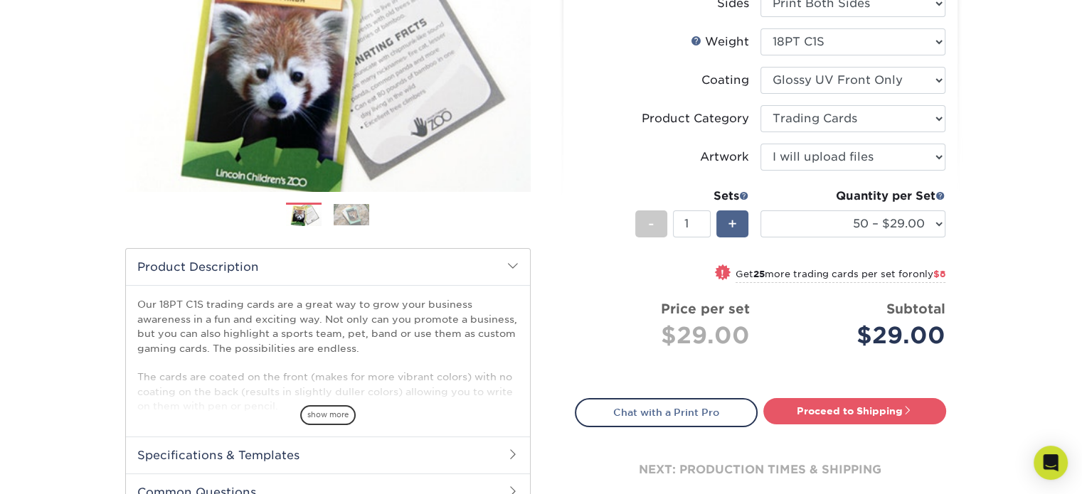
click at [733, 225] on span "+" at bounding box center [732, 223] width 9 height 21
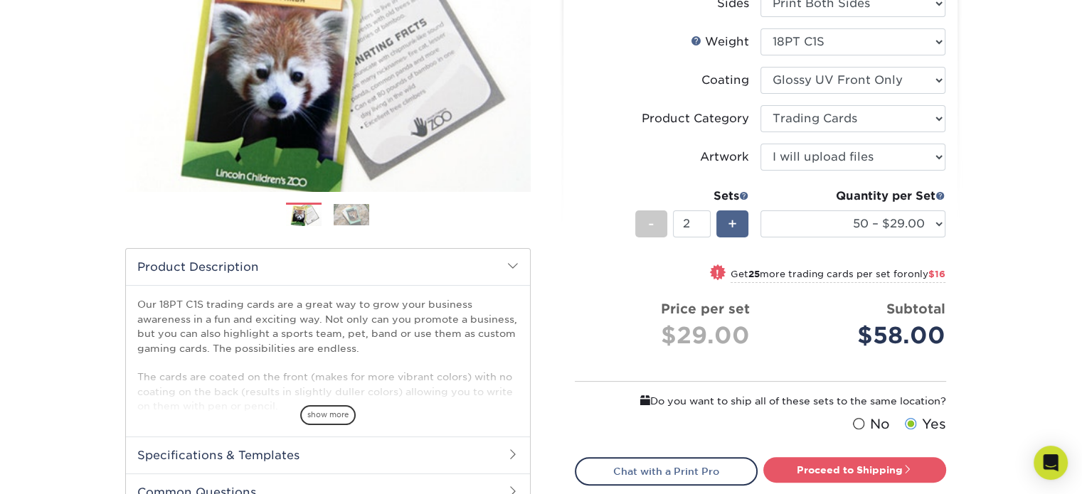
click at [733, 225] on span "+" at bounding box center [732, 223] width 9 height 21
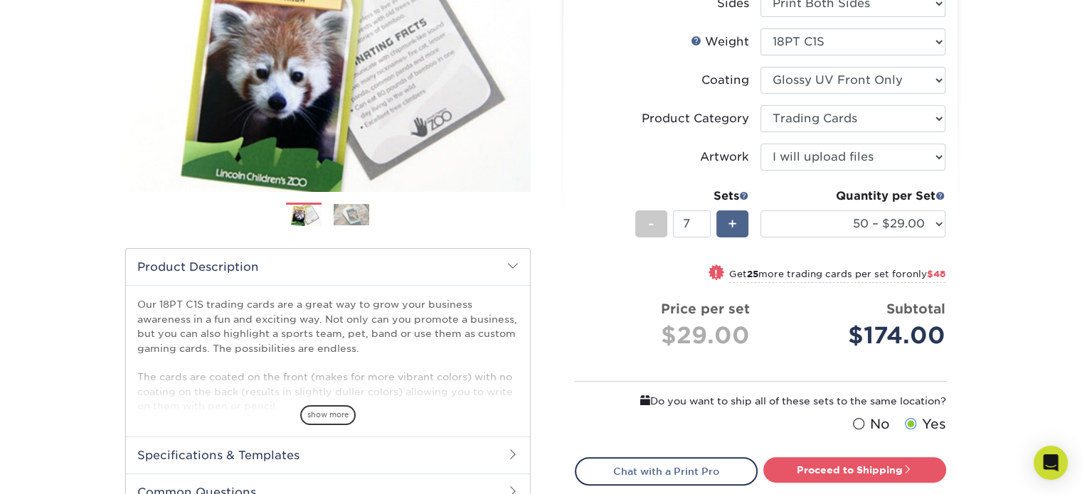
click at [733, 225] on span "+" at bounding box center [732, 223] width 9 height 21
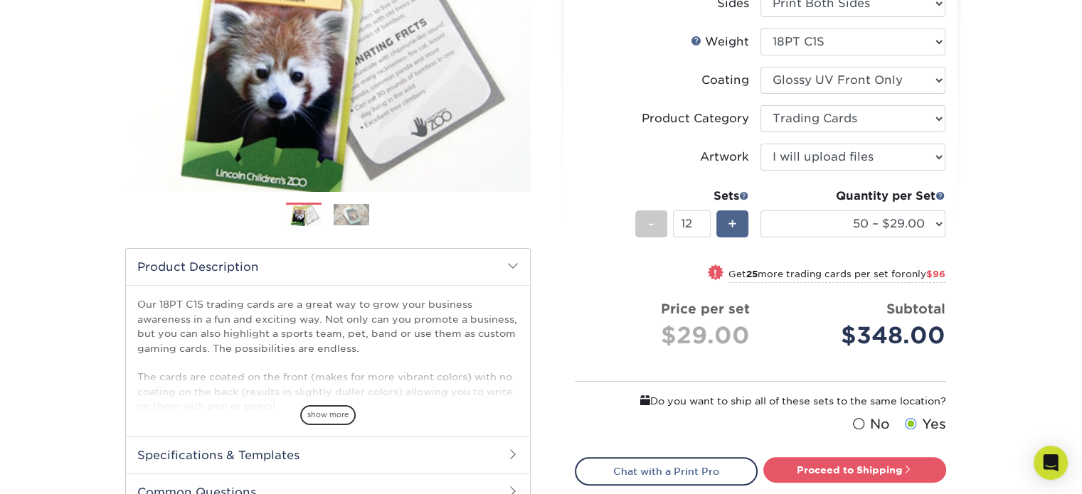
click at [733, 225] on span "+" at bounding box center [732, 223] width 9 height 21
click at [660, 226] on div "-" at bounding box center [651, 224] width 32 height 27
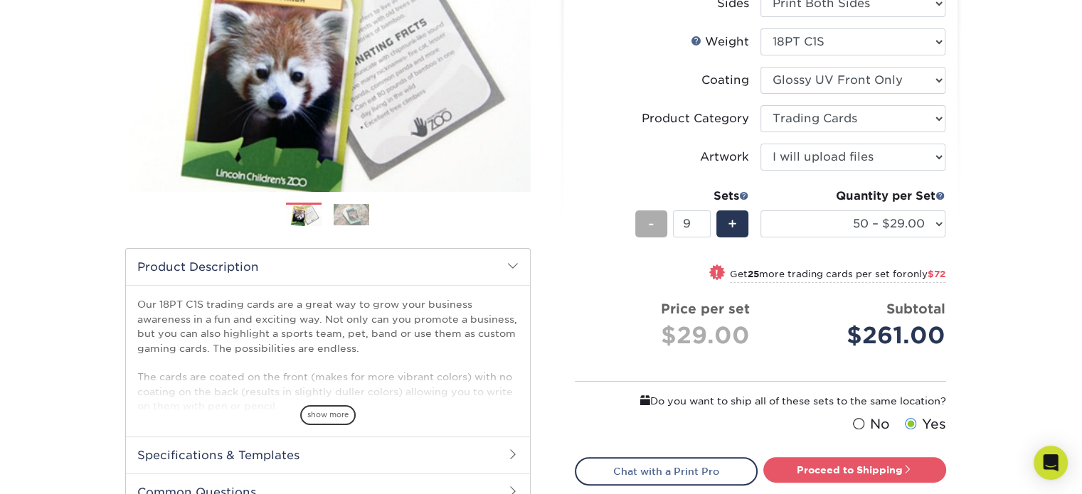
click at [660, 226] on div "-" at bounding box center [651, 224] width 32 height 27
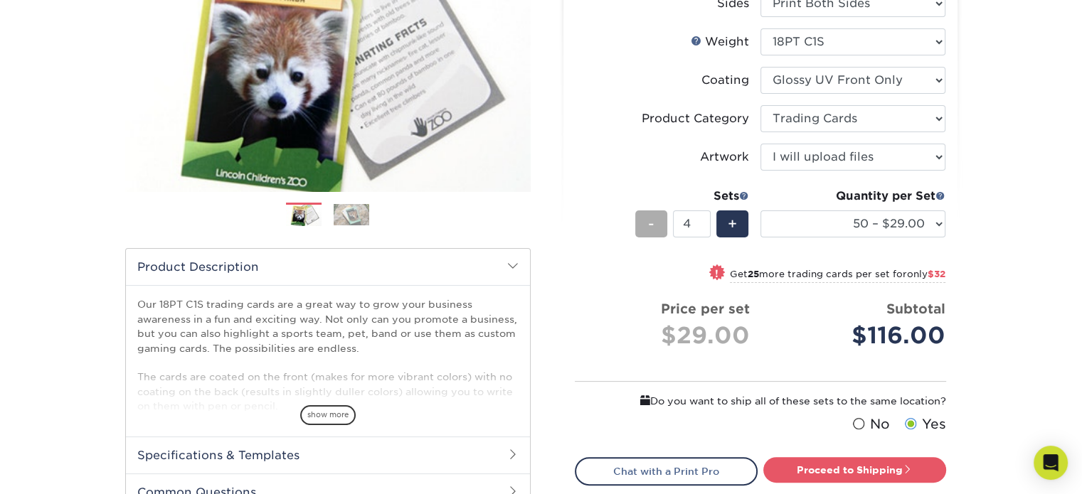
click at [660, 226] on div "-" at bounding box center [651, 224] width 32 height 27
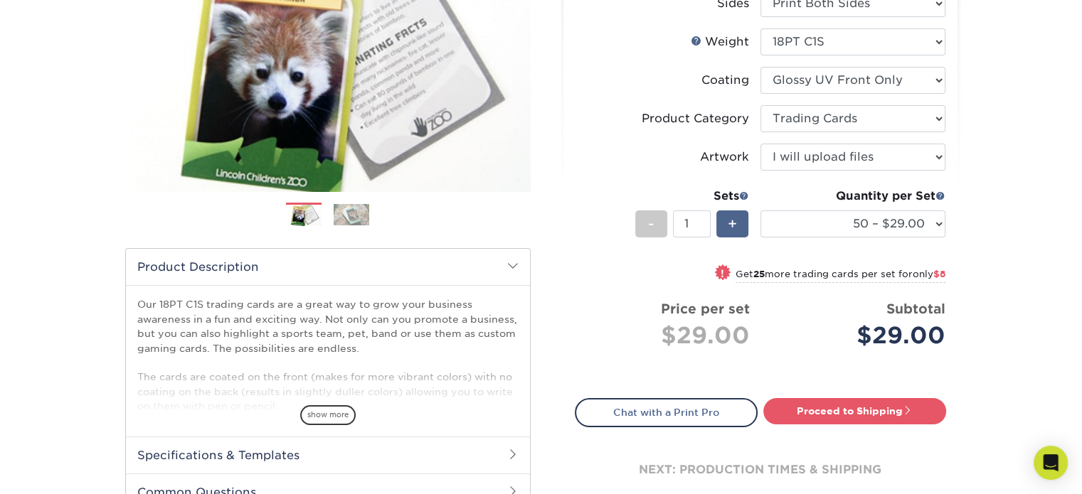
click at [726, 214] on div "+" at bounding box center [732, 224] width 32 height 27
type input "2"
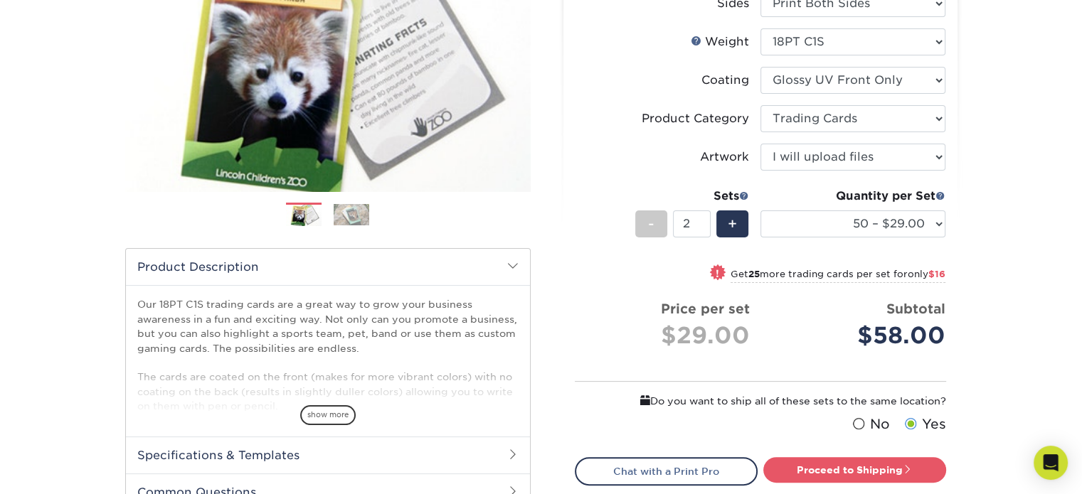
click at [910, 422] on span at bounding box center [910, 425] width 12 height 14
click at [0, 0] on input "Yes" at bounding box center [0, 0] width 0 height 0
click at [844, 225] on select "25 – $25.00 50 – $29.00 75 – $37.00 100 – $41.00 250 – $48.00 500 – $58.00 1000…" at bounding box center [852, 224] width 185 height 27
click at [760, 211] on select "25 – $25.00 50 – $29.00 75 – $37.00 100 – $41.00 250 – $48.00 500 – $58.00 1000…" at bounding box center [852, 224] width 185 height 27
click at [809, 227] on select "25 – $25.00 50 – $29.00 75 – $37.00 100 – $41.00 250 – $48.00 500 – $58.00 1000…" at bounding box center [852, 224] width 185 height 27
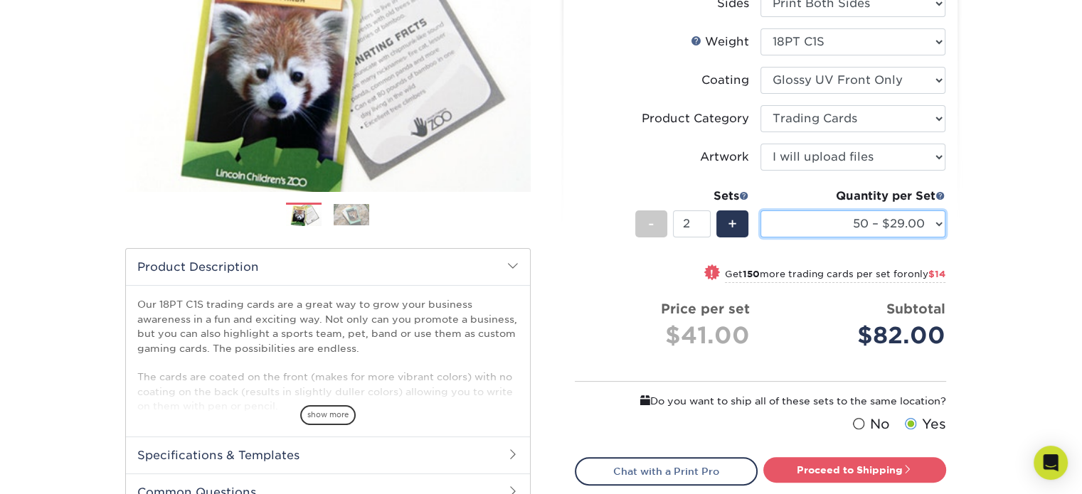
click at [760, 211] on select "25 – $25.00 50 – $29.00 75 – $37.00 100 – $41.00 250 – $48.00 500 – $58.00 1000…" at bounding box center [852, 224] width 185 height 27
click at [809, 225] on select "25 – $25.00 50 – $29.00 75 – $37.00 100 – $41.00 250 – $48.00 500 – $58.00 1000…" at bounding box center [852, 224] width 185 height 27
click at [760, 211] on select "25 – $25.00 50 – $29.00 75 – $37.00 100 – $41.00 250 – $48.00 500 – $58.00 1000…" at bounding box center [852, 224] width 185 height 27
click at [807, 225] on select "25 – $25.00 50 – $29.00 75 – $37.00 100 – $41.00 250 – $48.00 500 – $58.00 1000…" at bounding box center [852, 224] width 185 height 27
click at [760, 211] on select "25 – $25.00 50 – $29.00 75 – $37.00 100 – $41.00 250 – $48.00 500 – $58.00 1000…" at bounding box center [852, 224] width 185 height 27
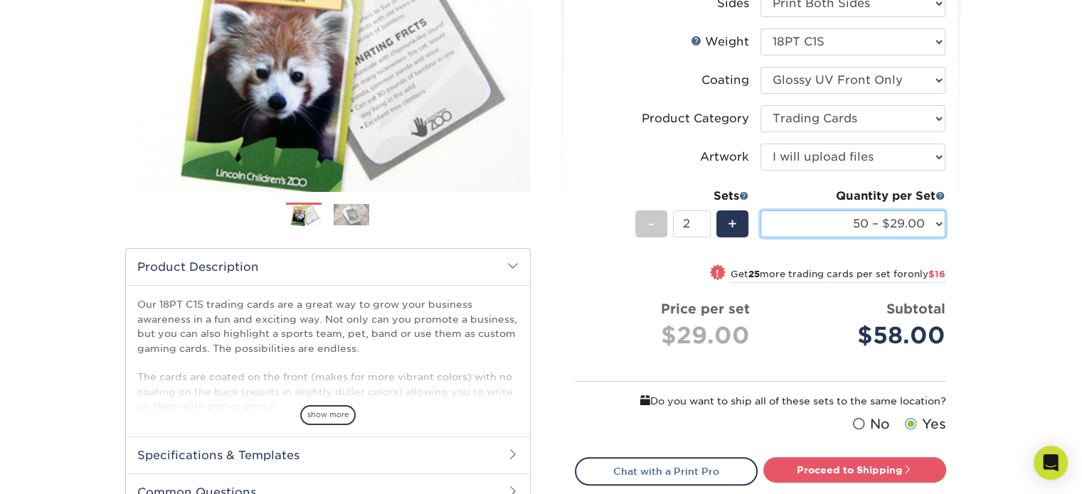
click at [814, 218] on select "25 – $25.00 50 – $29.00 75 – $37.00 100 – $41.00 250 – $48.00 500 – $58.00 1000…" at bounding box center [852, 224] width 185 height 27
click at [760, 211] on select "25 – $25.00 50 – $29.00 75 – $37.00 100 – $41.00 250 – $48.00 500 – $58.00 1000…" at bounding box center [852, 224] width 185 height 27
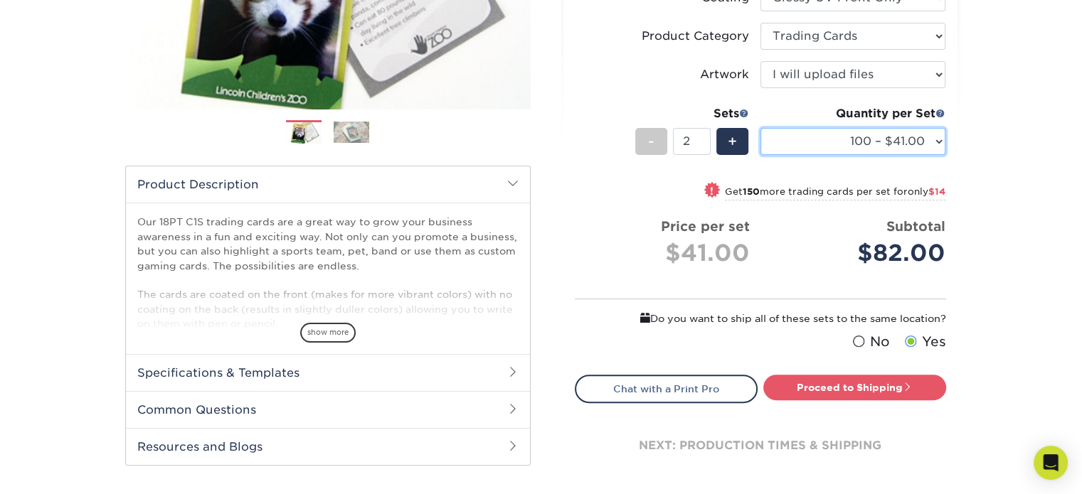
scroll to position [326, 0]
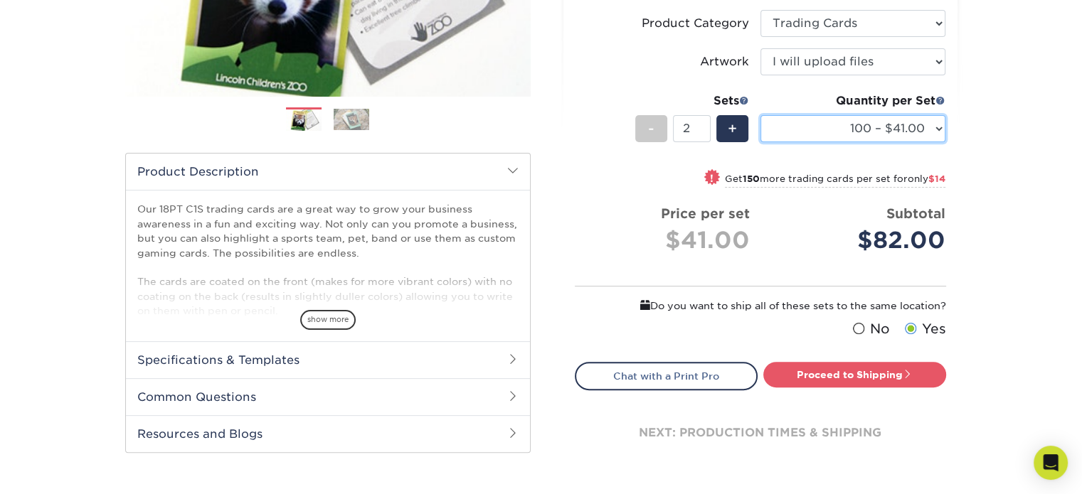
click at [882, 124] on select "25 – $25.00 50 – $29.00 75 – $37.00 100 – $41.00 250 – $48.00 500 – $58.00 1000…" at bounding box center [852, 128] width 185 height 27
select select "50 – $29.00"
click at [760, 115] on select "25 – $25.00 50 – $29.00 75 – $37.00 100 – $41.00 250 – $48.00 500 – $58.00 1000…" at bounding box center [852, 128] width 185 height 27
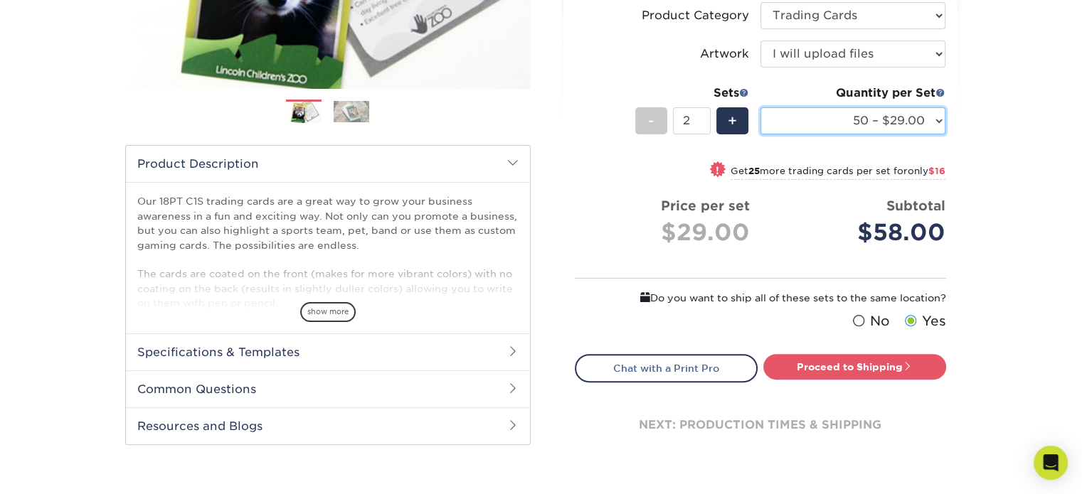
scroll to position [329, 0]
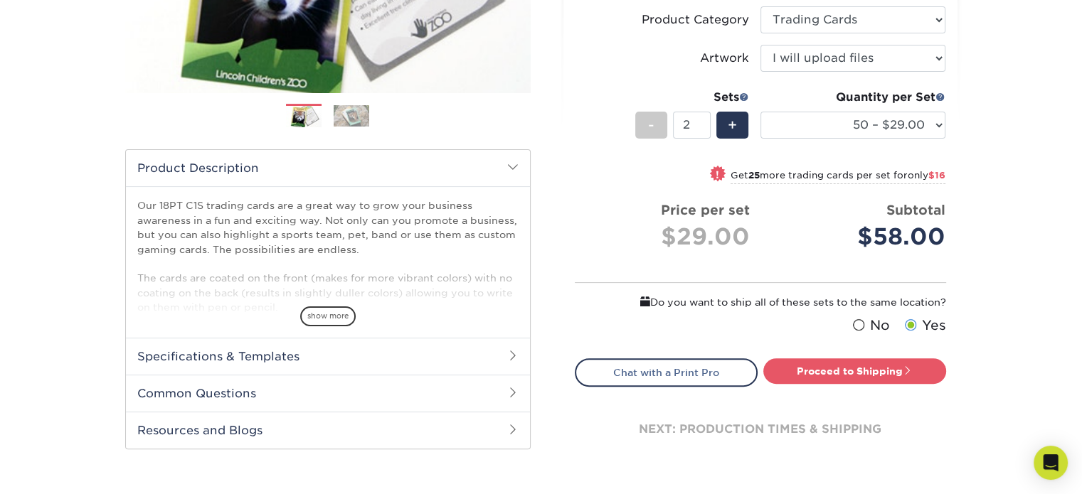
click at [398, 358] on h2 "Specifications & Templates" at bounding box center [328, 356] width 404 height 37
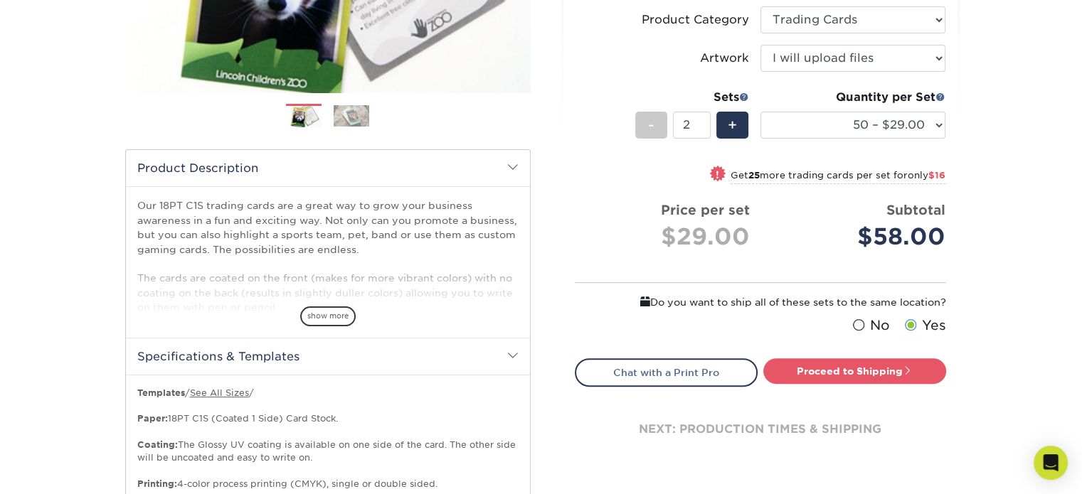
click at [413, 356] on h2 "Specifications & Templates" at bounding box center [328, 356] width 404 height 37
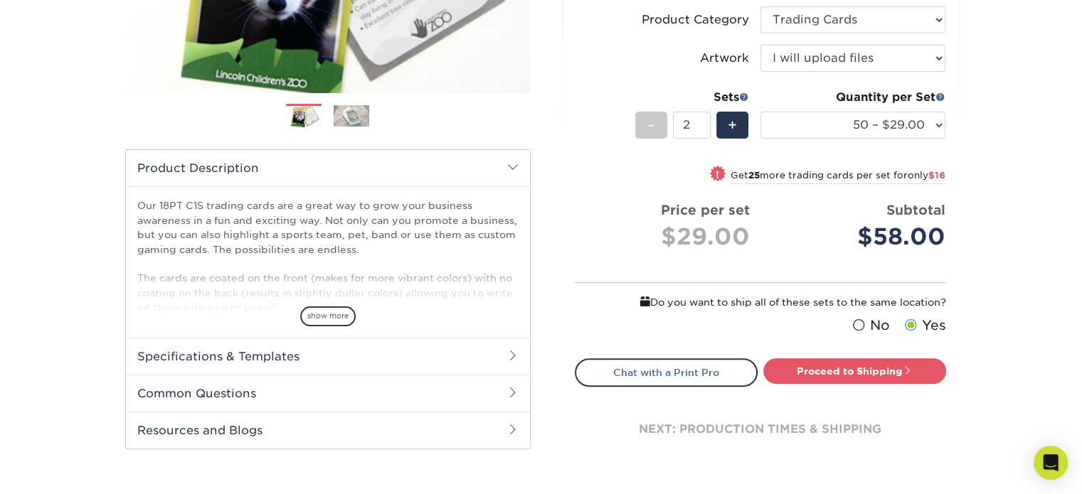
click at [413, 356] on h2 "Specifications & Templates" at bounding box center [328, 356] width 404 height 37
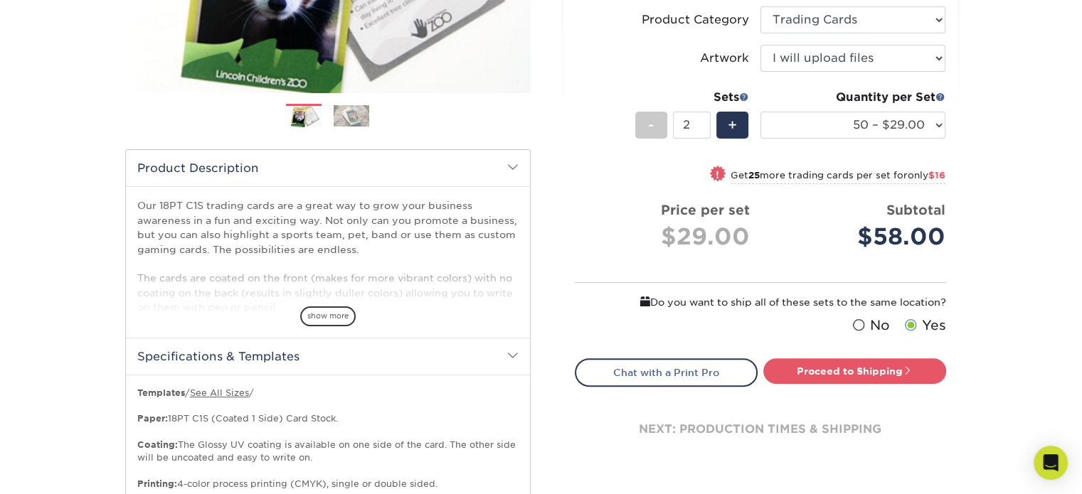
click at [413, 356] on h2 "Specifications & Templates" at bounding box center [328, 356] width 404 height 37
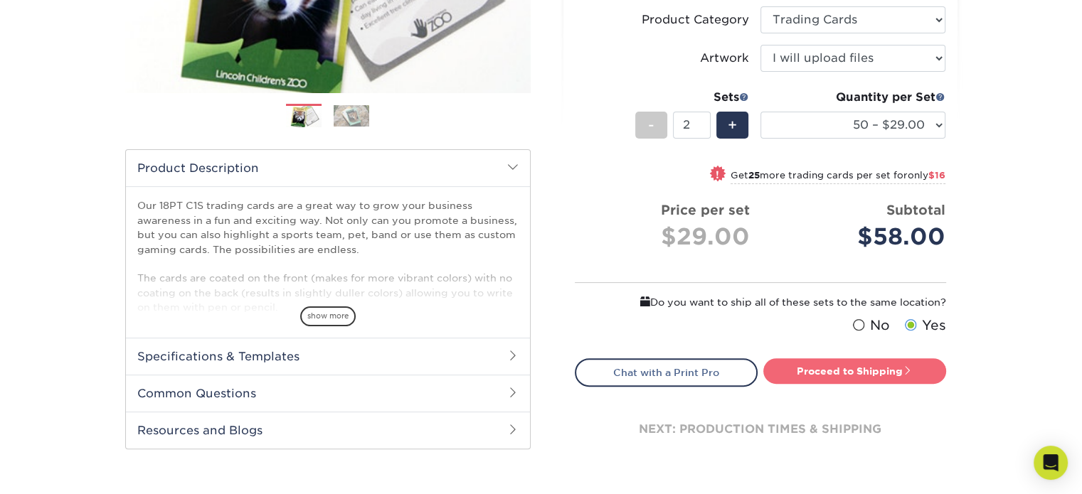
click at [845, 367] on link "Proceed to Shipping" at bounding box center [854, 371] width 183 height 26
type input "Set 1"
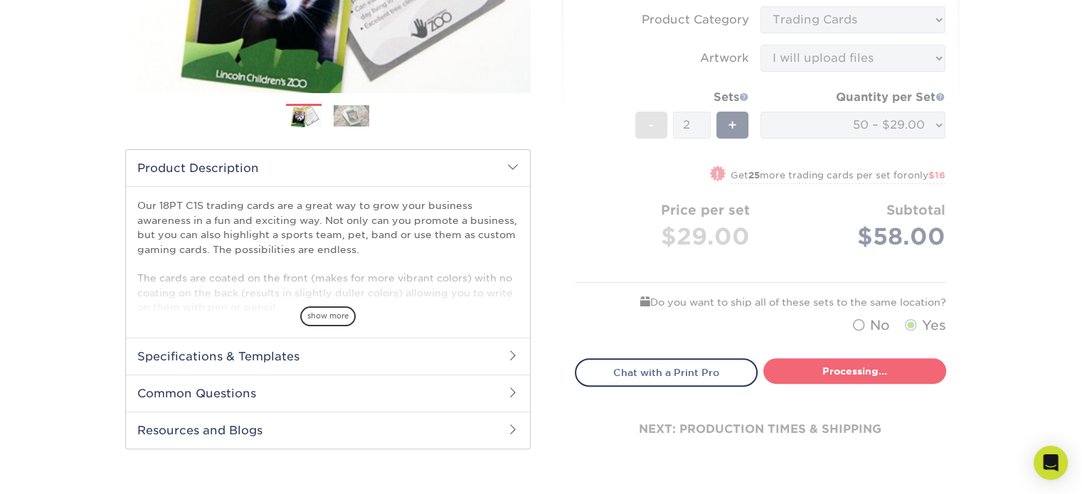
select select "43eb4afa-628e-487b-adac-7598d371c1af"
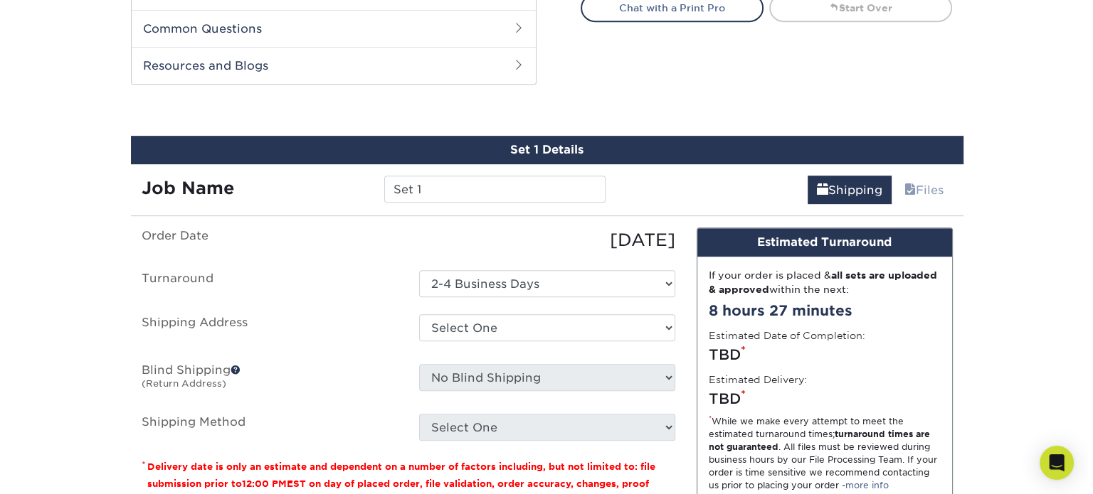
scroll to position [724, 0]
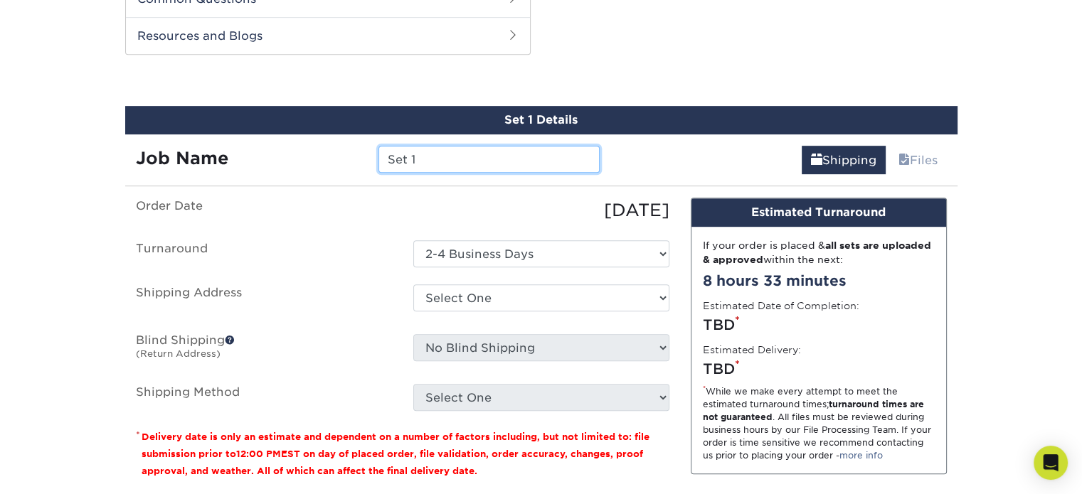
click at [458, 152] on input "Set 1" at bounding box center [488, 159] width 221 height 27
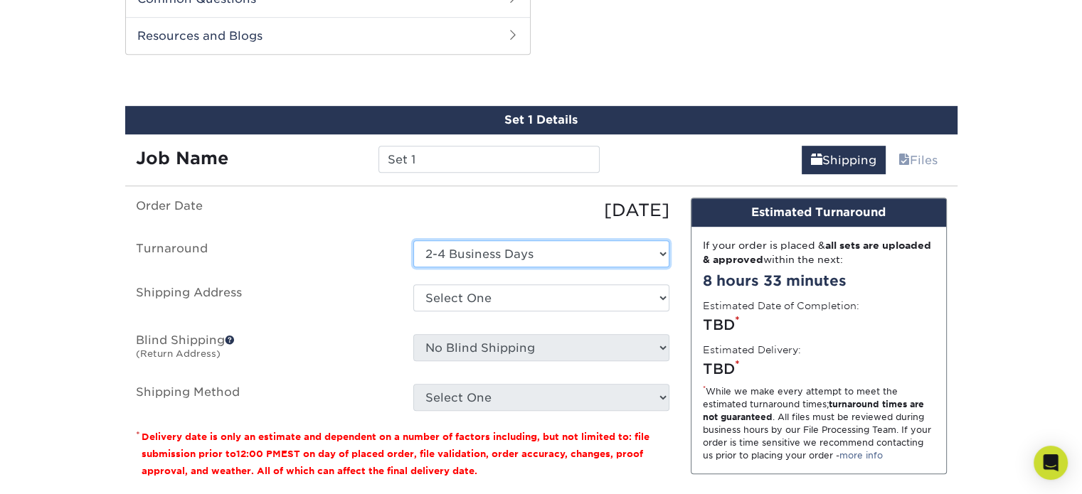
click at [467, 247] on select "Select One 2-4 Business Days" at bounding box center [541, 253] width 256 height 27
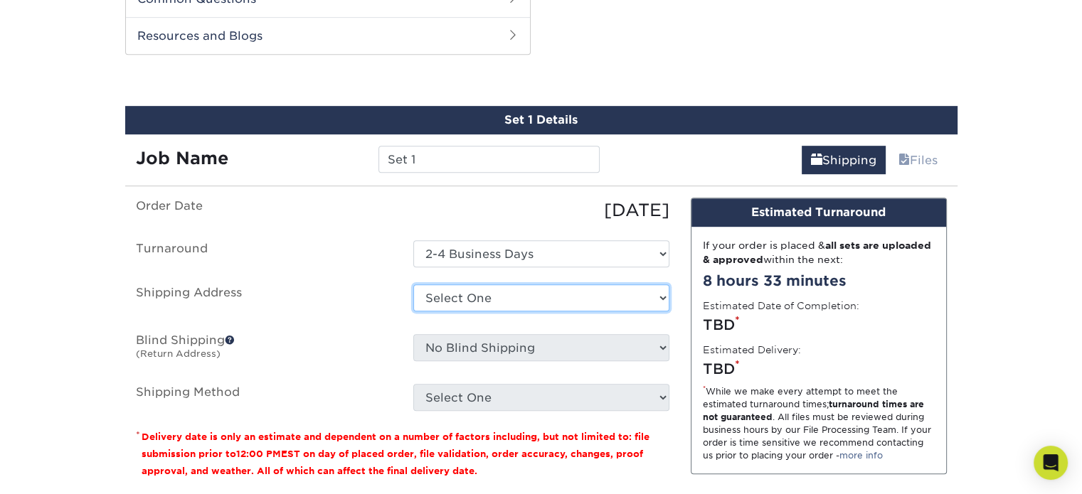
click at [469, 287] on select "Select One 001-INF + Add New Address - Login" at bounding box center [541, 298] width 256 height 27
select select "newaddress"
click at [413, 285] on select "Select One 001-INF + Add New Address - Login" at bounding box center [541, 298] width 256 height 27
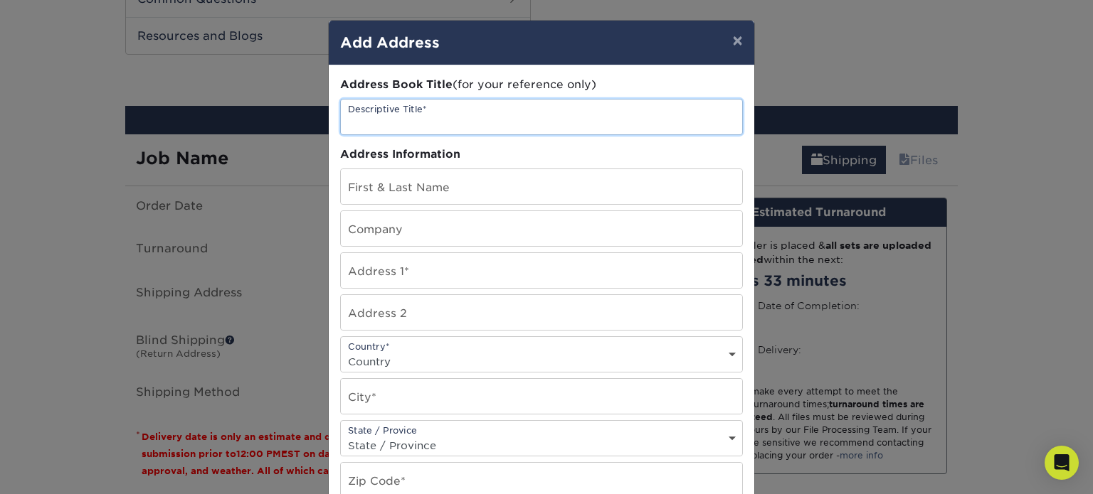
click at [442, 118] on input "text" at bounding box center [541, 117] width 401 height 35
type input "001-INF"
drag, startPoint x: 398, startPoint y: 122, endPoint x: 176, endPoint y: 108, distance: 221.6
click at [176, 108] on div "× Add Address Address Book Title (for your reference only) Descriptive Title* 0…" at bounding box center [546, 247] width 1093 height 494
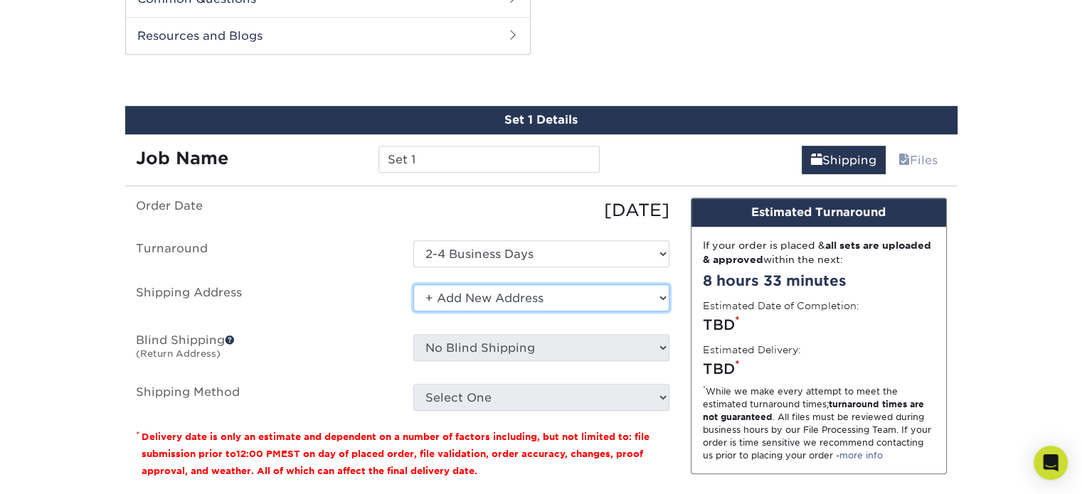
click at [464, 300] on select "Select One 001-INF + Add New Address - Login" at bounding box center [541, 298] width 256 height 27
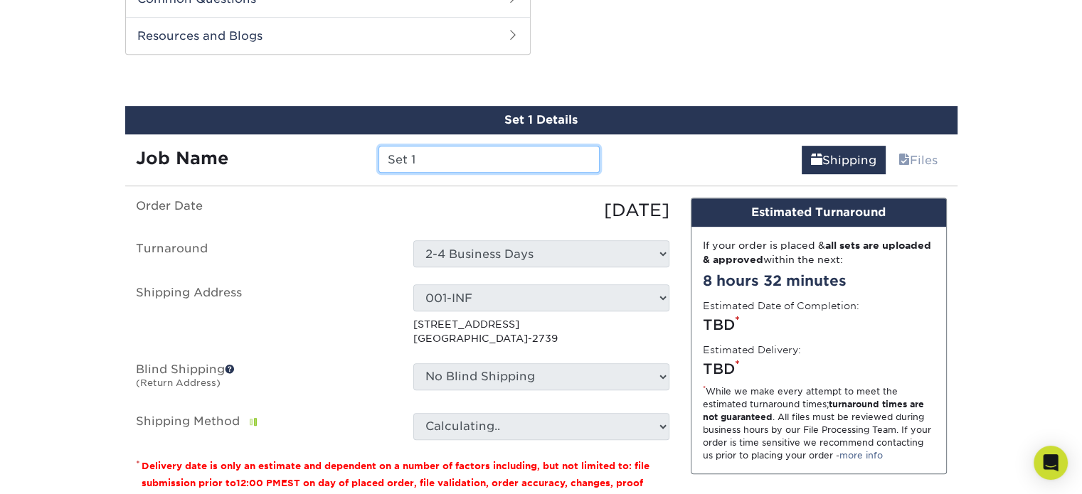
click at [430, 149] on input "Set 1" at bounding box center [488, 159] width 221 height 27
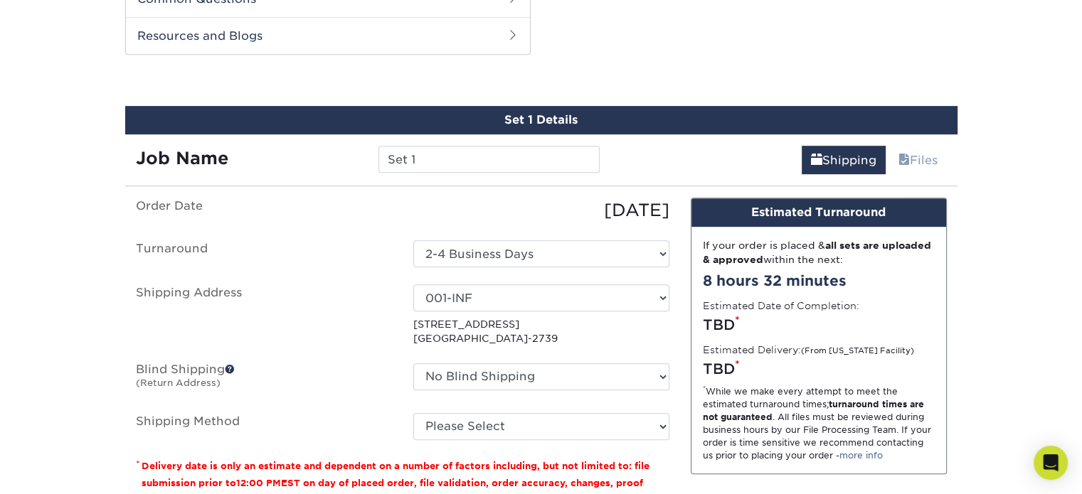
click at [487, 198] on div "08/21/2025" at bounding box center [541, 211] width 277 height 26
click at [514, 304] on select "Select One 001-INF + Add New Address - Login" at bounding box center [541, 298] width 256 height 27
select select "newaddress"
click at [413, 285] on select "Select One 001-INF + Add New Address - Login" at bounding box center [541, 298] width 256 height 27
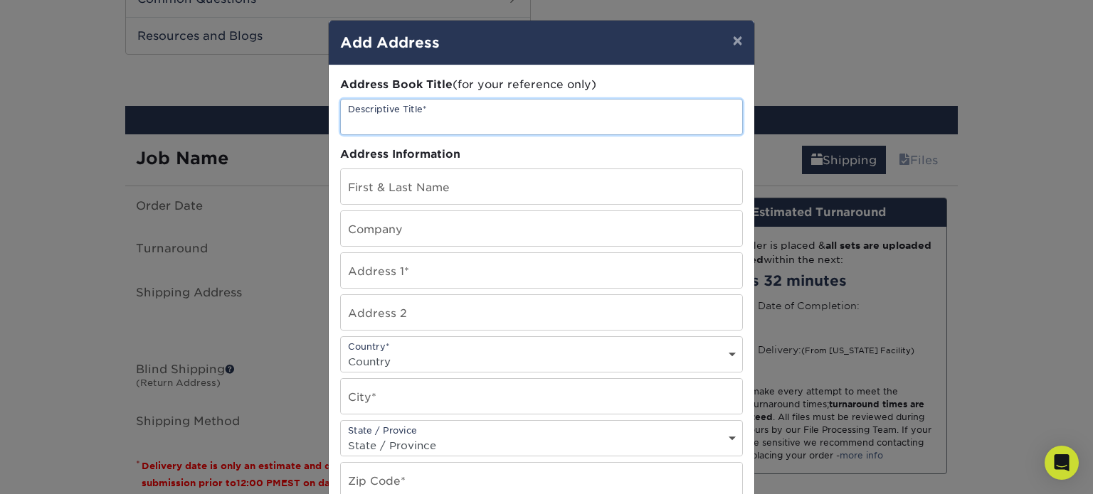
click at [448, 109] on input "text" at bounding box center [541, 117] width 401 height 35
type input "SET 1"
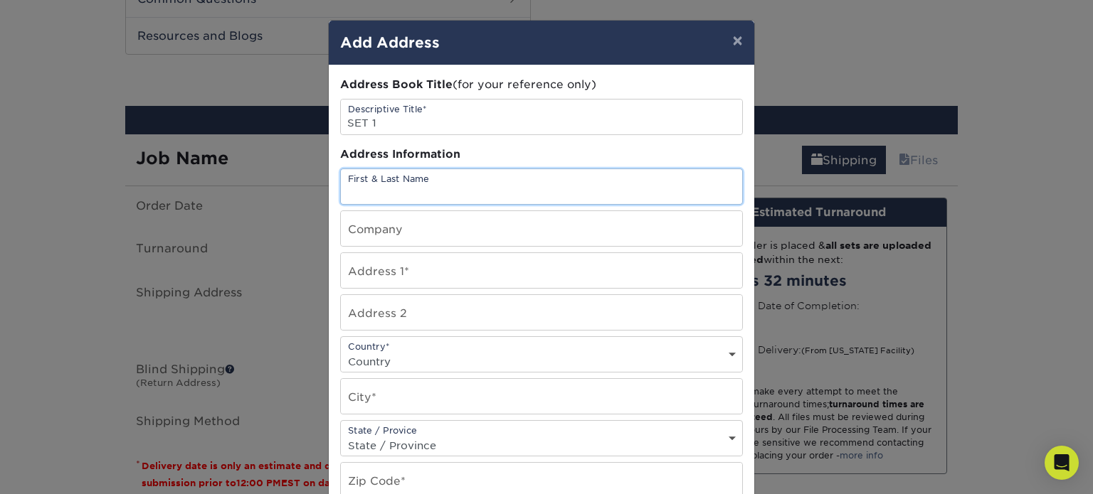
click at [424, 184] on input "text" at bounding box center [541, 186] width 401 height 35
type input "Michael Alfredo Camargo"
type input "3775 63rd"
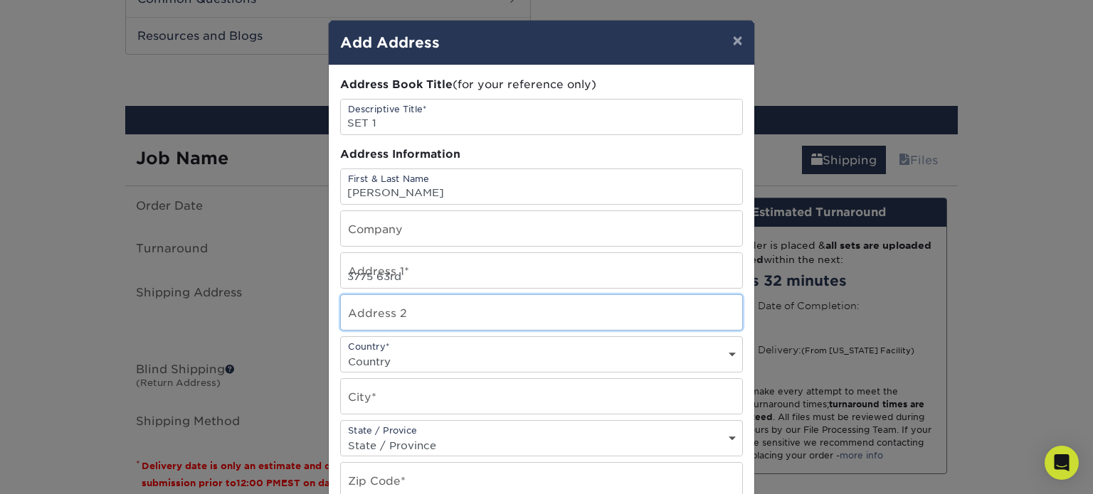
type input "Apt A1"
select select "US"
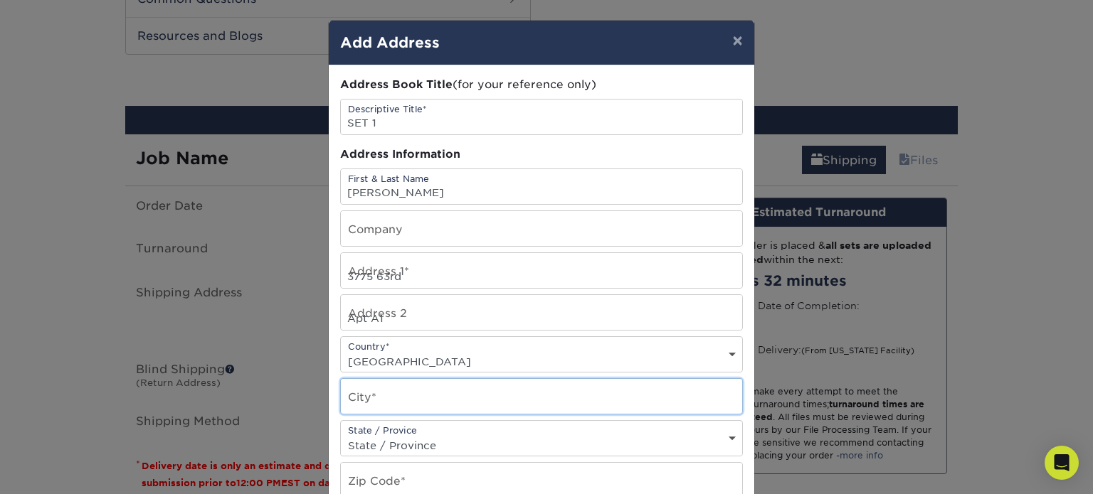
type input "Woodside"
select select "NY"
type input "11377"
type input "2017363344"
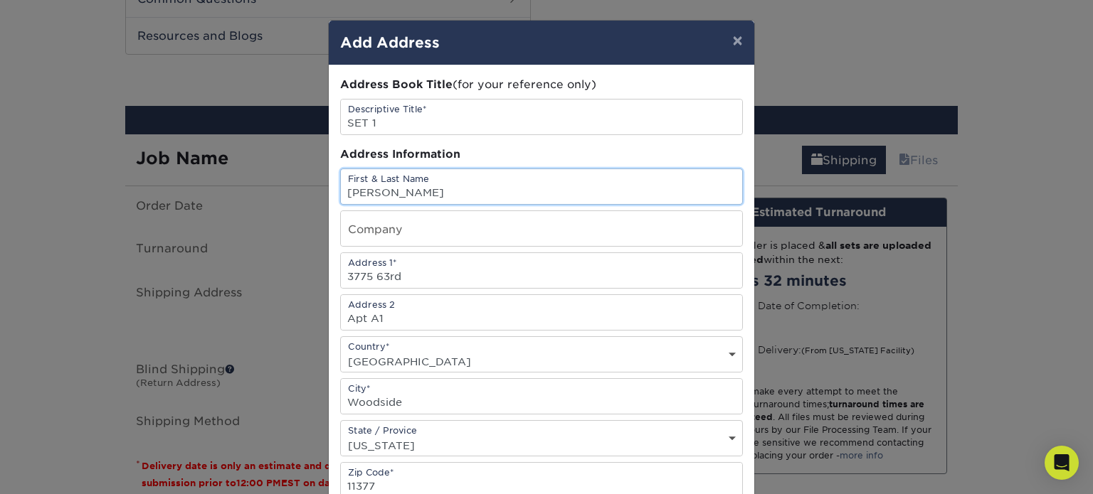
drag, startPoint x: 509, startPoint y: 189, endPoint x: 248, endPoint y: 171, distance: 261.6
click at [248, 171] on div "× Add Address Address Book Title (for your reference only) Descriptive Title* S…" at bounding box center [546, 247] width 1093 height 494
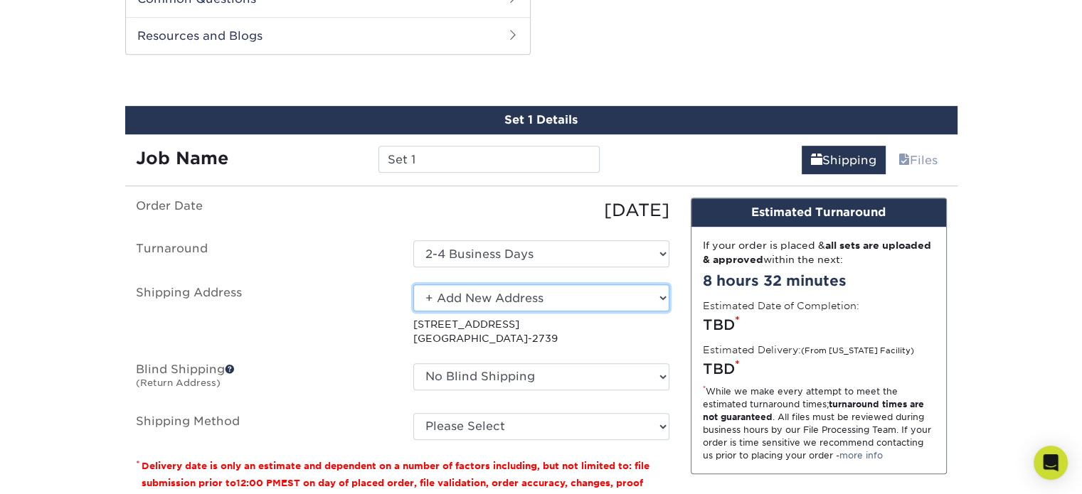
click at [511, 295] on select "Select One 001-INF + Add New Address - Login" at bounding box center [541, 298] width 256 height 27
click at [413, 285] on select "Select One 001-INF + Add New Address - Login" at bounding box center [541, 298] width 256 height 27
click at [479, 292] on select "Select One 001-INF + Add New Address - Login" at bounding box center [541, 298] width 256 height 27
click at [413, 285] on select "Select One 001-INF + Add New Address - Login" at bounding box center [541, 298] width 256 height 27
click at [518, 302] on select "Select One 001-INF + Add New Address - Login" at bounding box center [541, 298] width 256 height 27
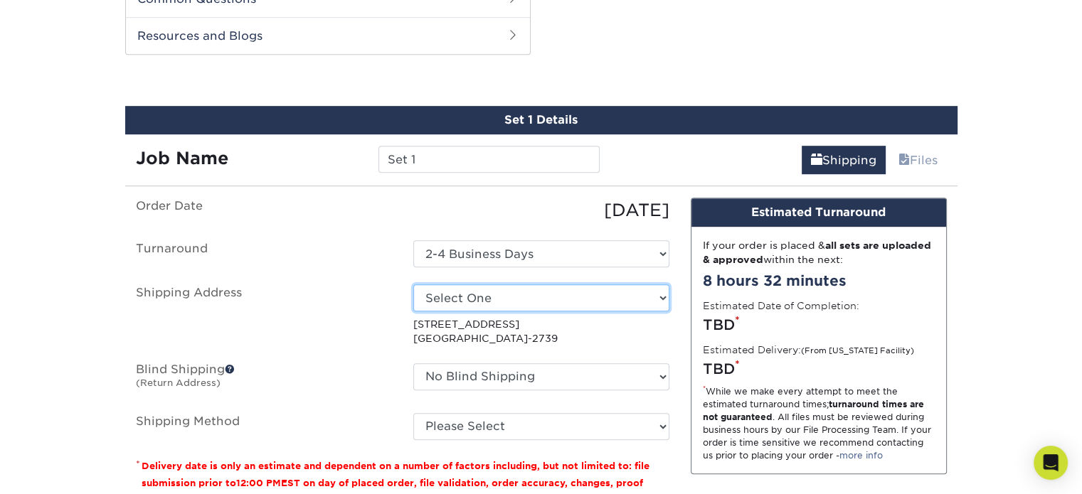
select select "newaddress"
click at [413, 285] on select "Select One 001-INF + Add New Address - Login" at bounding box center [541, 298] width 256 height 27
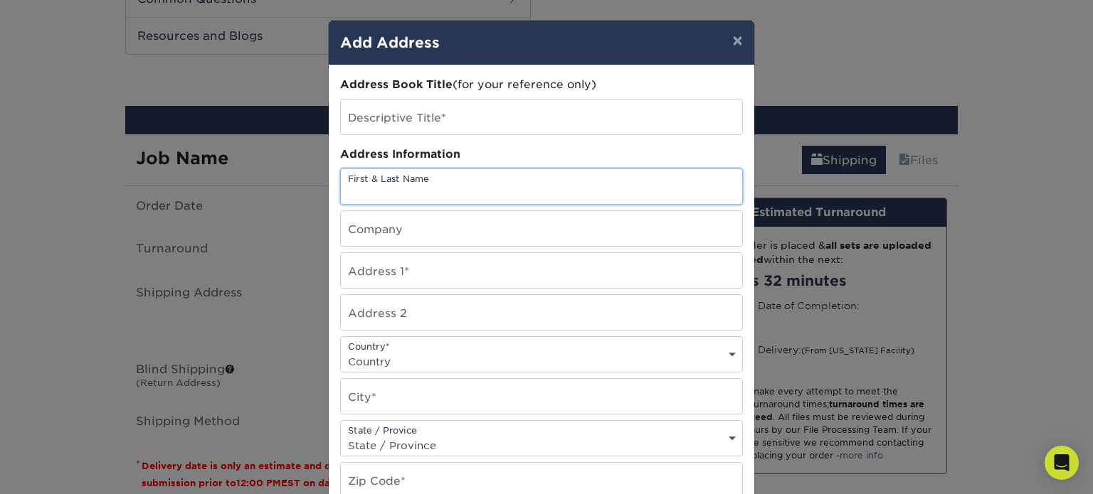
click at [402, 187] on input "text" at bounding box center [541, 186] width 401 height 35
type input "Michael Alfredo Camargo"
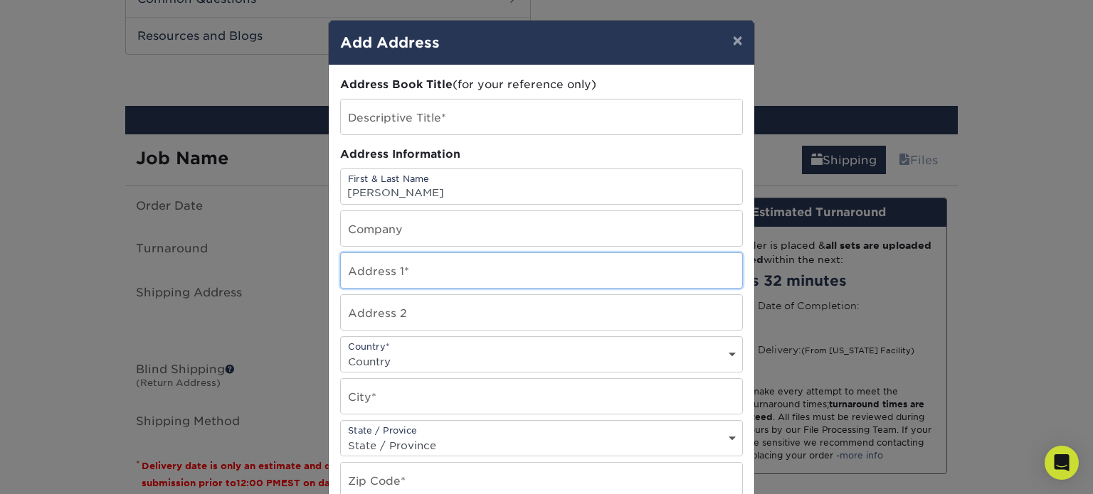
type input "3780 64th Street"
type input "Apt D28"
select select "US"
type input "Woodside"
select select "NY"
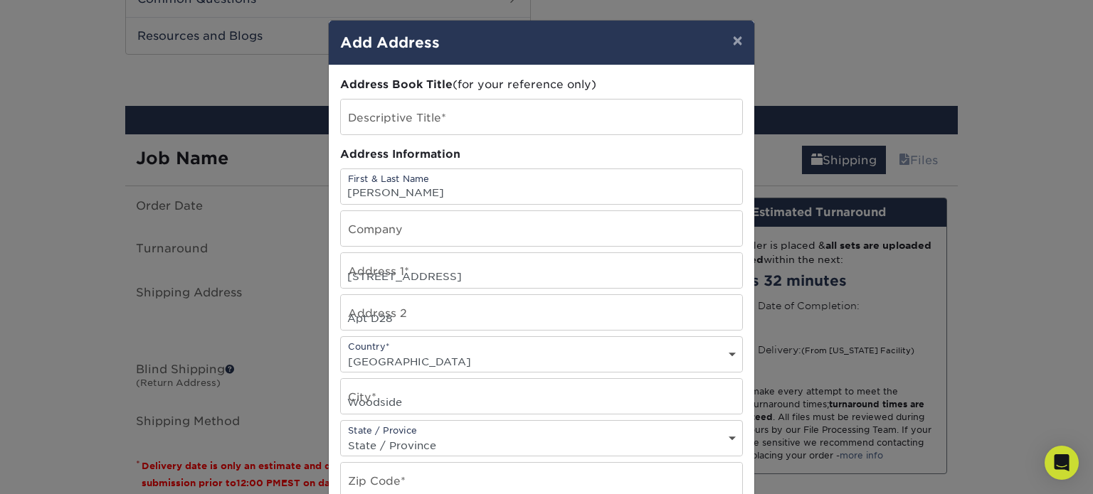
type input "11377"
type input "2017363344"
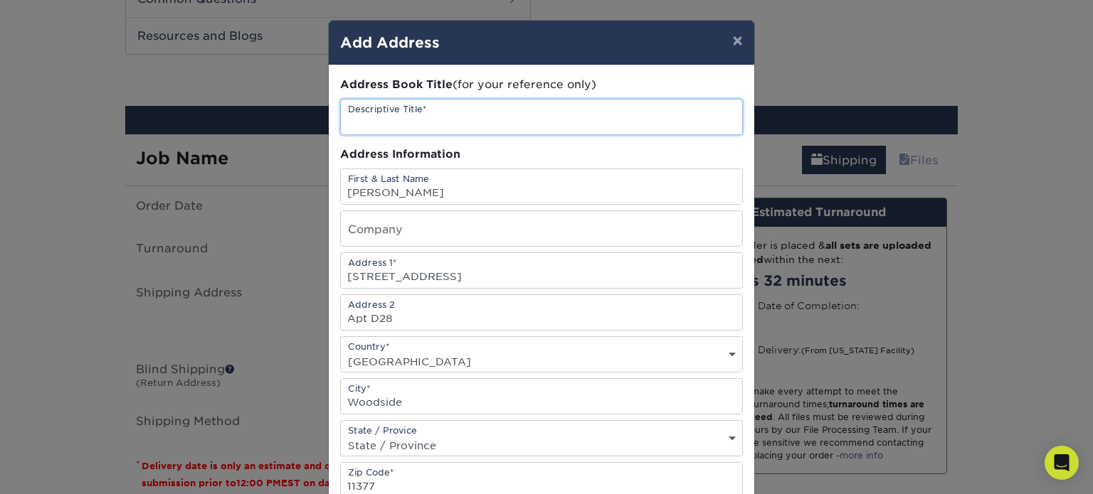
click at [434, 105] on input "text" at bounding box center [541, 117] width 401 height 35
type input "SET 1"
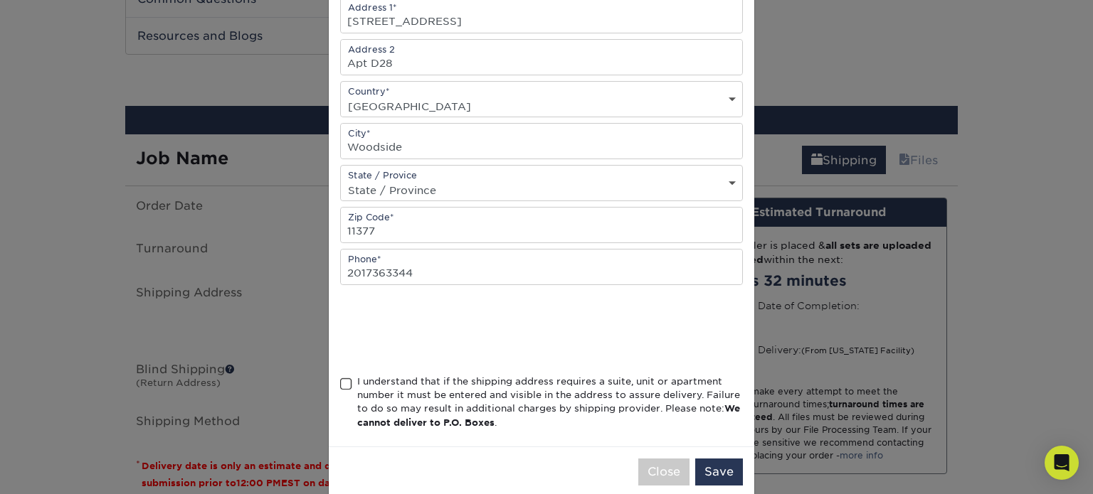
scroll to position [256, 0]
click at [341, 381] on span at bounding box center [346, 384] width 12 height 14
click at [0, 0] on input "I understand that if the shipping address requires a suite, unit or apartment n…" at bounding box center [0, 0] width 0 height 0
click at [700, 468] on button "Save" at bounding box center [719, 471] width 48 height 27
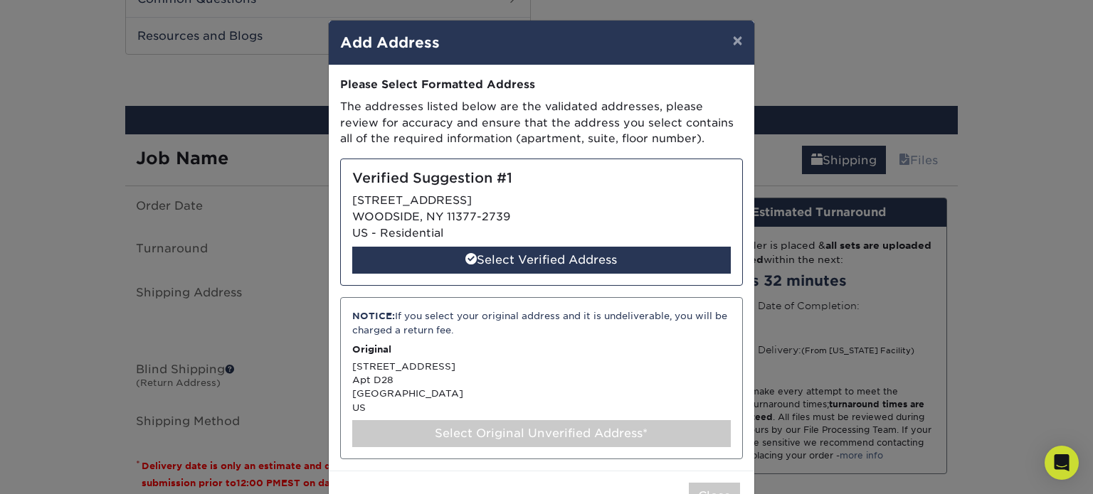
scroll to position [46, 0]
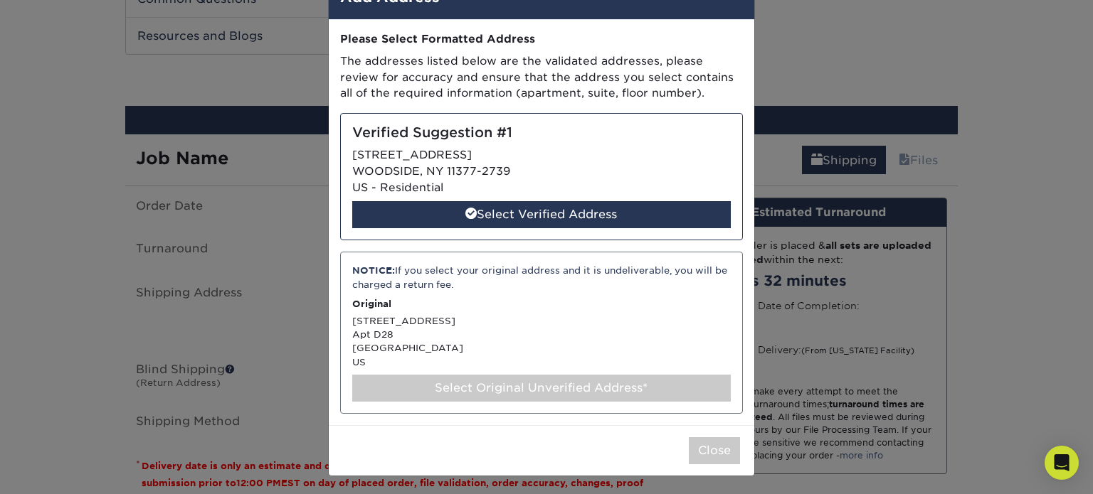
click at [493, 385] on div "Select Original Unverified Address*" at bounding box center [541, 388] width 378 height 27
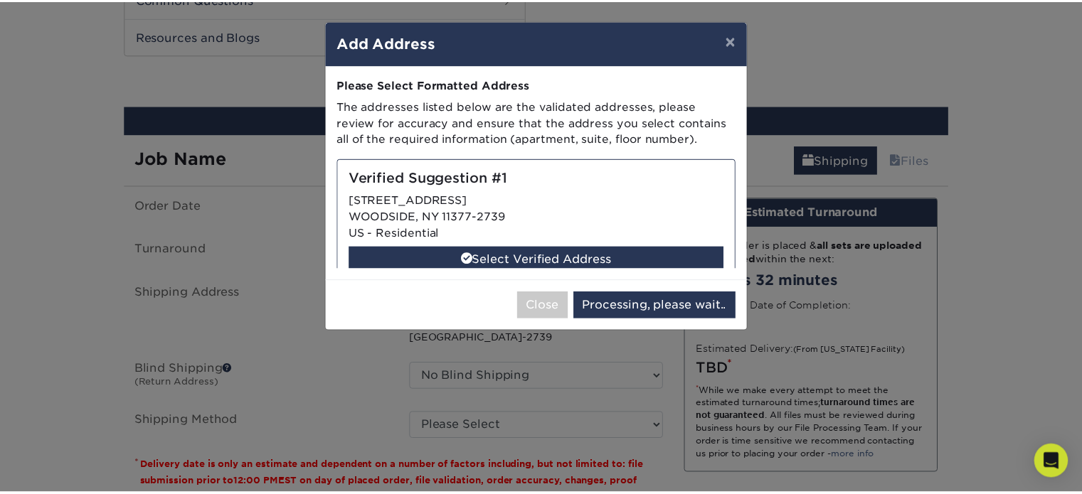
scroll to position [0, 0]
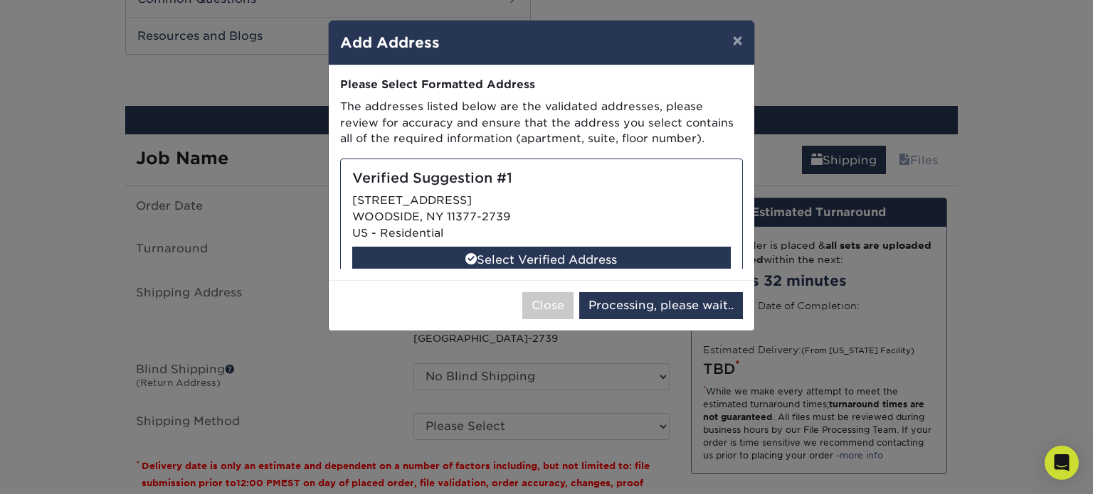
select select "285294"
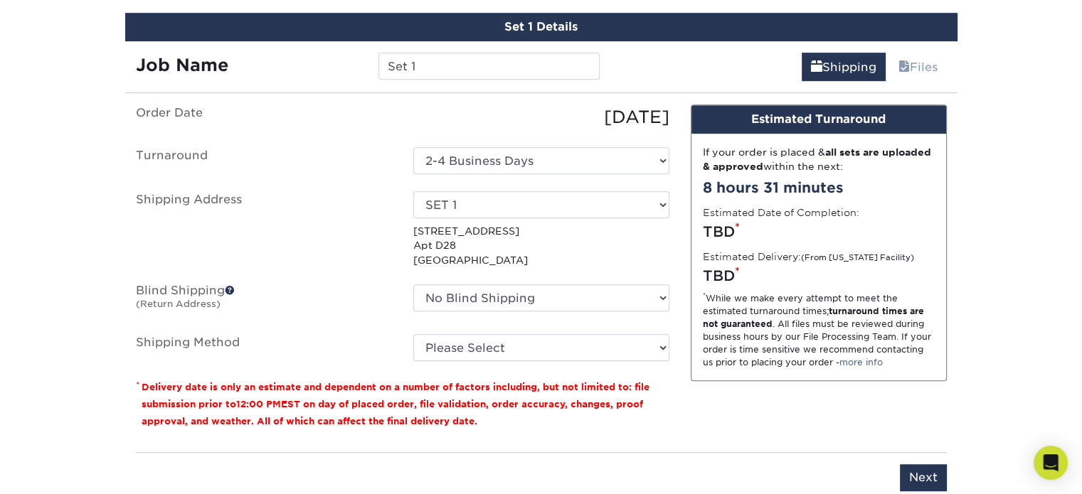
scroll to position [811, 0]
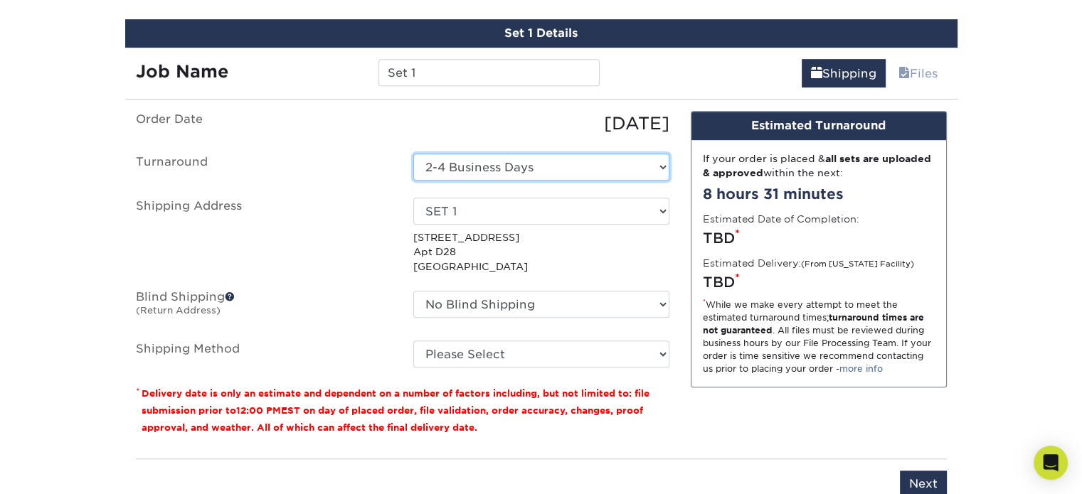
click at [577, 167] on select "Select One 2-4 Business Days" at bounding box center [541, 167] width 256 height 27
click at [514, 144] on ul "Order Date 08/21/2025 Turnaround Select One 2-4 Business Days Shipping Address …" at bounding box center [402, 239] width 533 height 257
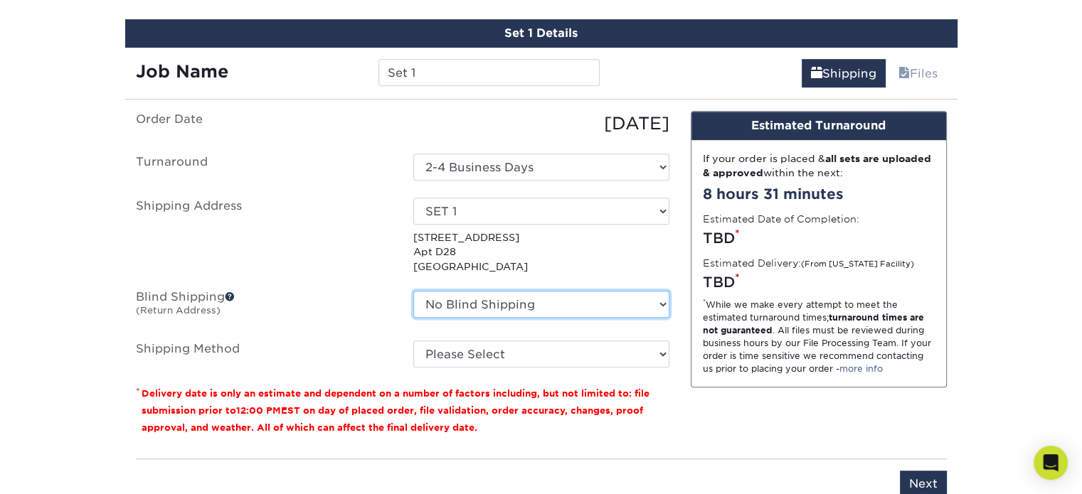
click at [480, 307] on select "No Blind Shipping 001-INF + Add New Address" at bounding box center [541, 304] width 256 height 27
click at [384, 334] on ul "Order Date 08/21/2025 Turnaround Select One 2-4 Business Days Shipping Address …" at bounding box center [402, 239] width 533 height 257
click at [471, 304] on select "No Blind Shipping 001-INF + Add New Address" at bounding box center [541, 304] width 256 height 27
click at [385, 276] on ul "Order Date 08/21/2025 Turnaround Select One 2-4 Business Days Shipping Address …" at bounding box center [402, 239] width 533 height 257
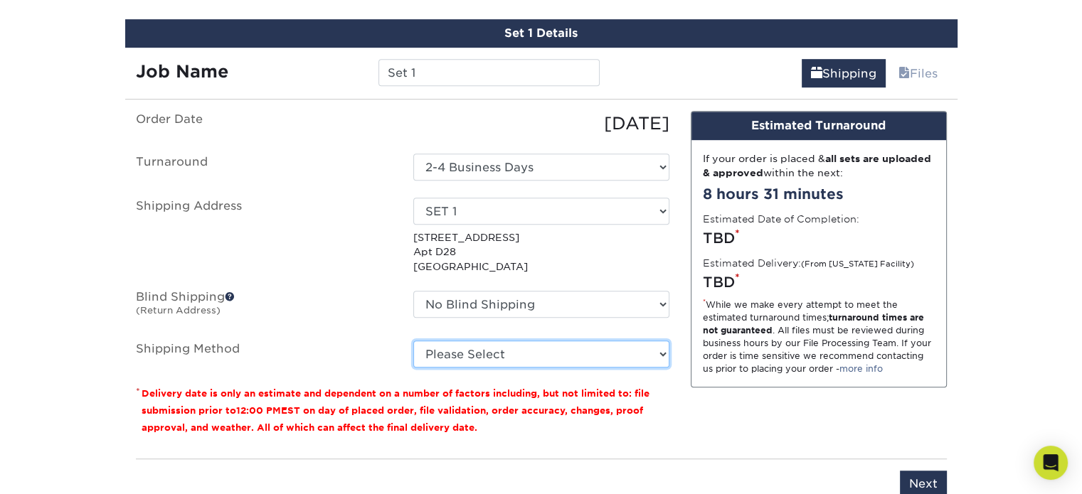
click at [481, 358] on select "Please Select Ground Shipping (+$23.90) 3 Day Shipping Service (+$29.99) 2 Day …" at bounding box center [541, 354] width 256 height 27
select select "03"
click at [413, 341] on select "Please Select Ground Shipping (+$23.90) 3 Day Shipping Service (+$29.99) 2 Day …" at bounding box center [541, 354] width 256 height 27
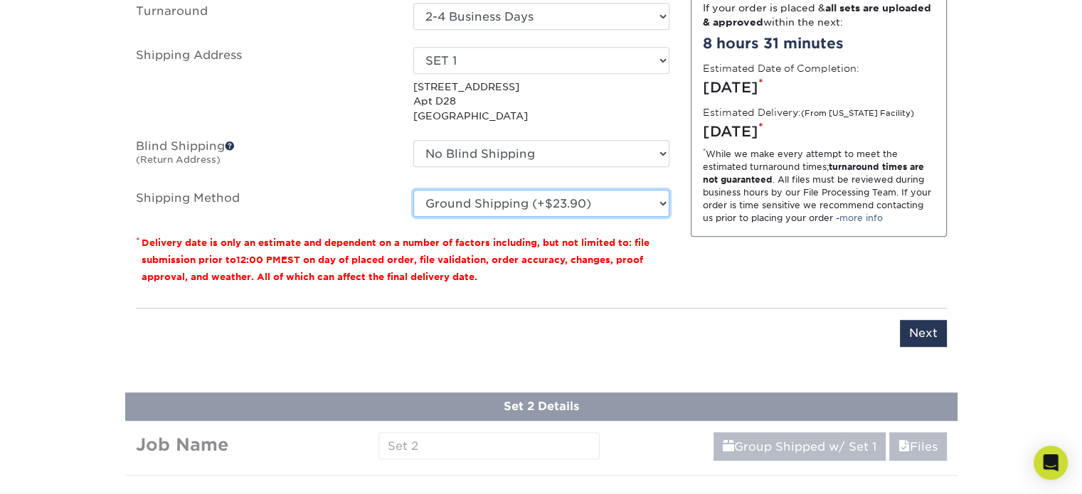
scroll to position [964, 0]
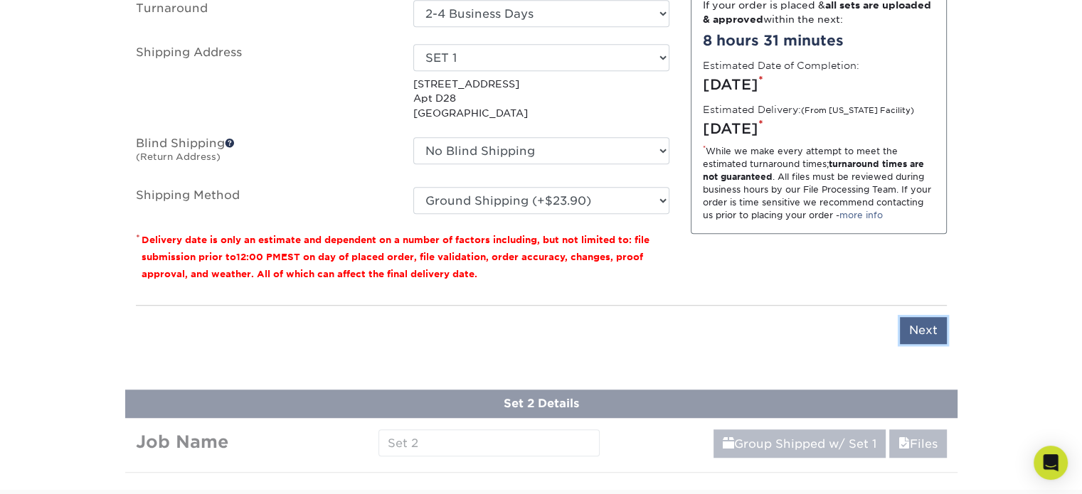
click at [925, 321] on input "Next" at bounding box center [923, 330] width 47 height 27
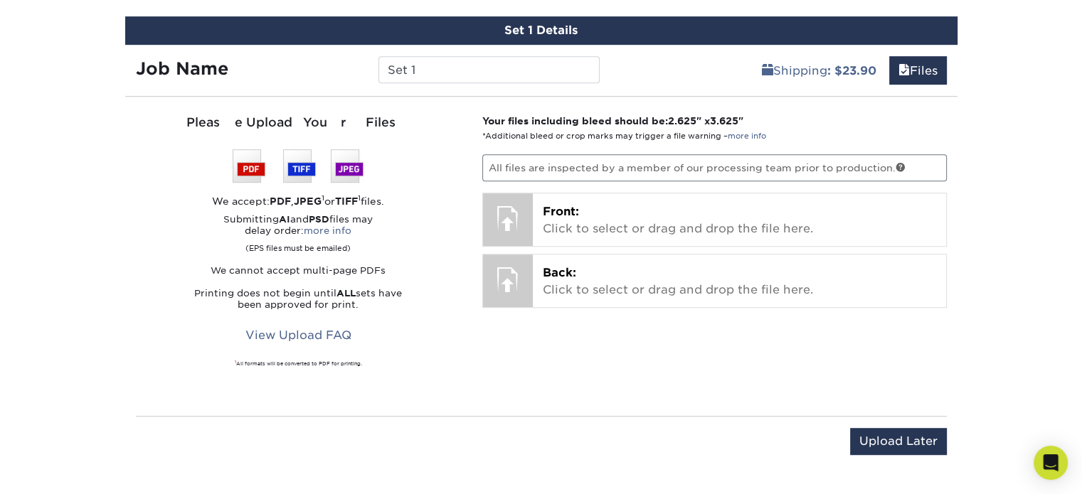
scroll to position [819, 0]
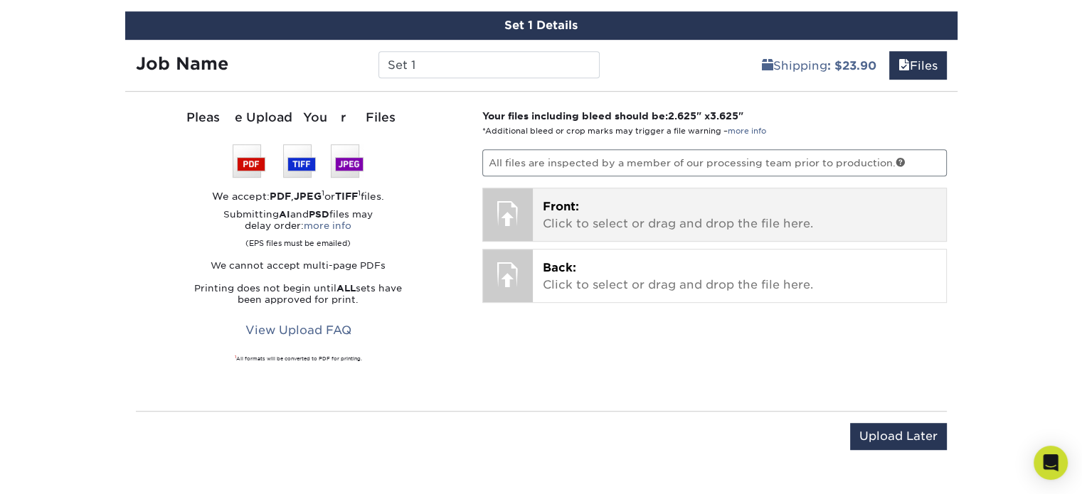
click at [761, 233] on div "Front: Click to select or drag and drop the file here. Choose file" at bounding box center [739, 214] width 413 height 53
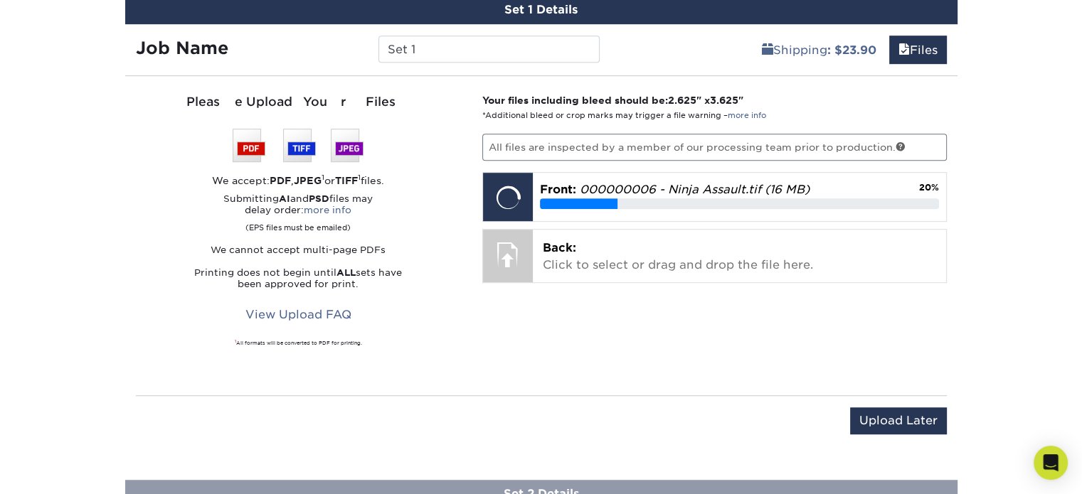
scroll to position [839, 0]
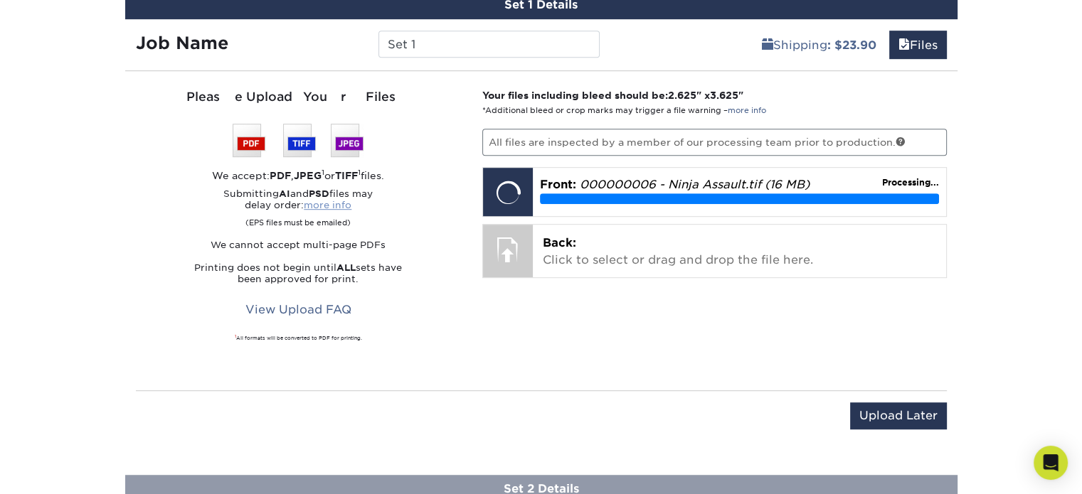
click at [341, 206] on link "more info" at bounding box center [328, 205] width 48 height 11
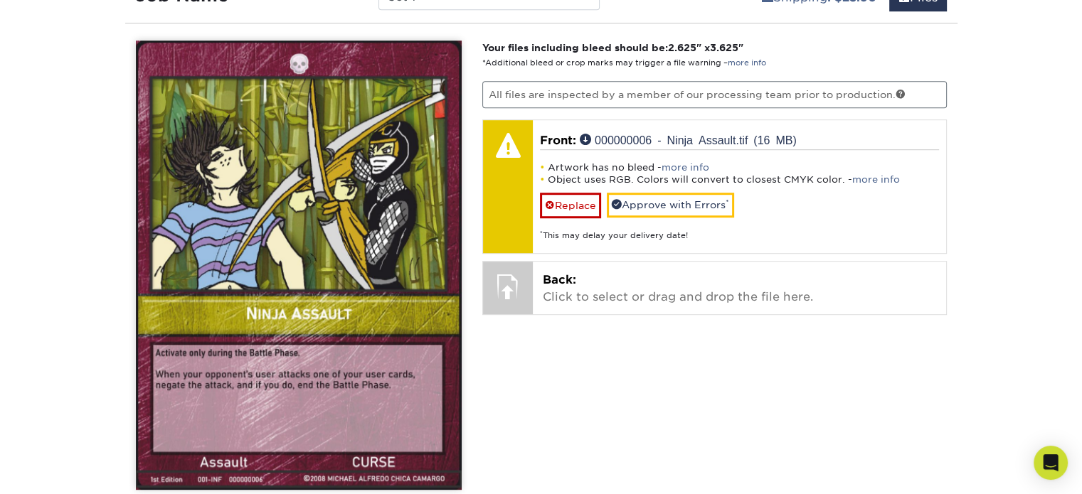
scroll to position [890, 0]
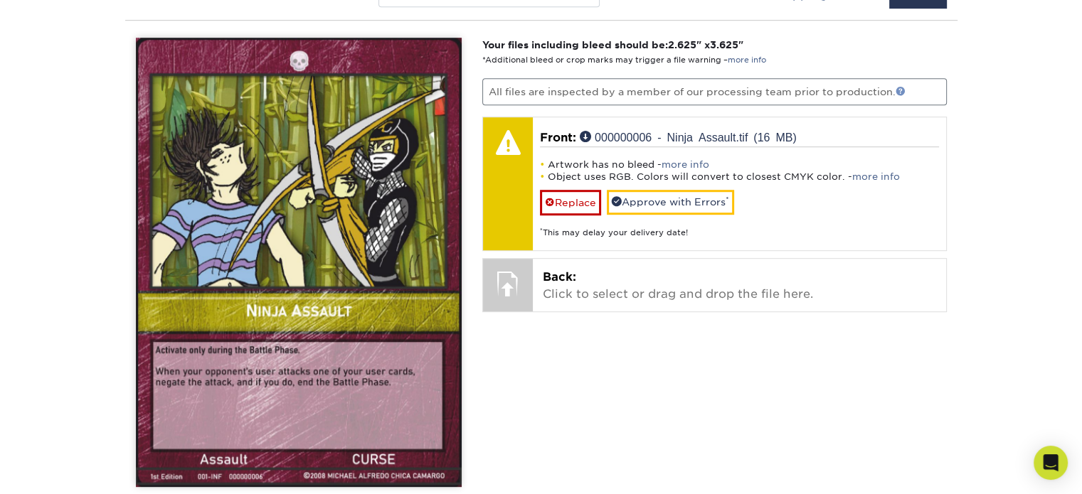
click at [902, 88] on link at bounding box center [900, 91] width 10 height 10
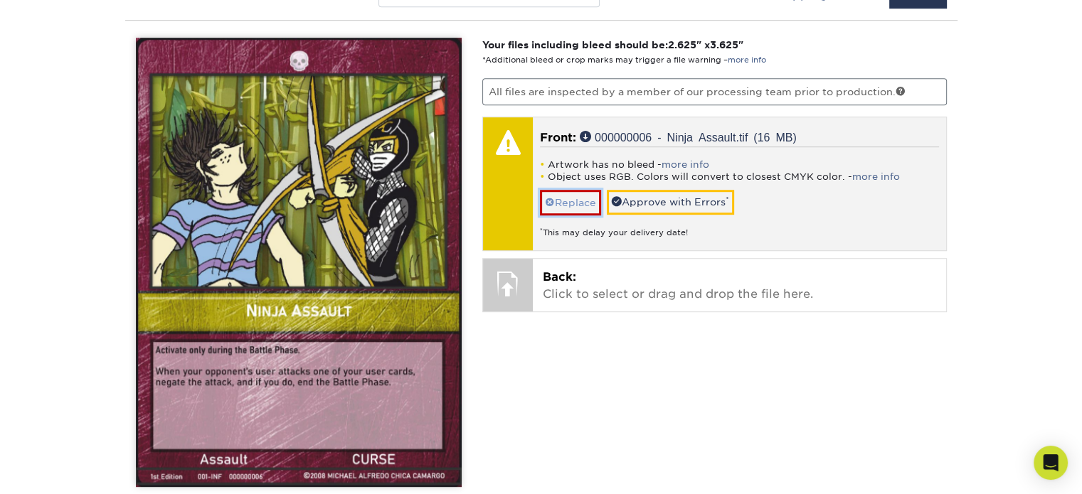
click at [585, 196] on link "Replace" at bounding box center [570, 202] width 61 height 25
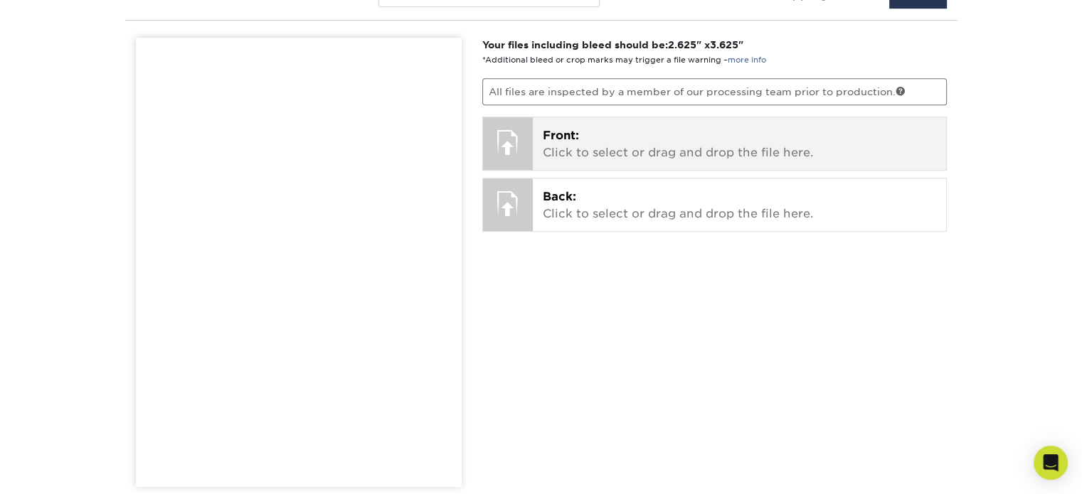
click at [580, 147] on p "Front: Click to select or drag and drop the file here." at bounding box center [739, 144] width 393 height 34
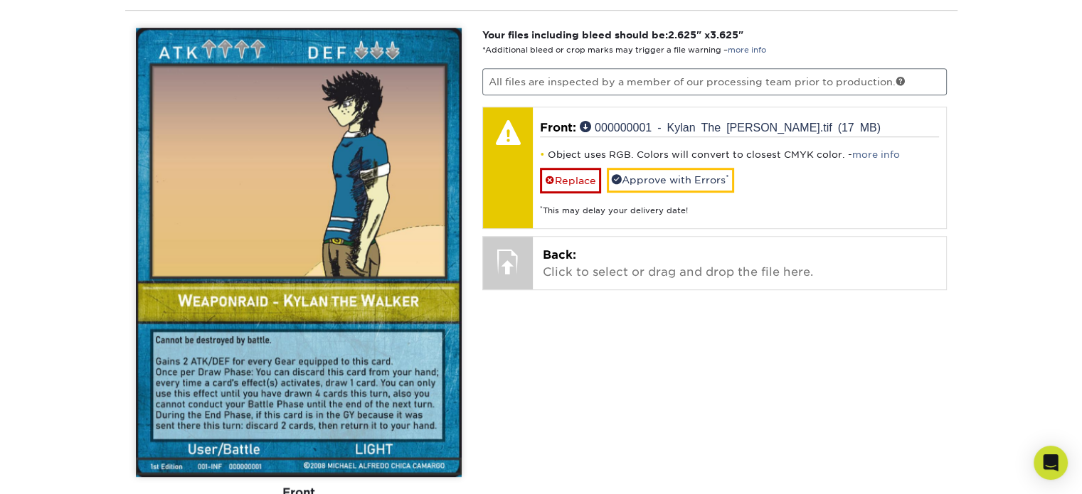
scroll to position [903, 0]
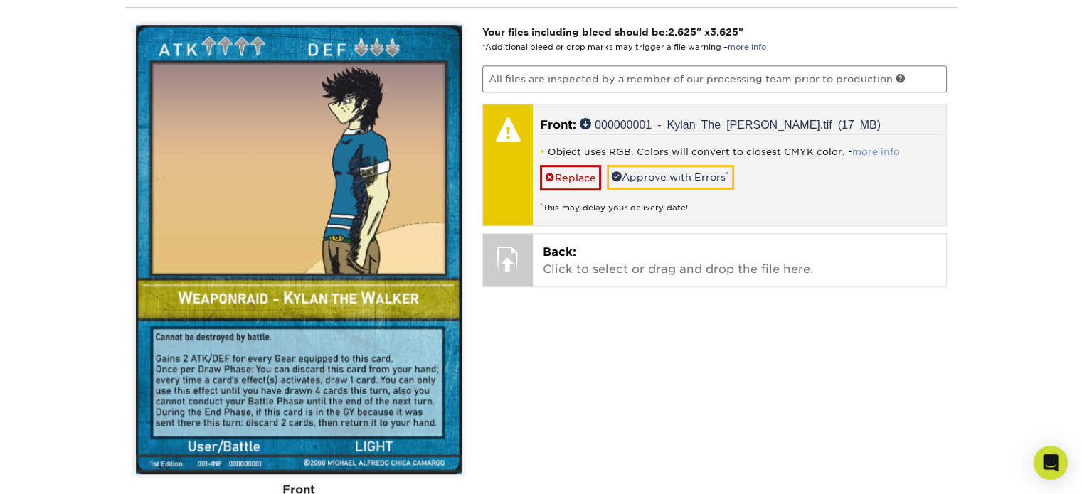
click at [868, 147] on link "more info" at bounding box center [876, 152] width 48 height 11
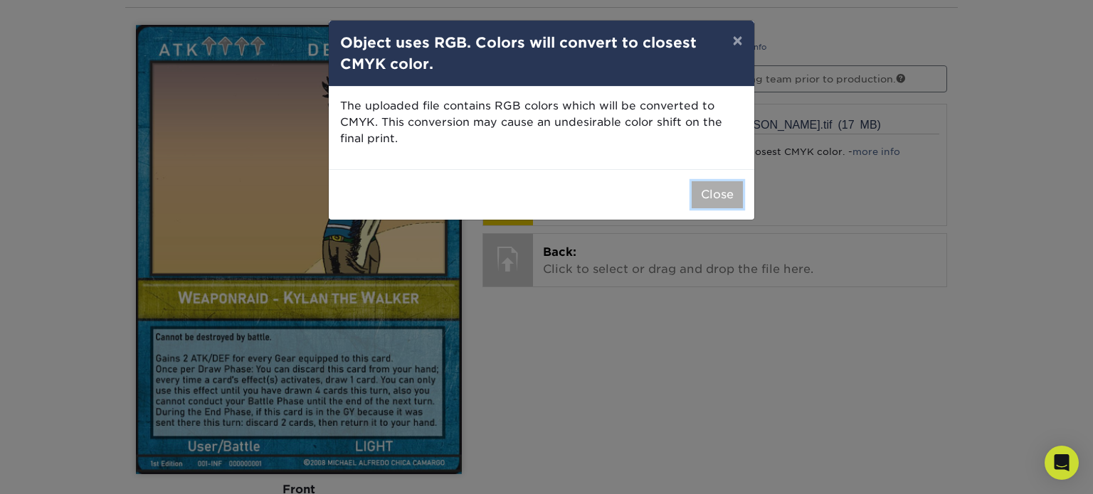
click at [708, 192] on button "Close" at bounding box center [716, 194] width 51 height 27
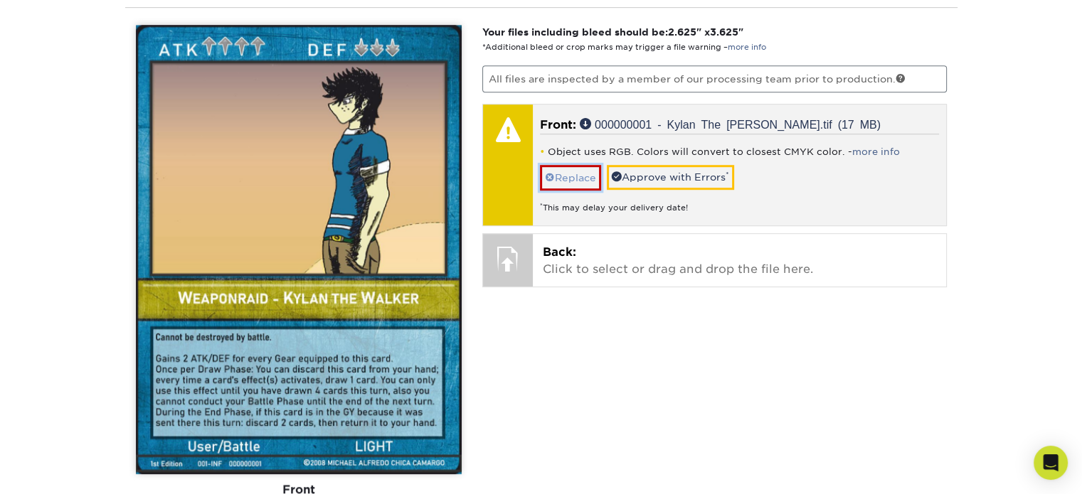
click at [573, 165] on link "Replace" at bounding box center [570, 177] width 61 height 25
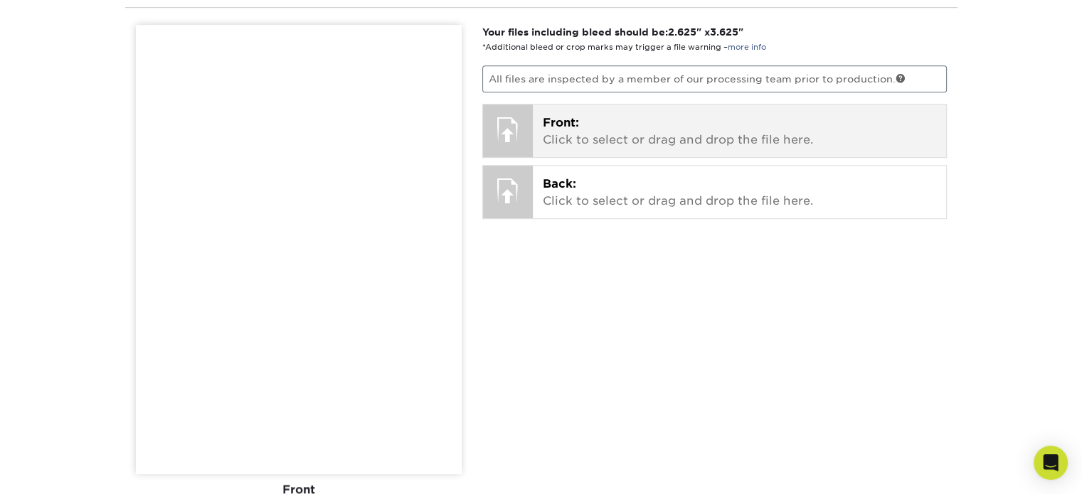
click at [587, 142] on p "Front: Click to select or drag and drop the file here." at bounding box center [739, 132] width 393 height 34
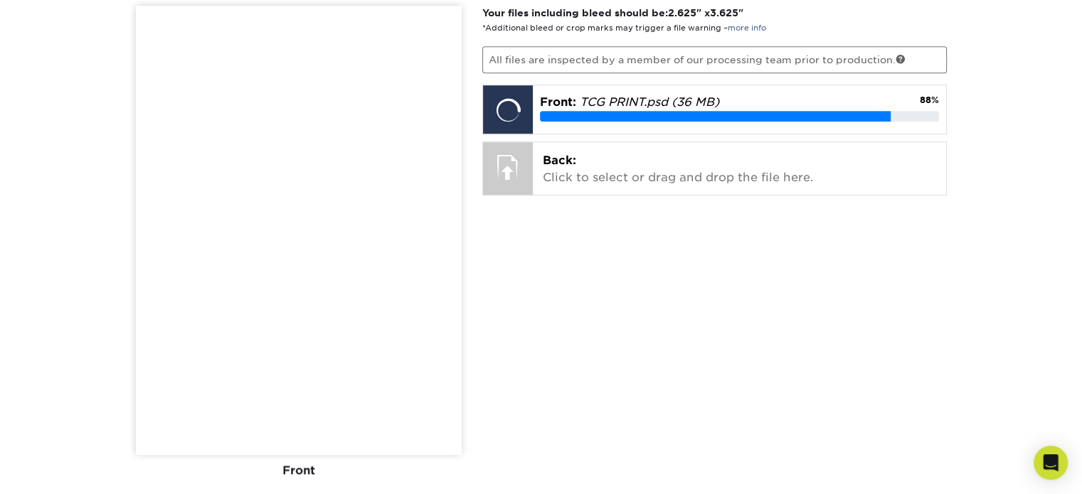
scroll to position [912, 0]
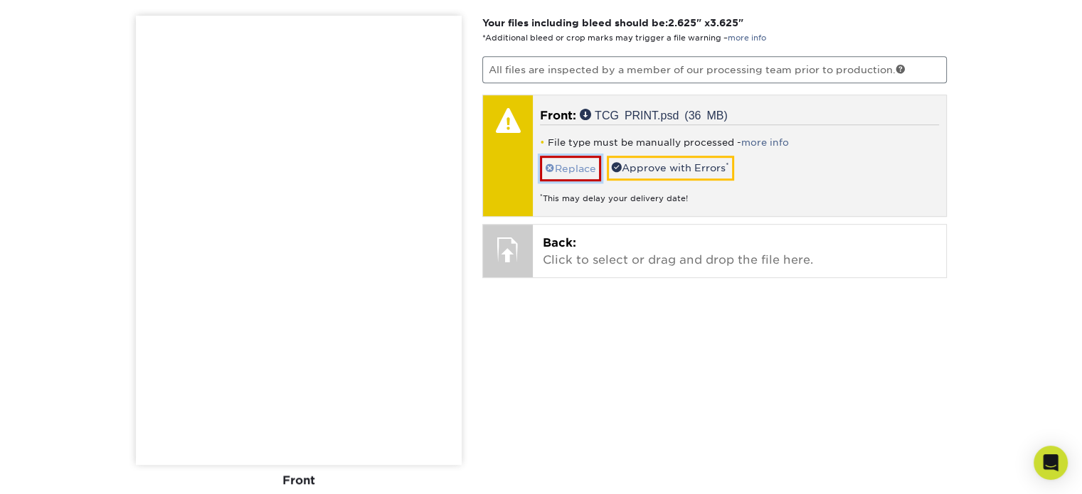
click at [575, 172] on link "Replace" at bounding box center [570, 168] width 61 height 25
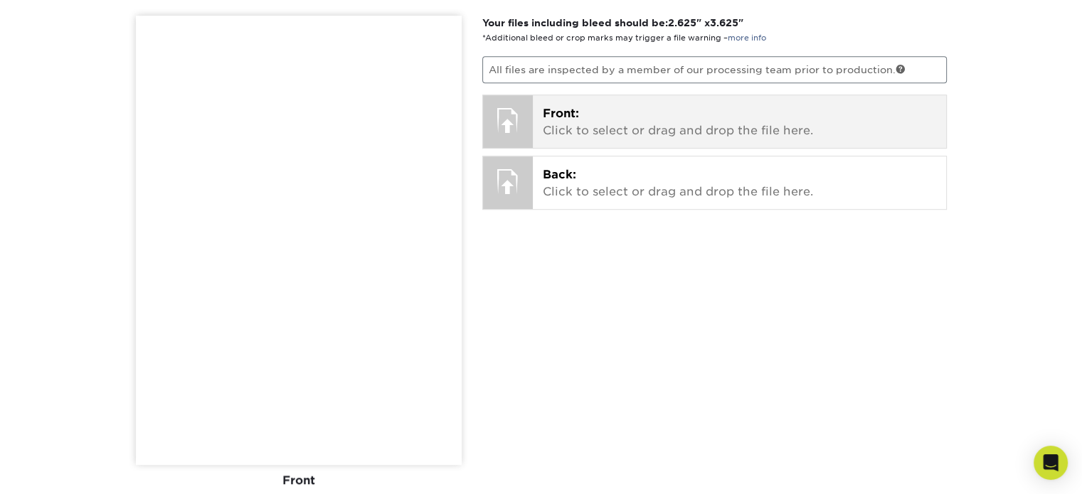
click at [575, 144] on div "Front: Click to select or drag and drop the file here. Choose file 000000006 - …" at bounding box center [739, 121] width 413 height 53
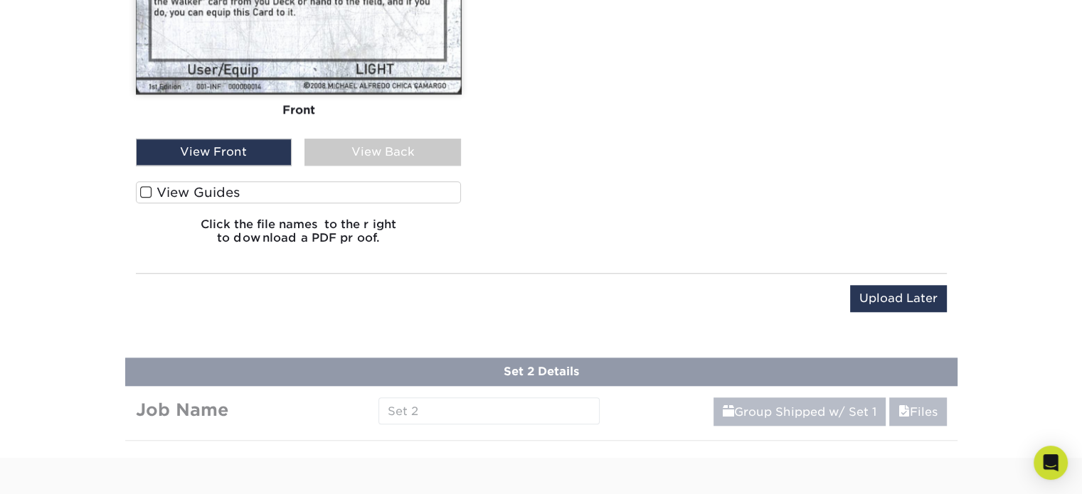
scroll to position [1295, 0]
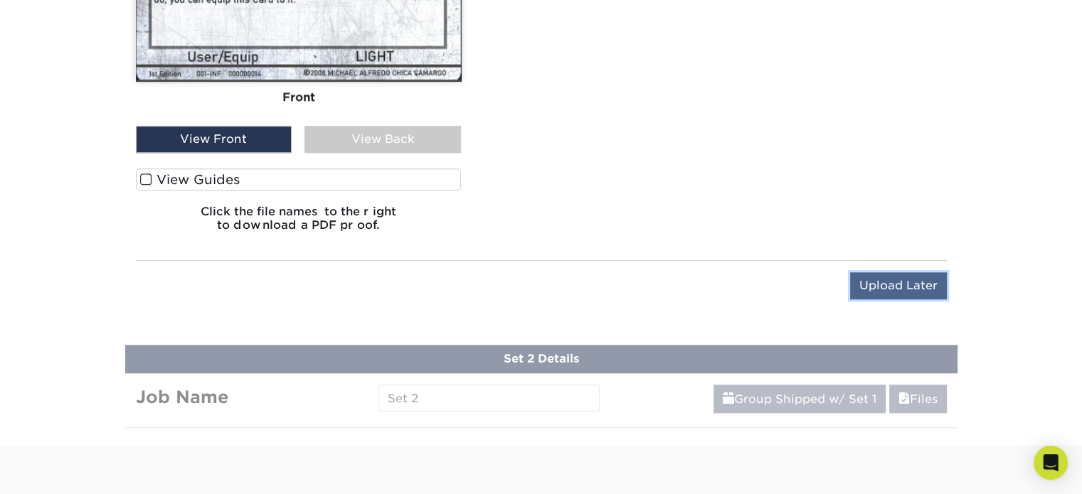
click at [906, 282] on input "Upload Later" at bounding box center [898, 285] width 97 height 27
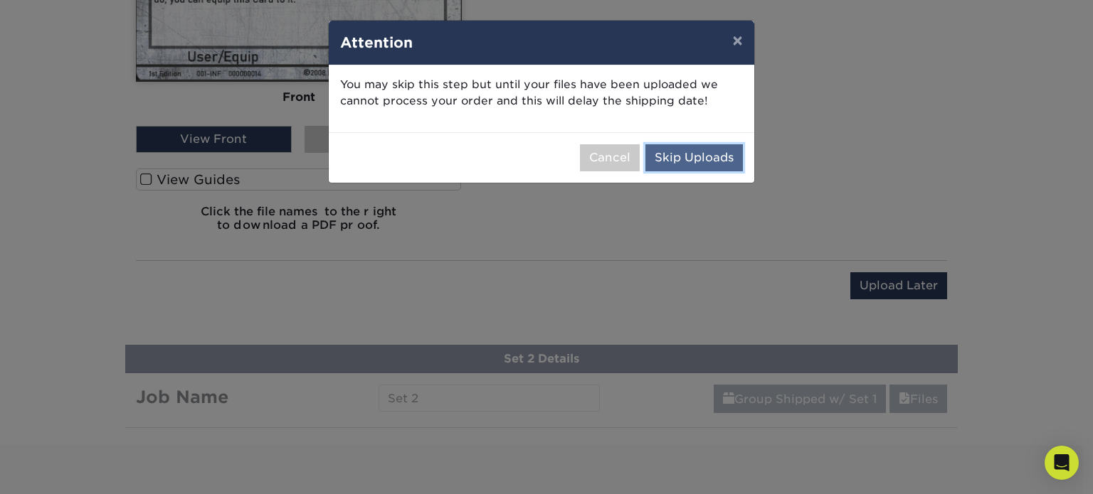
click at [693, 159] on button "Skip Uploads" at bounding box center [693, 157] width 97 height 27
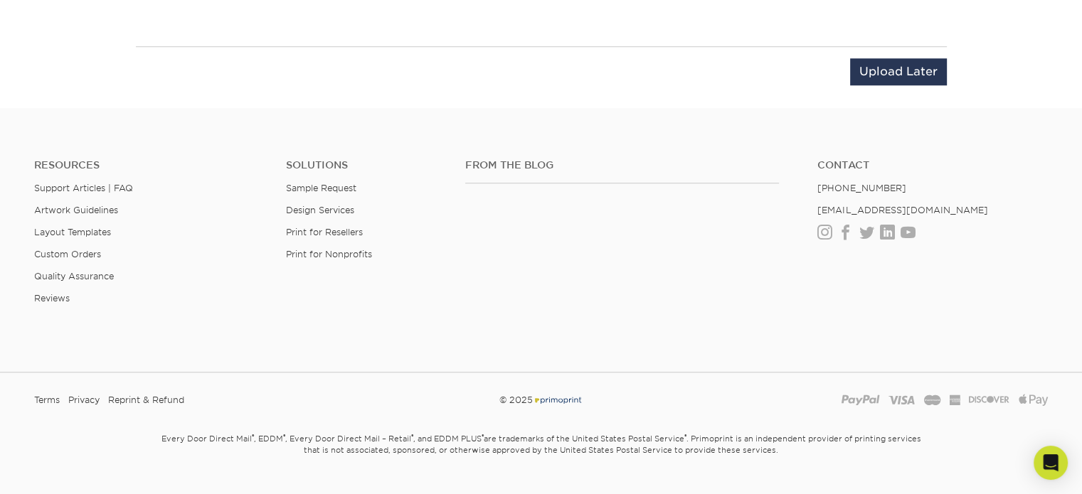
scroll to position [743, 0]
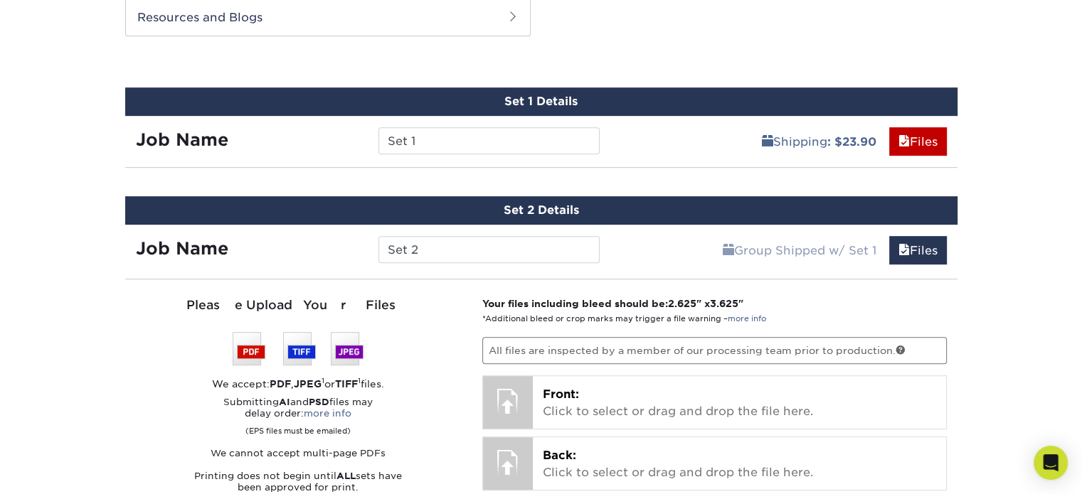
click at [1019, 285] on div "Products Trading Cards 18PT C1S Trading Cards Previous Next show more" at bounding box center [541, 4] width 1082 height 1312
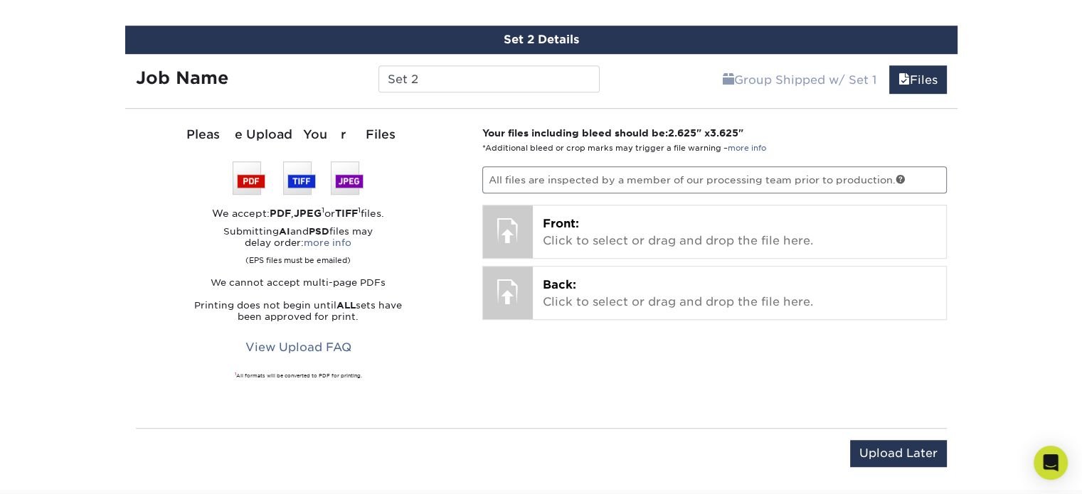
scroll to position [918, 0]
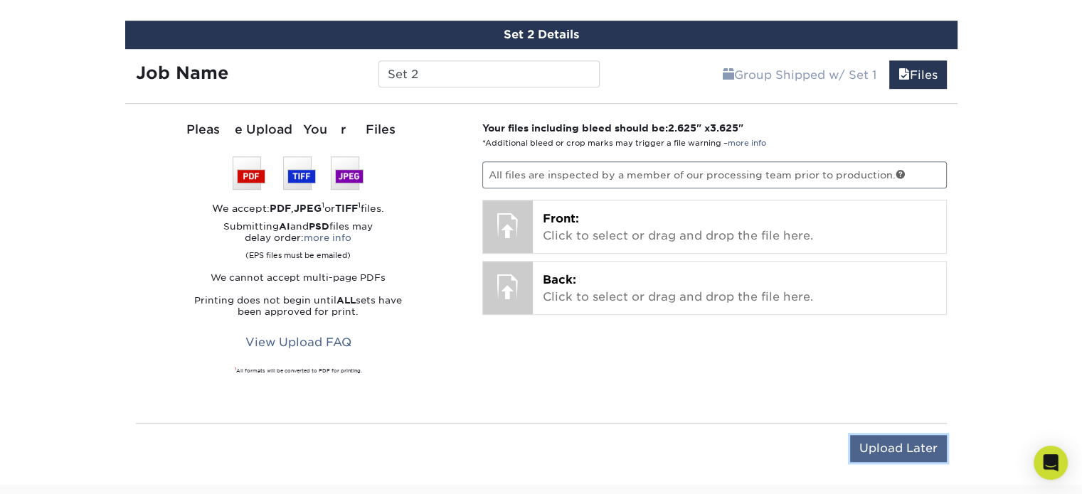
click at [898, 456] on input "Upload Later" at bounding box center [898, 448] width 97 height 27
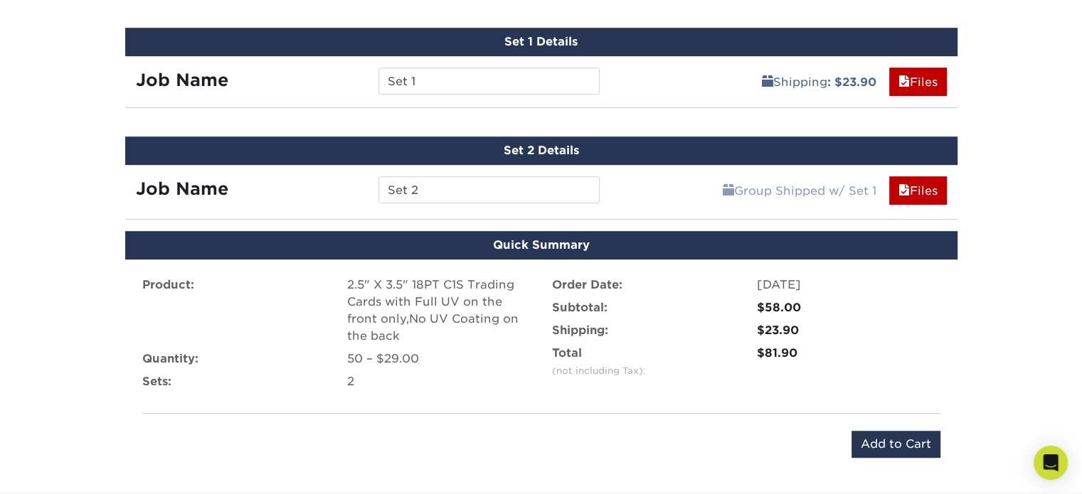
scroll to position [807, 0]
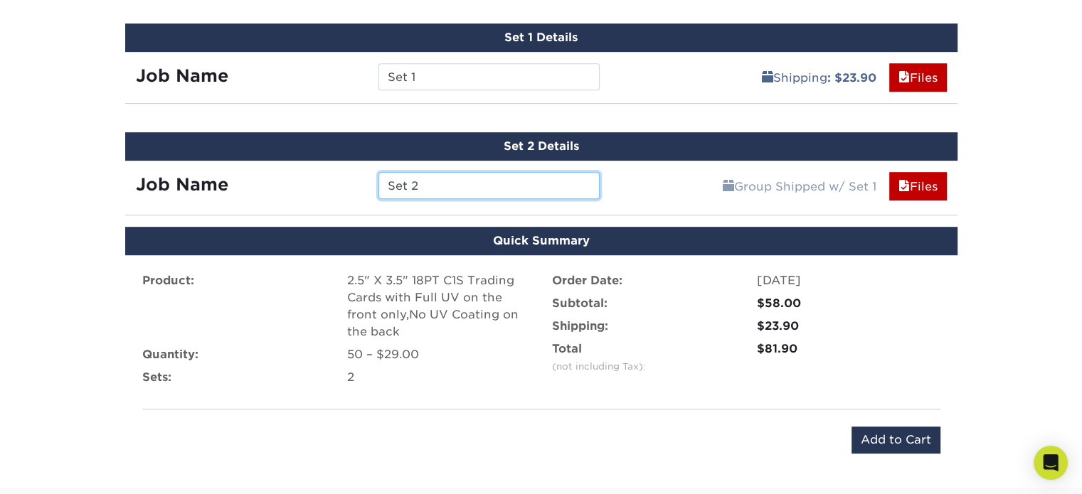
click at [529, 181] on input "Set 2" at bounding box center [488, 185] width 221 height 27
click at [627, 181] on div "Group Shipped w/ Set 1 Files Continue" at bounding box center [783, 182] width 347 height 43
click at [568, 184] on input "Set 1" at bounding box center [488, 185] width 221 height 27
type input "Set 2"
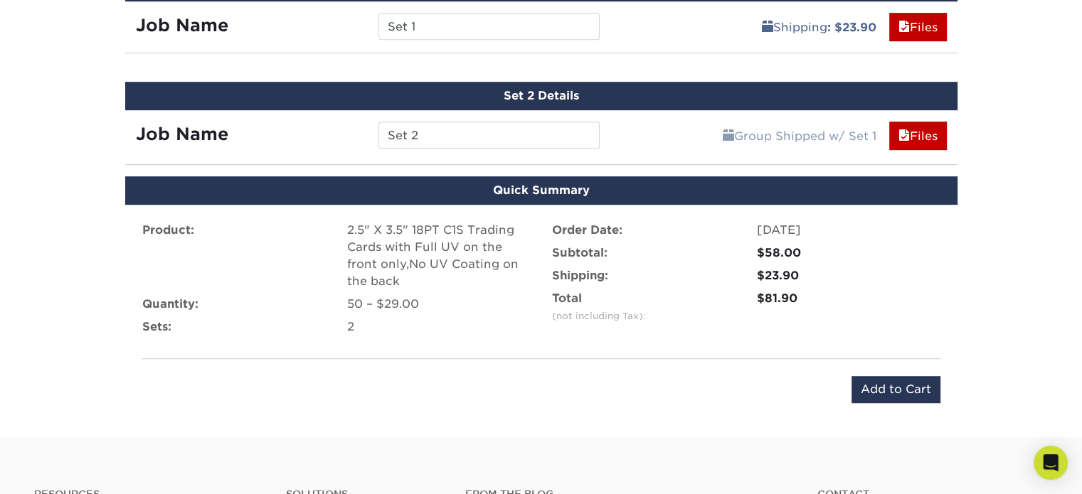
scroll to position [863, 0]
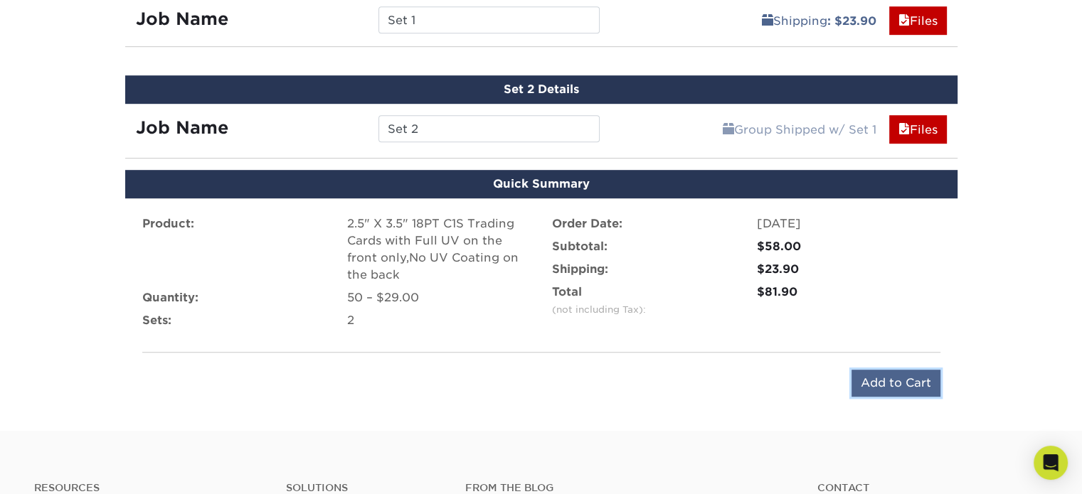
click at [871, 374] on input "Add to Cart" at bounding box center [895, 383] width 89 height 27
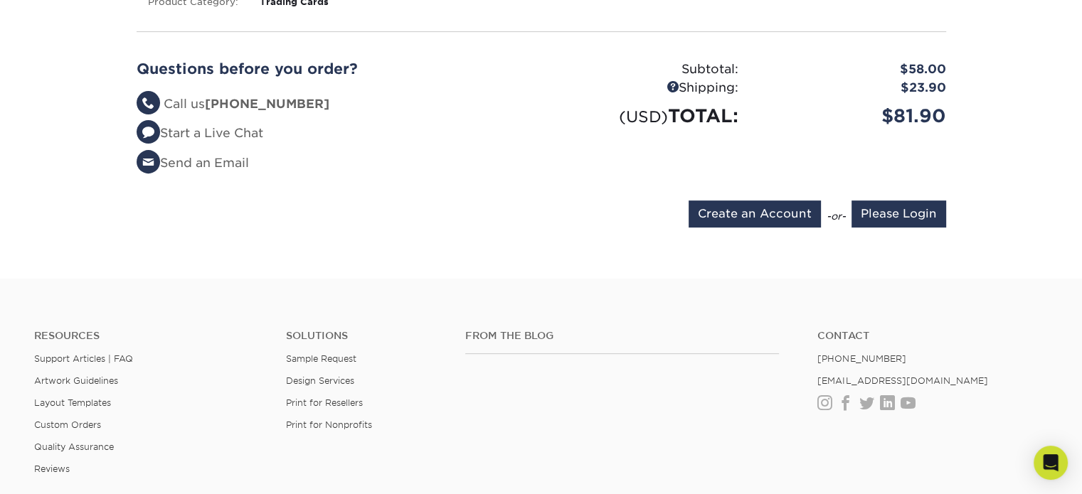
scroll to position [415, 0]
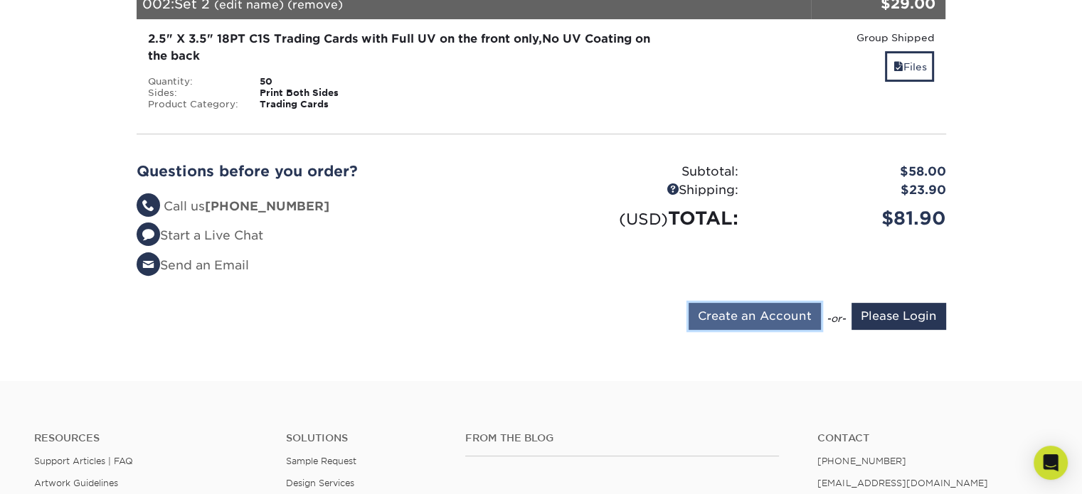
click at [745, 307] on input "Create an Account" at bounding box center [755, 316] width 132 height 27
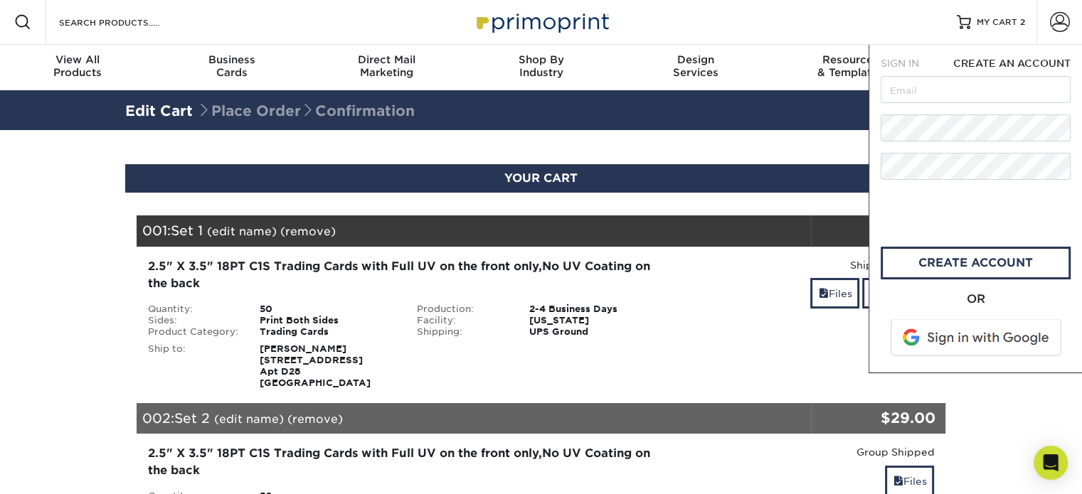
scroll to position [0, 0]
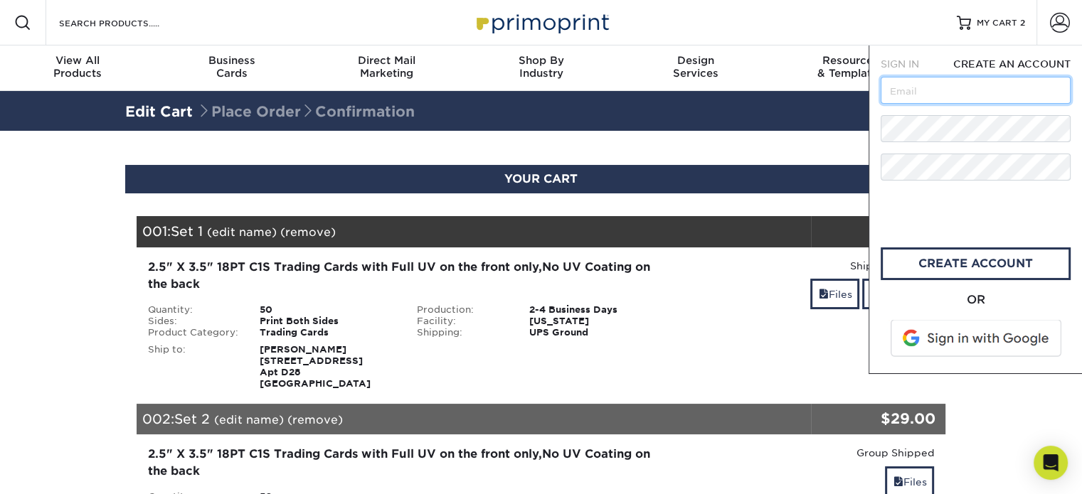
click at [908, 87] on input "text" at bounding box center [976, 90] width 190 height 27
drag, startPoint x: 1028, startPoint y: 95, endPoint x: 873, endPoint y: 87, distance: 154.5
click at [873, 87] on div "SIGN IN CREATE AN ACCOUNT forgot password? All fields are required. Login OR SI…" at bounding box center [974, 210] width 213 height 329
type input "[PERSON_NAME][EMAIL_ADDRESS][DOMAIN_NAME]"
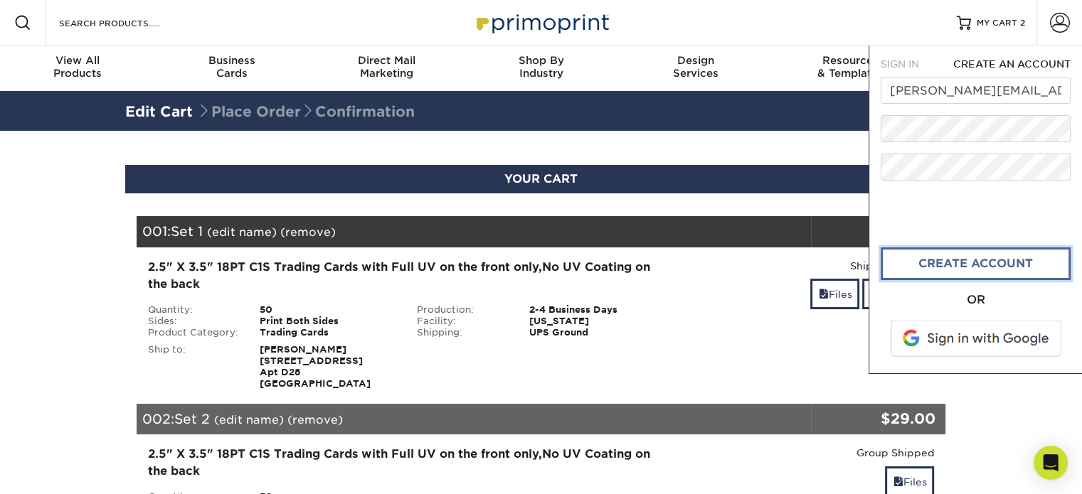
click at [948, 260] on link "create account" at bounding box center [976, 264] width 190 height 33
click at [814, 8] on div "Resources Menu Search Products Account SIGN IN CREATE AN ACCOUNT forgot passwor…" at bounding box center [541, 23] width 1082 height 46
